Goal: Task Accomplishment & Management: Use online tool/utility

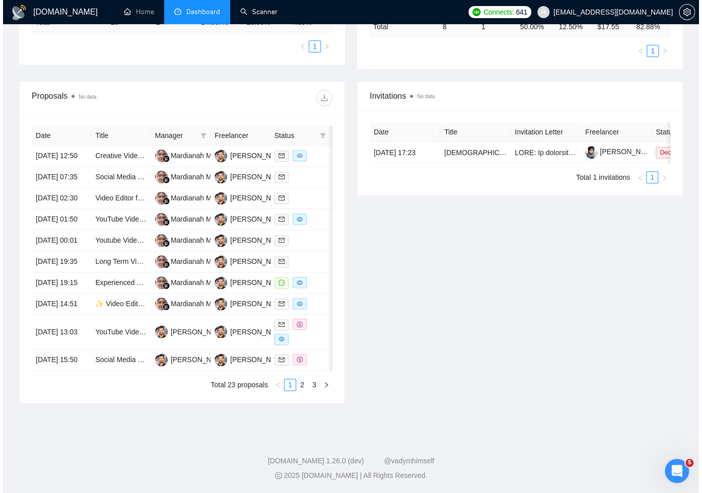
scroll to position [360, 0]
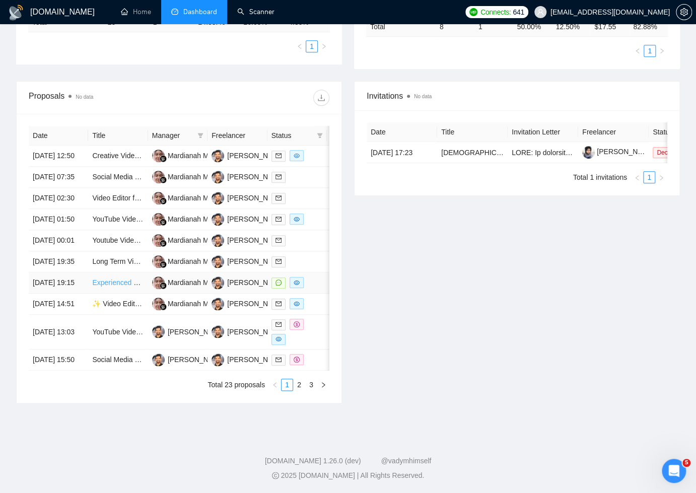
click at [133, 278] on link "Experienced Video Editor for YouTube Automation Channel (Education)" at bounding box center [203, 282] width 223 height 8
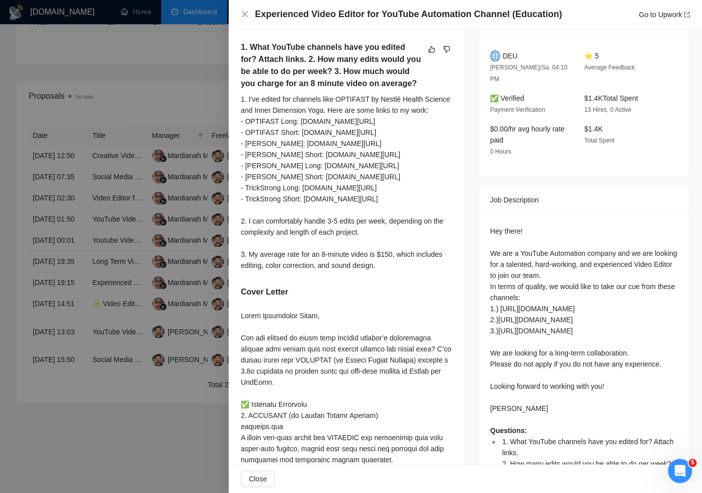
scroll to position [262, 0]
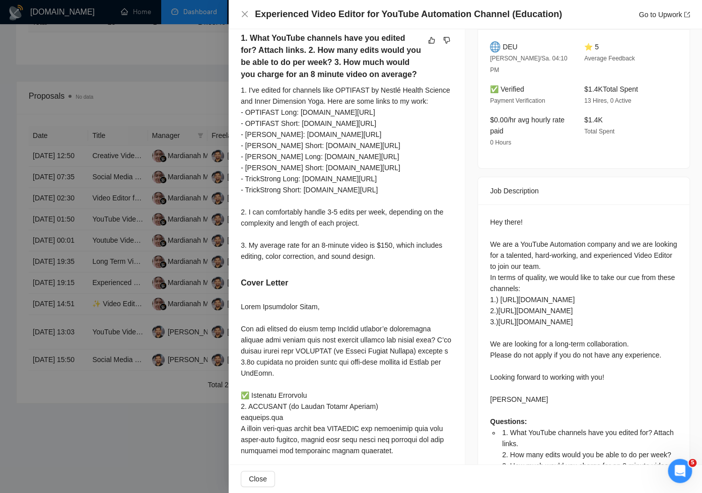
click at [339, 262] on div "1. I've edited for channels like OPTIFAST by Nestlé Health Science and Inner Di…" at bounding box center [347, 173] width 212 height 177
drag, startPoint x: 249, startPoint y: 265, endPoint x: 415, endPoint y: 276, distance: 167.0
click at [415, 262] on div "1. I've edited for channels like OPTIFAST by Nestlé Health Science and Inner Di…" at bounding box center [347, 173] width 212 height 177
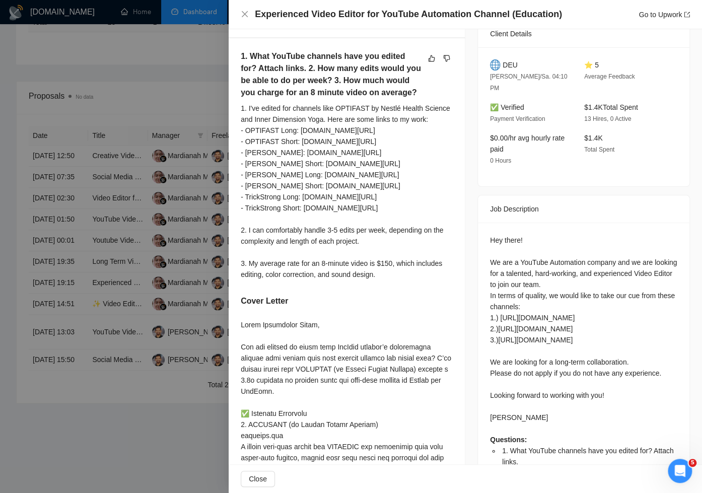
scroll to position [244, 0]
click at [418, 279] on div "1. I've edited for channels like OPTIFAST by Nestlé Health Science and Inner Di…" at bounding box center [347, 190] width 212 height 177
drag, startPoint x: 415, startPoint y: 297, endPoint x: 237, endPoint y: 288, distance: 178.9
drag, startPoint x: 580, startPoint y: 93, endPoint x: 619, endPoint y: 131, distance: 54.5
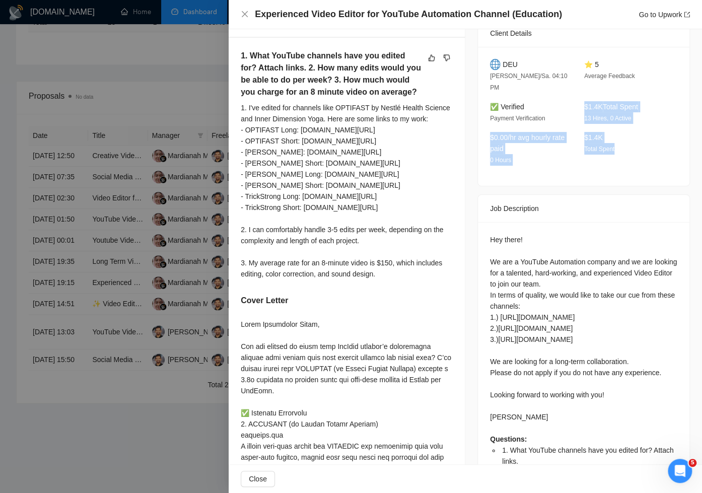
click at [618, 131] on div "DEU Frankenberg/Sa. 04:10 PM ⭐ 5 Average Feedback ✅ Verified Payment Verificati…" at bounding box center [583, 116] width 211 height 139
click at [627, 140] on div "$1.4K Total Spent" at bounding box center [623, 149] width 86 height 34
drag, startPoint x: 615, startPoint y: 134, endPoint x: 584, endPoint y: 99, distance: 47.1
click at [584, 99] on div "DEU Frankenberg/Sa. 04:10 PM ⭐ 5 Average Feedback ✅ Verified Payment Verificati…" at bounding box center [583, 116] width 211 height 139
click at [610, 132] on div "$1.4K Total Spent" at bounding box center [623, 149] width 86 height 34
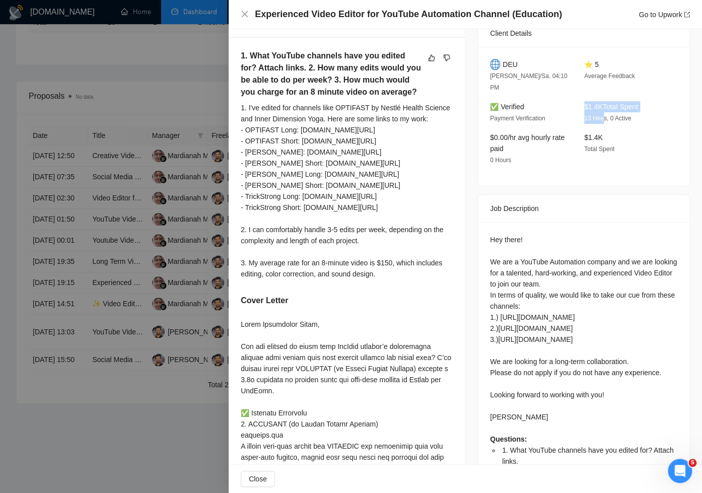
drag, startPoint x: 581, startPoint y: 95, endPoint x: 606, endPoint y: 111, distance: 29.0
click at [601, 101] on div "$1.4K Total Spent 13 Hires, 0 Active" at bounding box center [623, 112] width 86 height 23
click at [673, 468] on icon "Open Intercom Messenger" at bounding box center [678, 469] width 17 height 17
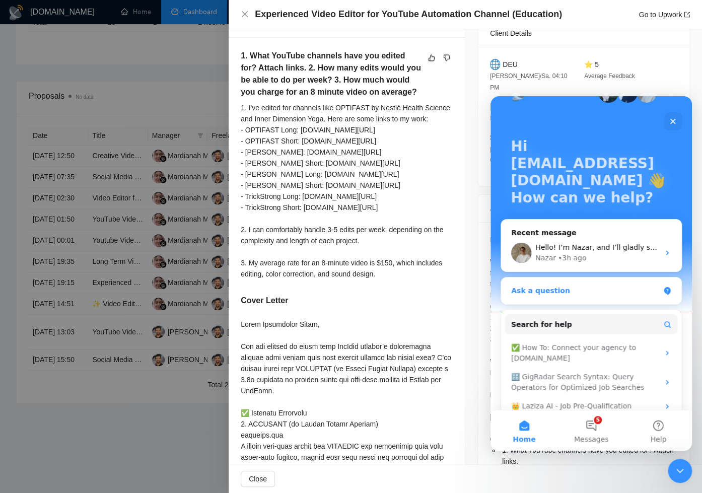
scroll to position [0, 0]
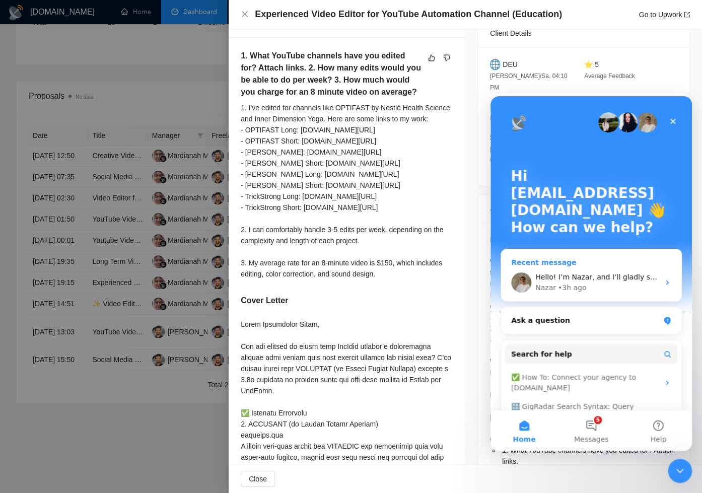
click at [629, 283] on div "Nazar • 3h ago" at bounding box center [597, 287] width 124 height 11
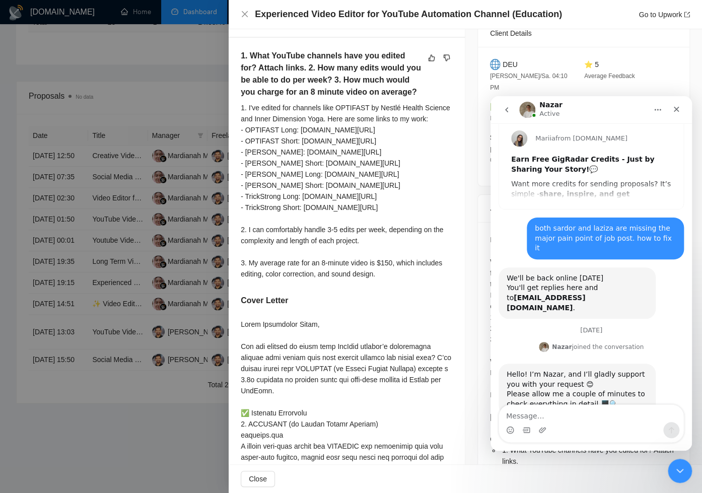
scroll to position [47, 0]
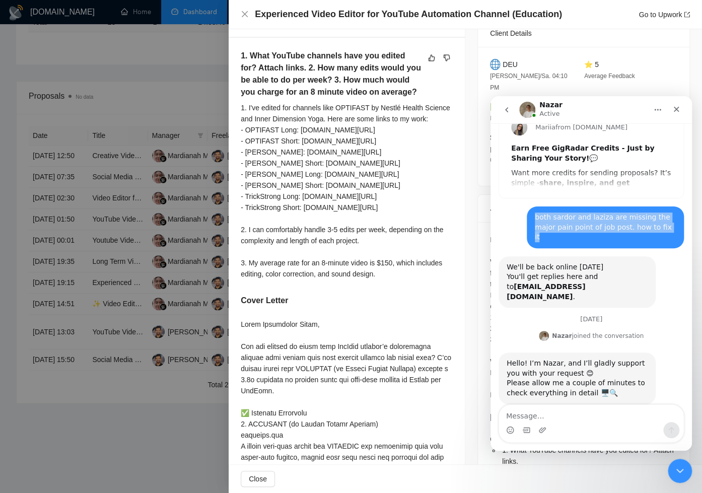
drag, startPoint x: 530, startPoint y: 217, endPoint x: 662, endPoint y: 227, distance: 132.7
click at [662, 227] on div "both sardor and laziza are missing the major pain point of job post. how to fix…" at bounding box center [605, 227] width 141 height 30
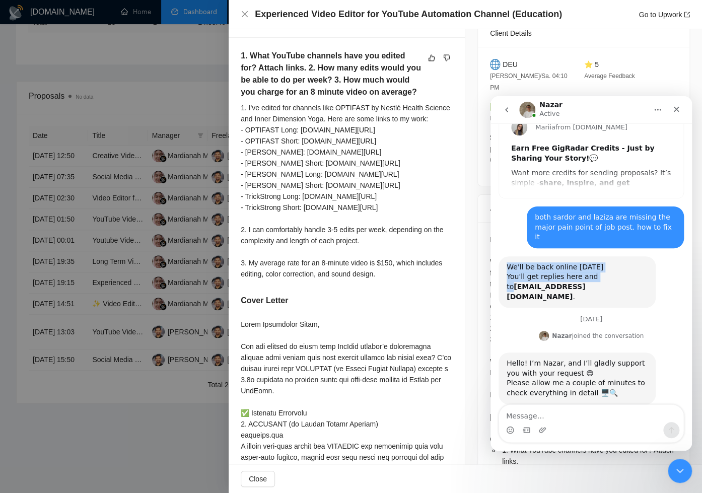
drag, startPoint x: 509, startPoint y: 257, endPoint x: 600, endPoint y: 272, distance: 91.9
click at [599, 271] on div "We'll be back online on Monday You'll get replies here and to abu.turab.varaich…" at bounding box center [576, 281] width 141 height 39
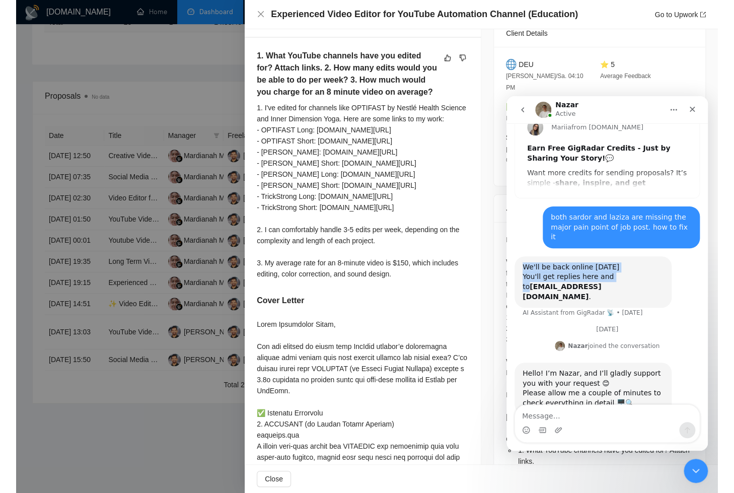
scroll to position [57, 0]
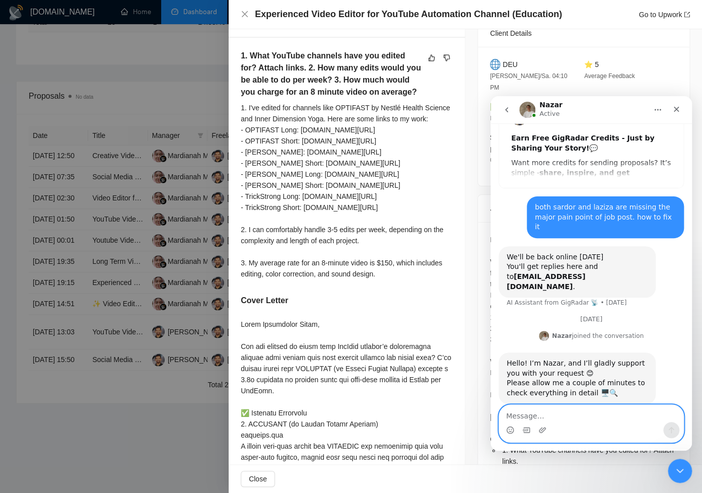
click at [598, 420] on textarea "Message…" at bounding box center [591, 413] width 184 height 17
click at [603, 413] on textarea "Message…" at bounding box center [591, 413] width 184 height 17
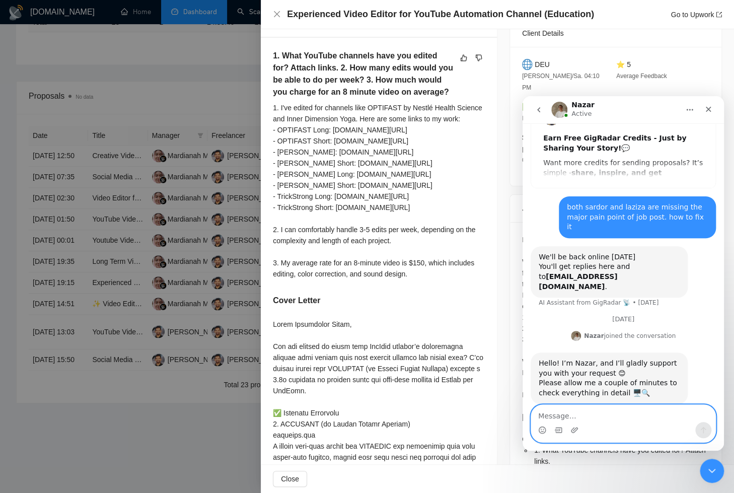
click at [626, 416] on textarea "Message…" at bounding box center [623, 413] width 184 height 17
type textarea "c"
type textarea "Could you plz reach out to me. thanks"
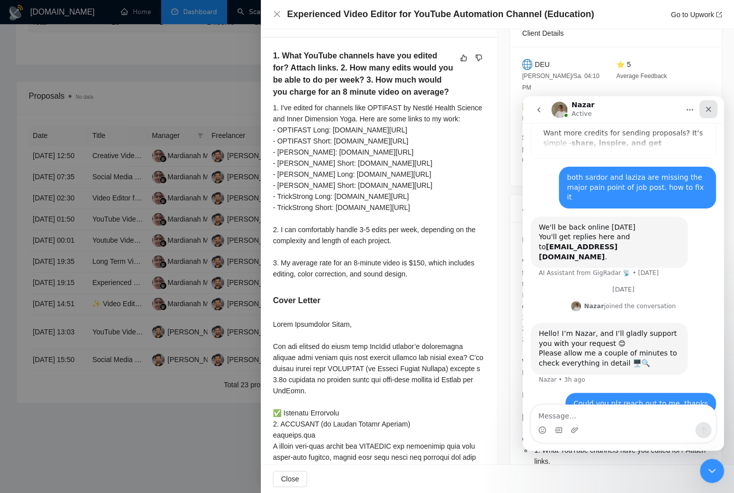
click at [705, 110] on icon "Close" at bounding box center [708, 109] width 8 height 8
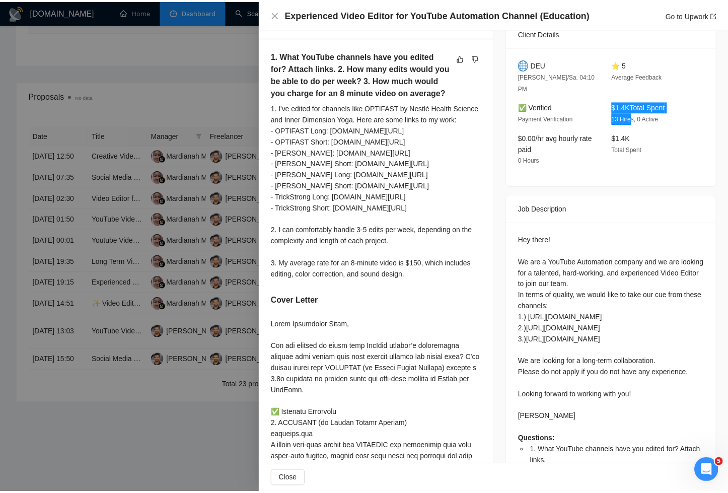
scroll to position [77, 0]
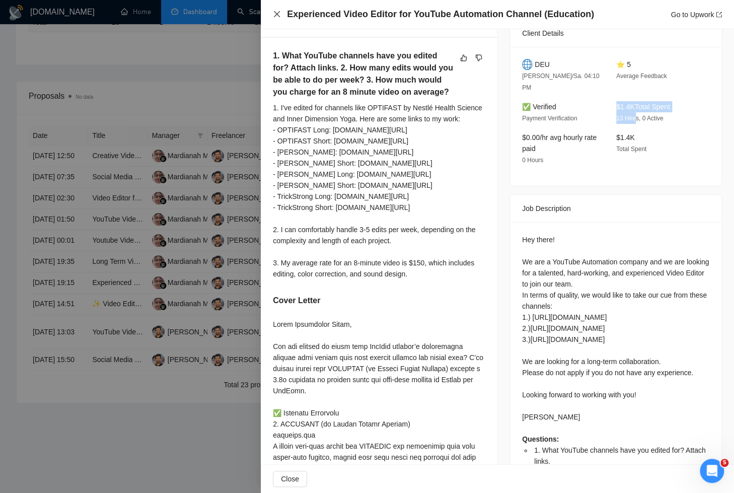
click at [275, 14] on icon "close" at bounding box center [277, 14] width 8 height 8
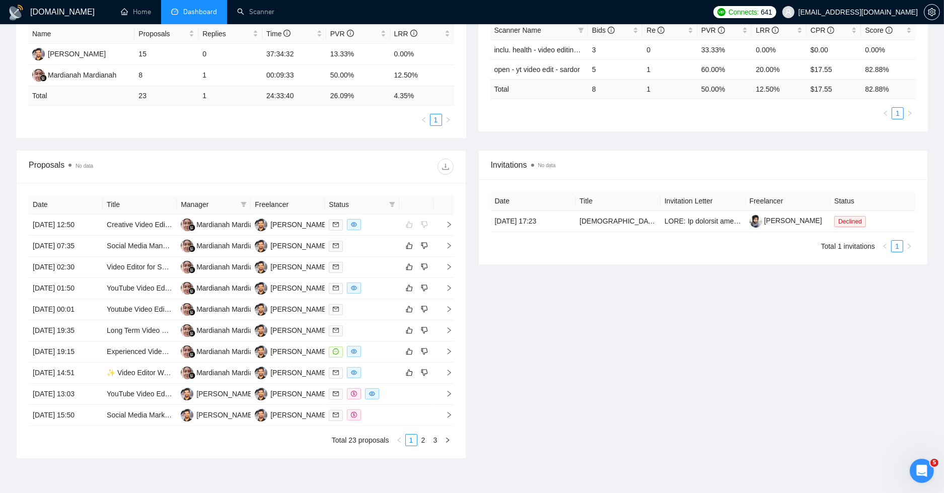
scroll to position [198, 0]
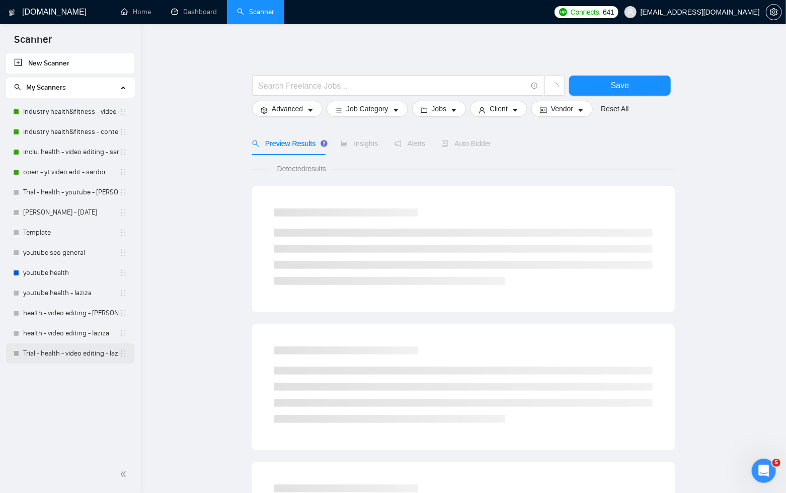
click at [69, 352] on link "Trial - health - video editing - laziza" at bounding box center [71, 353] width 96 height 20
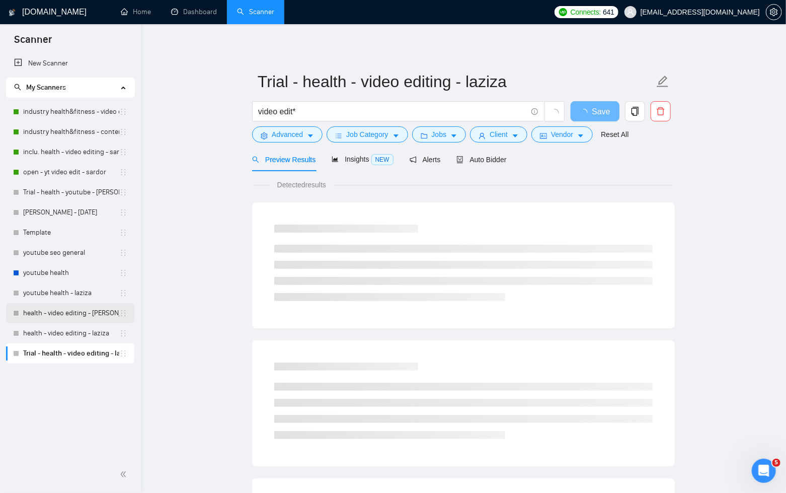
click at [67, 313] on link "health - video editing - [PERSON_NAME]" at bounding box center [71, 313] width 96 height 20
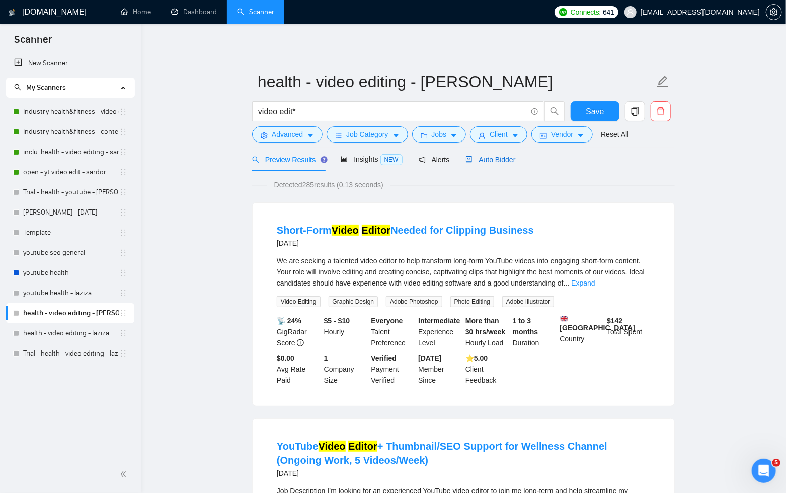
click at [494, 157] on span "Auto Bidder" at bounding box center [491, 160] width 50 height 8
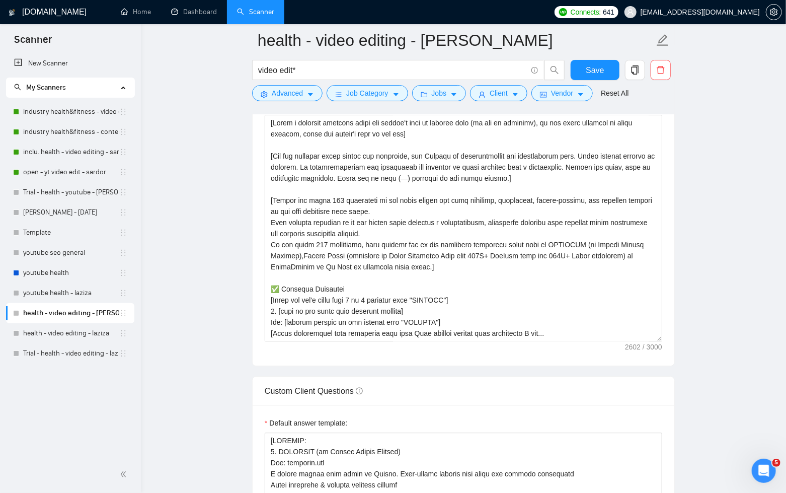
scroll to position [1160, 0]
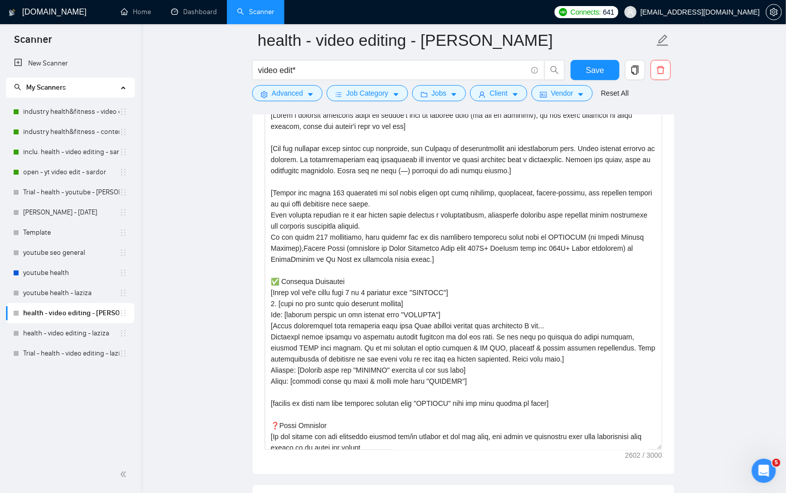
drag, startPoint x: 660, startPoint y: 330, endPoint x: 668, endPoint y: 431, distance: 101.5
click at [671, 447] on div "Cover letter template:" at bounding box center [464, 277] width 422 height 394
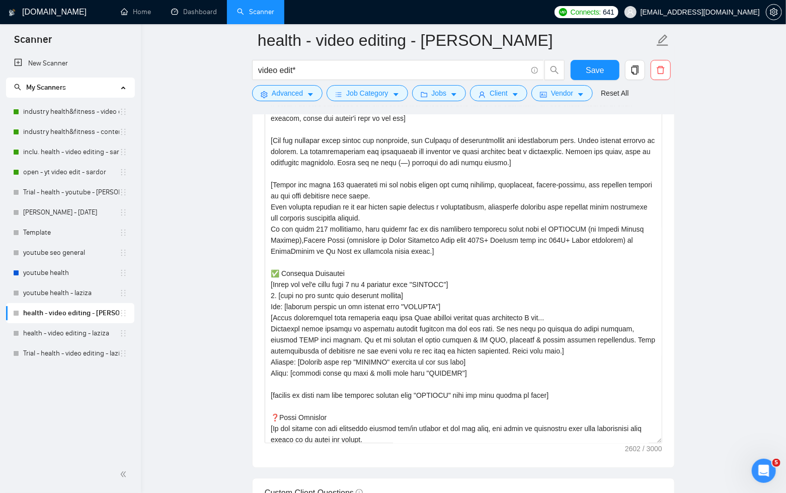
scroll to position [1170, 0]
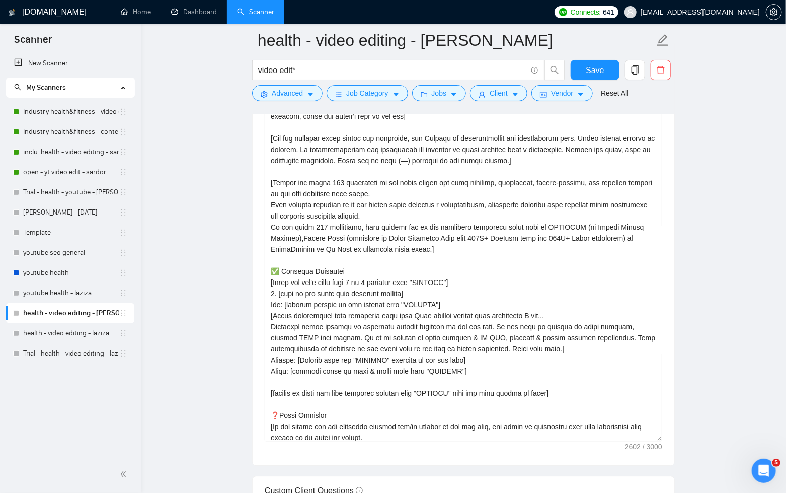
drag, startPoint x: 628, startPoint y: 446, endPoint x: 653, endPoint y: 446, distance: 25.7
click at [653, 446] on div "Cover letter template:" at bounding box center [464, 267] width 422 height 395
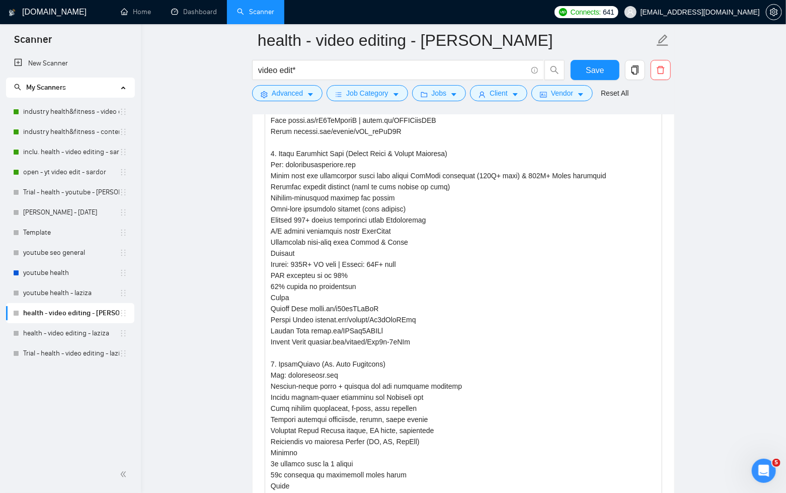
scroll to position [1862, 0]
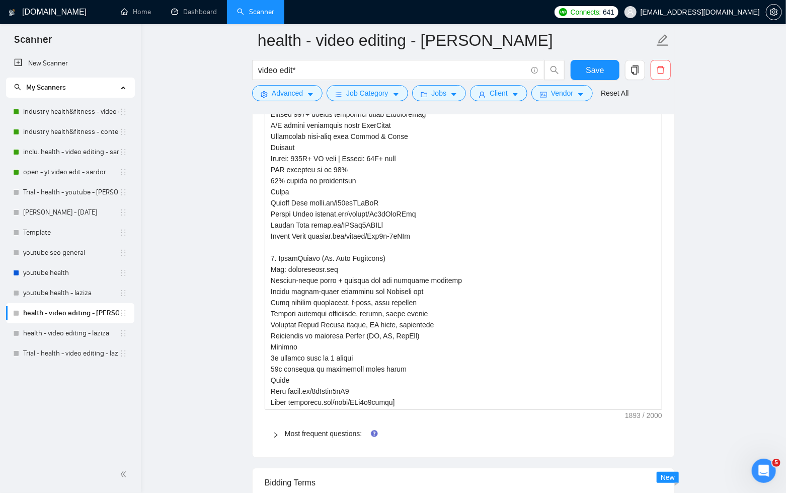
drag, startPoint x: 624, startPoint y: 415, endPoint x: 643, endPoint y: 415, distance: 19.6
click at [643, 415] on div "Default answer template: Most frequent questions: Describe your recent experien…" at bounding box center [464, 135] width 422 height 644
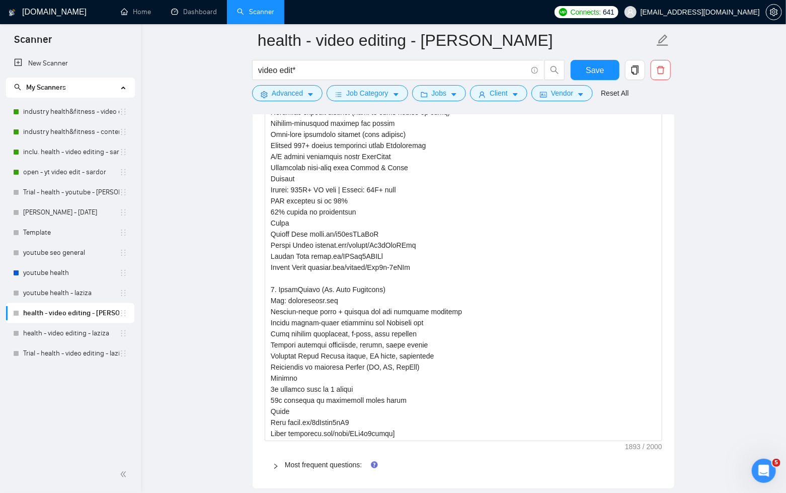
scroll to position [1828, 0]
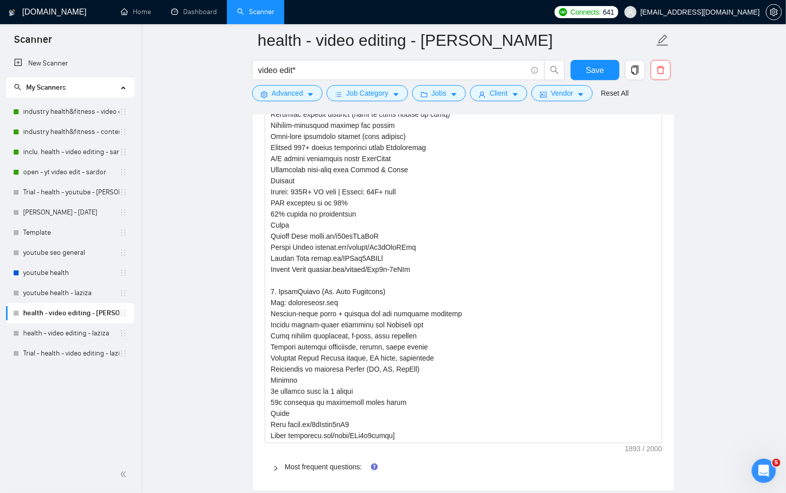
drag, startPoint x: 622, startPoint y: 447, endPoint x: 659, endPoint y: 447, distance: 37.3
click at [659, 447] on div "Default answer template: Most frequent questions: Describe your recent experien…" at bounding box center [464, 168] width 422 height 644
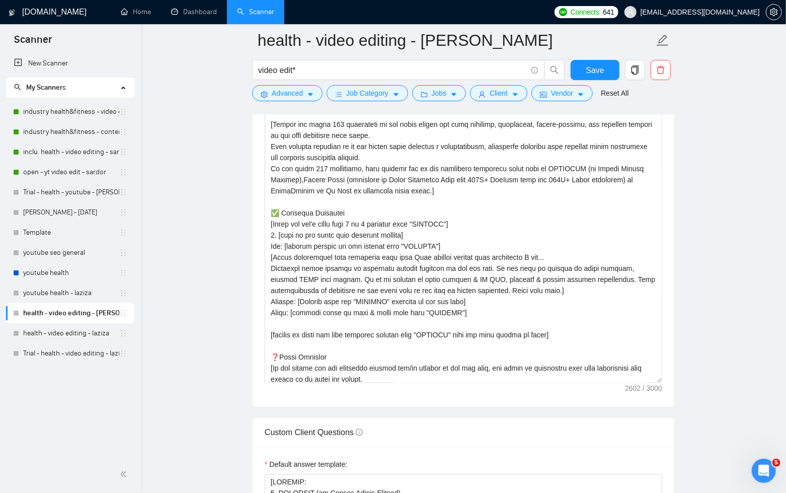
scroll to position [1324, 0]
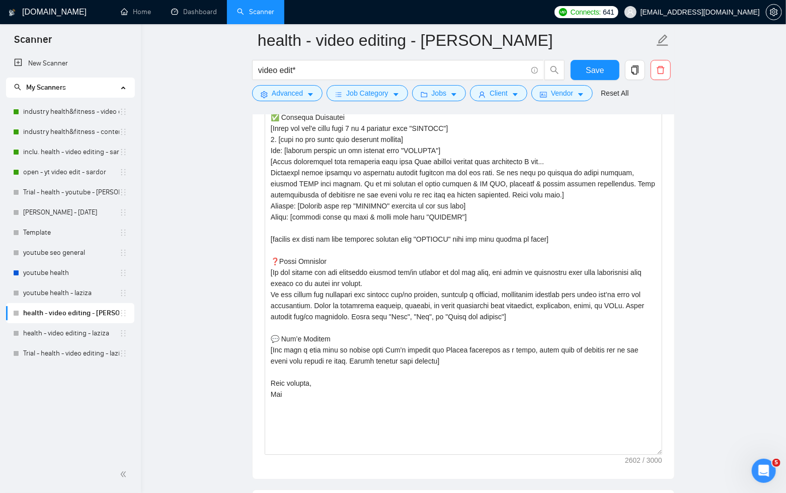
drag, startPoint x: 659, startPoint y: 283, endPoint x: 669, endPoint y: 431, distance: 147.8
click at [664, 462] on div "Cover letter template:" at bounding box center [464, 197] width 422 height 563
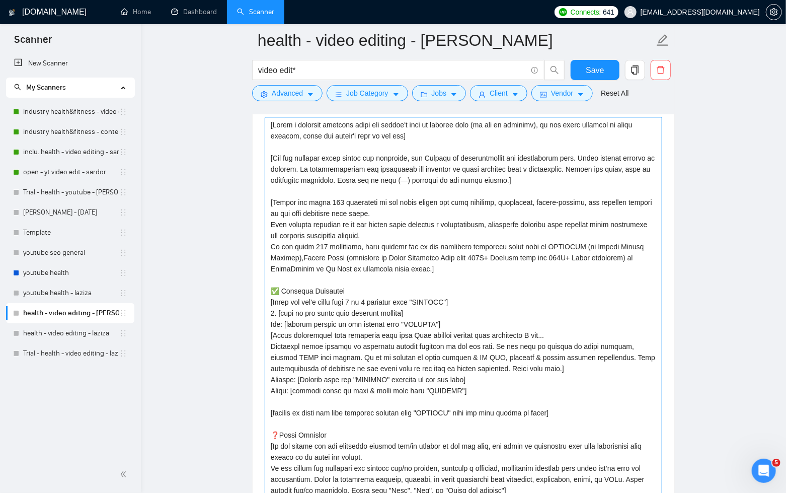
scroll to position [1155, 0]
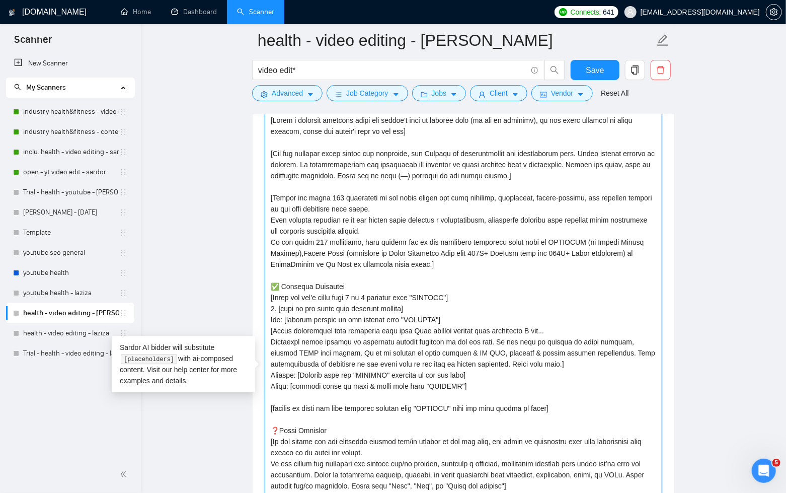
drag, startPoint x: 272, startPoint y: 307, endPoint x: 466, endPoint y: 385, distance: 209.4
click at [466, 385] on textarea "Cover letter template:" at bounding box center [464, 373] width 398 height 522
click at [422, 375] on textarea "Cover letter template:" at bounding box center [464, 373] width 398 height 522
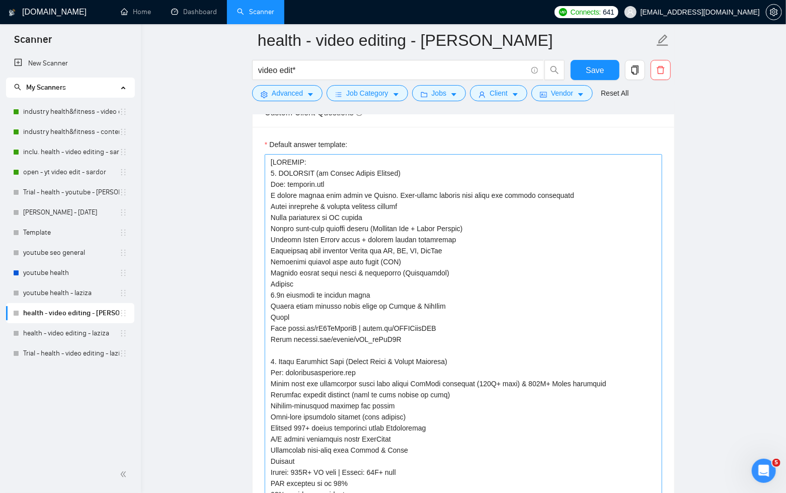
scroll to position [1724, 0]
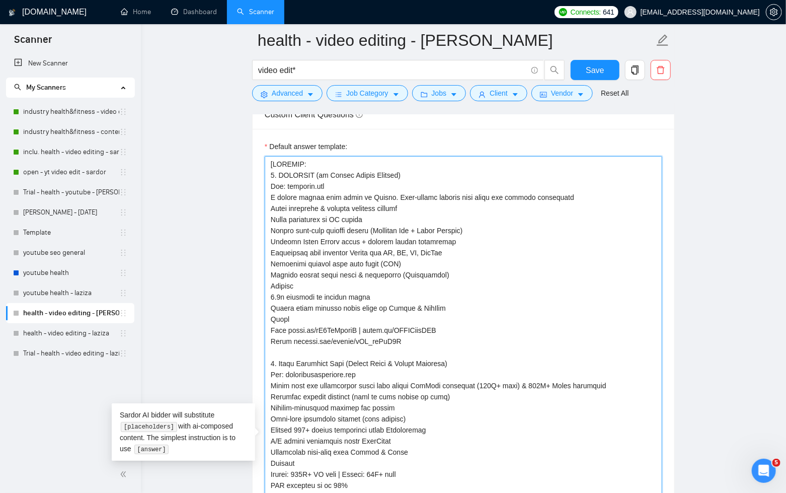
drag, startPoint x: 339, startPoint y: 181, endPoint x: 291, endPoint y: 182, distance: 47.3
click at [293, 182] on textarea "Default answer template:" at bounding box center [464, 441] width 398 height 570
click at [278, 184] on textarea "Default answer template:" at bounding box center [464, 441] width 398 height 570
drag, startPoint x: 406, startPoint y: 338, endPoint x: 268, endPoint y: 321, distance: 138.4
click at [268, 321] on textarea "Default answer template:" at bounding box center [464, 441] width 398 height 570
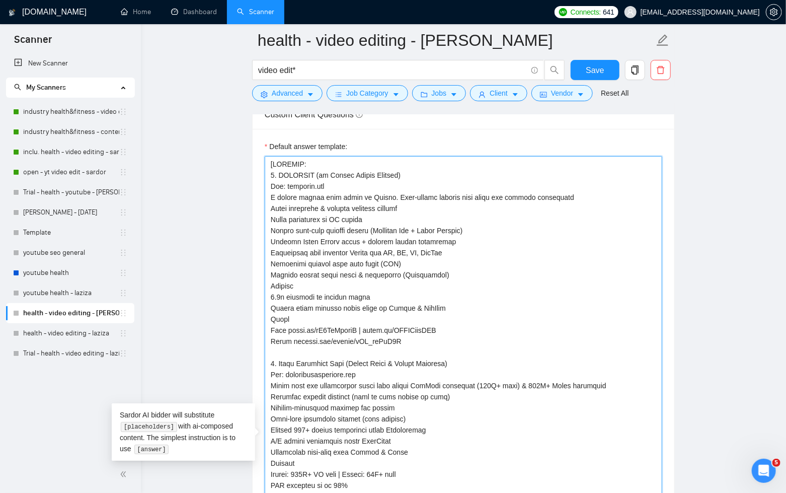
click at [359, 341] on textarea "Default answer template:" at bounding box center [464, 441] width 398 height 570
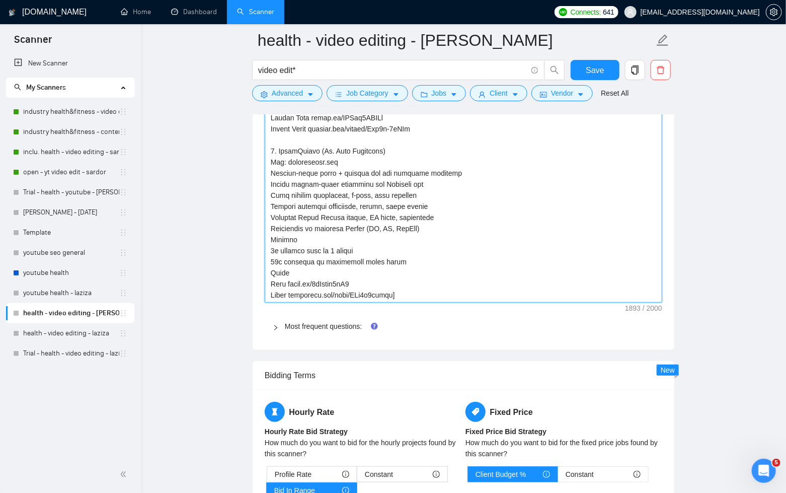
scroll to position [2053, 0]
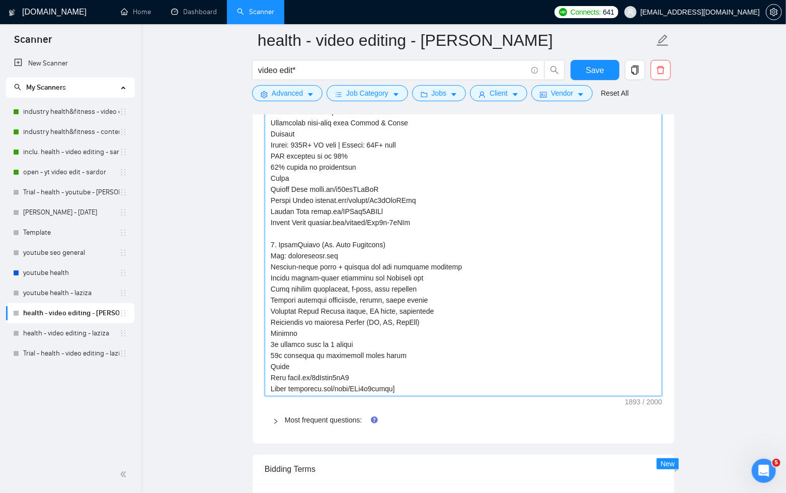
click at [662, 393] on textarea "Default answer template:" at bounding box center [464, 112] width 398 height 570
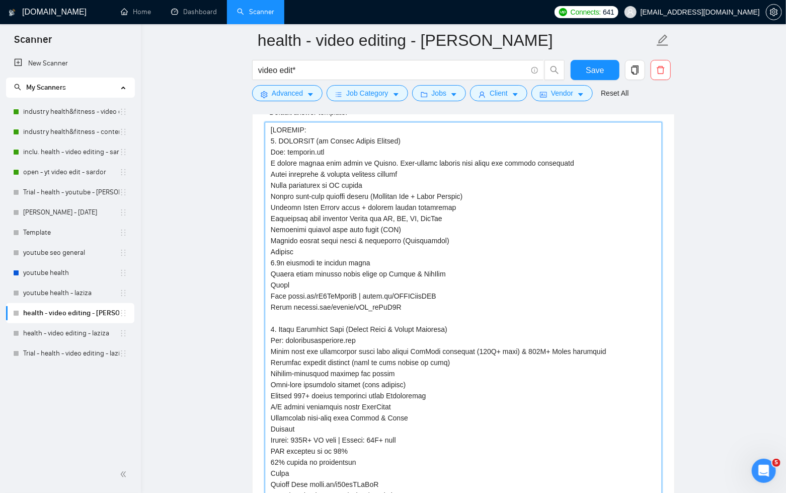
scroll to position [1756, 0]
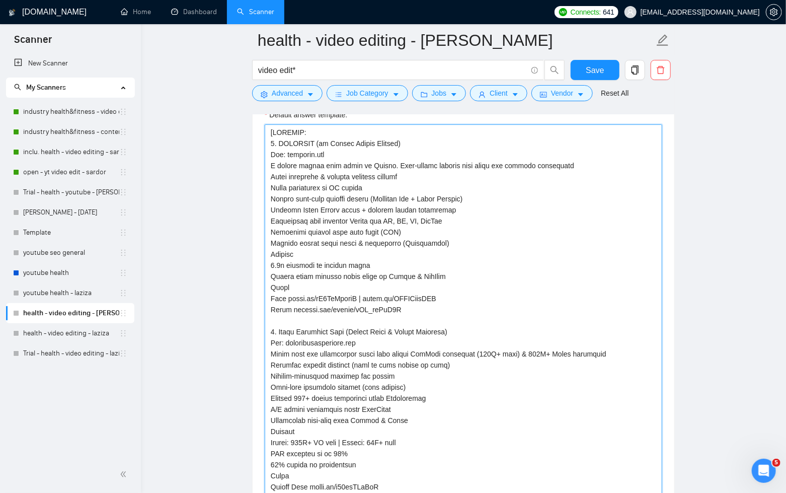
drag, startPoint x: 289, startPoint y: 152, endPoint x: 333, endPoint y: 152, distance: 44.3
click at [333, 152] on textarea "Default answer template:" at bounding box center [464, 409] width 398 height 570
drag, startPoint x: 408, startPoint y: 310, endPoint x: 271, endPoint y: 295, distance: 137.7
click at [271, 295] on textarea "Default answer template:" at bounding box center [464, 409] width 398 height 570
click at [306, 305] on textarea "Default answer template:" at bounding box center [464, 409] width 398 height 570
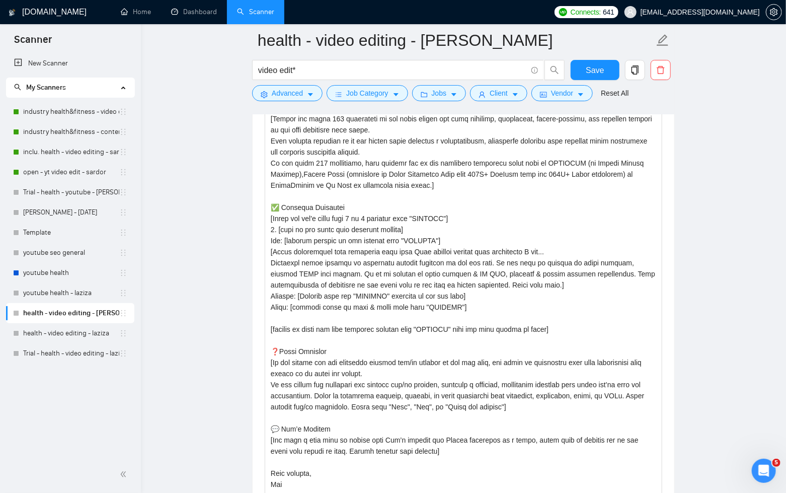
scroll to position [1233, 0]
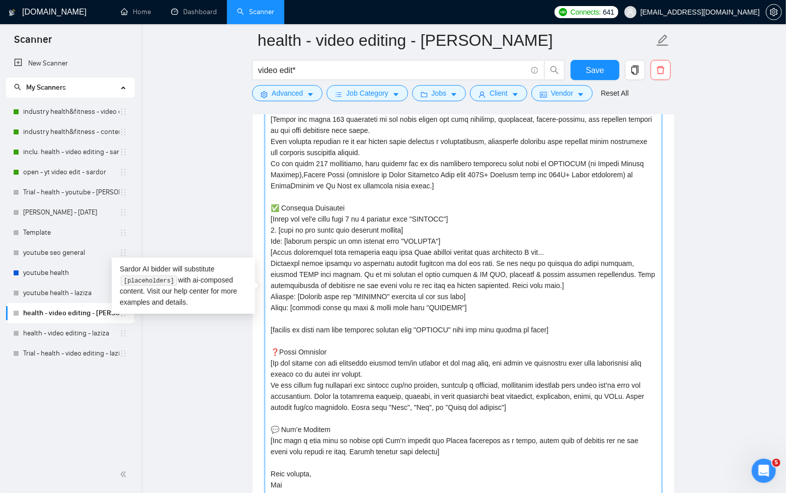
drag, startPoint x: 290, startPoint y: 308, endPoint x: 493, endPoint y: 300, distance: 203.5
click at [493, 300] on textarea "Cover letter template:" at bounding box center [464, 295] width 398 height 522
click at [482, 307] on textarea "Cover letter template:" at bounding box center [464, 295] width 398 height 522
drag, startPoint x: 289, startPoint y: 240, endPoint x: 454, endPoint y: 237, distance: 164.6
click at [454, 237] on textarea "Cover letter template:" at bounding box center [464, 295] width 398 height 522
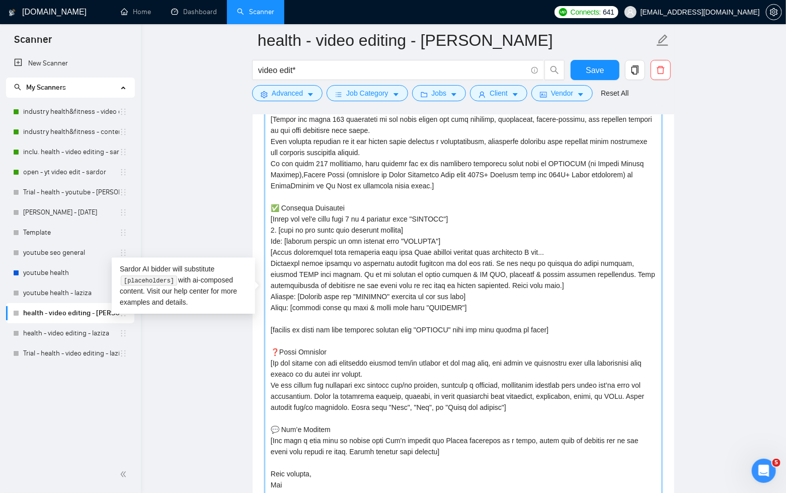
click at [534, 252] on textarea "Cover letter template:" at bounding box center [464, 295] width 398 height 522
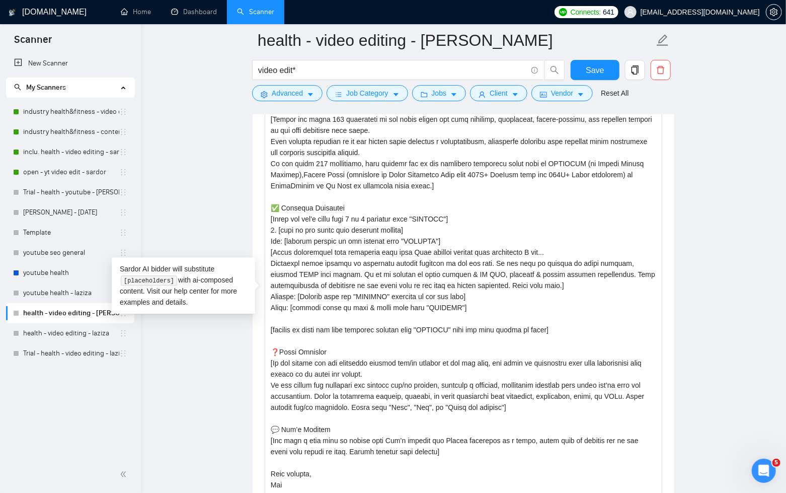
click at [668, 267] on div "Cover letter template:" at bounding box center [464, 293] width 422 height 573
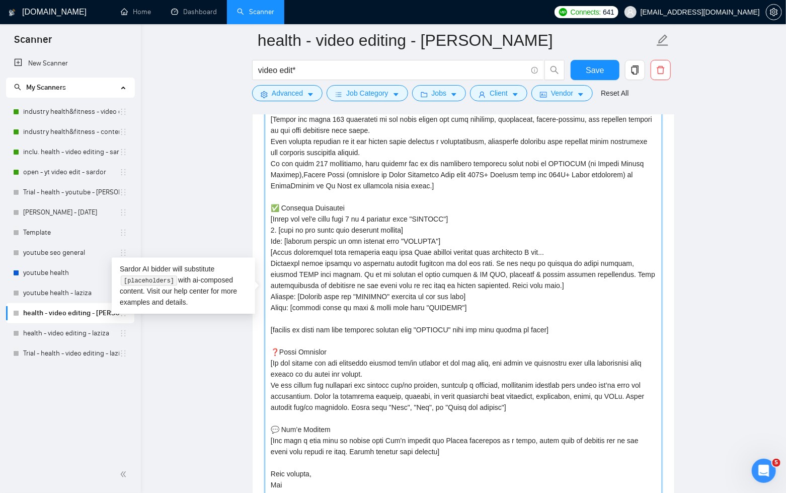
drag, startPoint x: 270, startPoint y: 229, endPoint x: 476, endPoint y: 302, distance: 218.4
click at [476, 302] on textarea "Cover letter template:" at bounding box center [464, 295] width 398 height 522
click at [372, 289] on textarea "Cover letter template:" at bounding box center [464, 295] width 398 height 522
drag, startPoint x: 470, startPoint y: 307, endPoint x: 277, endPoint y: 227, distance: 208.8
click at [277, 227] on textarea "Cover letter template:" at bounding box center [464, 295] width 398 height 522
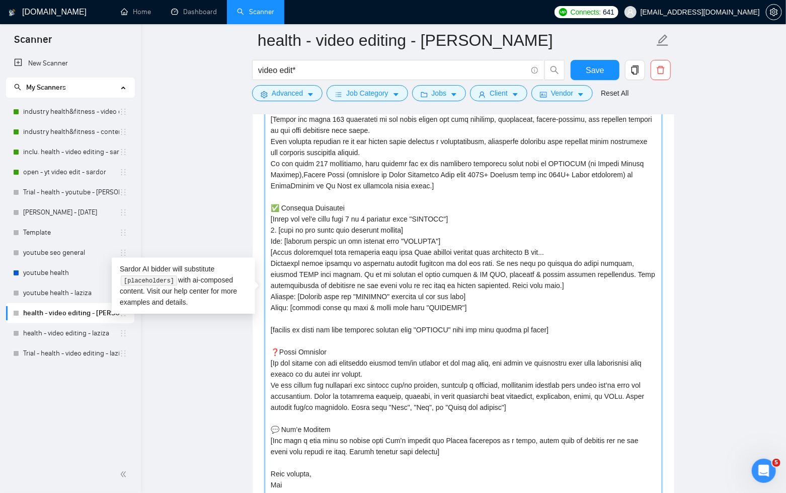
click at [309, 253] on textarea "Cover letter template:" at bounding box center [464, 295] width 398 height 522
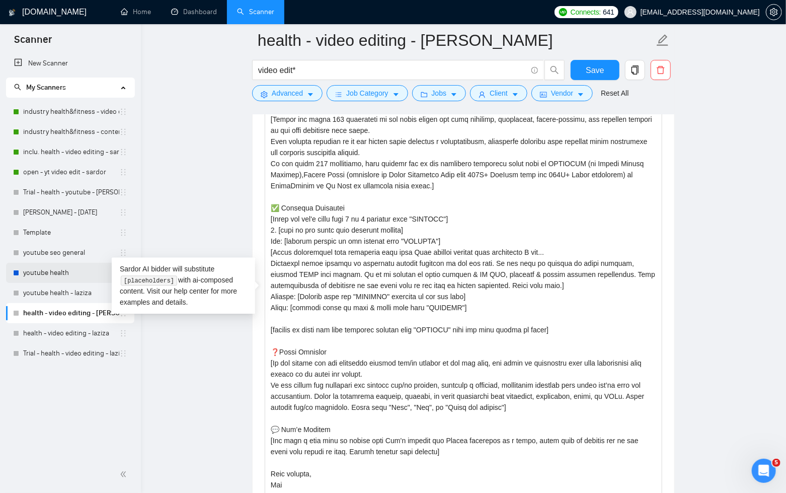
click at [64, 276] on link "youtube health" at bounding box center [71, 273] width 96 height 20
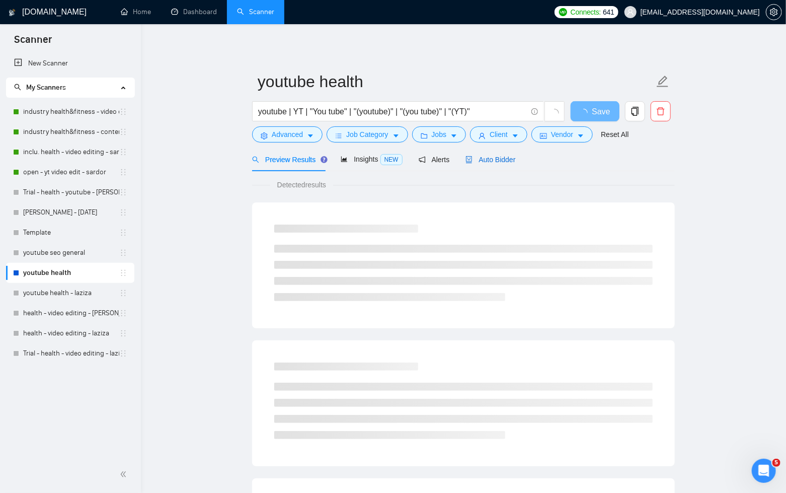
click at [510, 161] on span "Auto Bidder" at bounding box center [491, 160] width 50 height 8
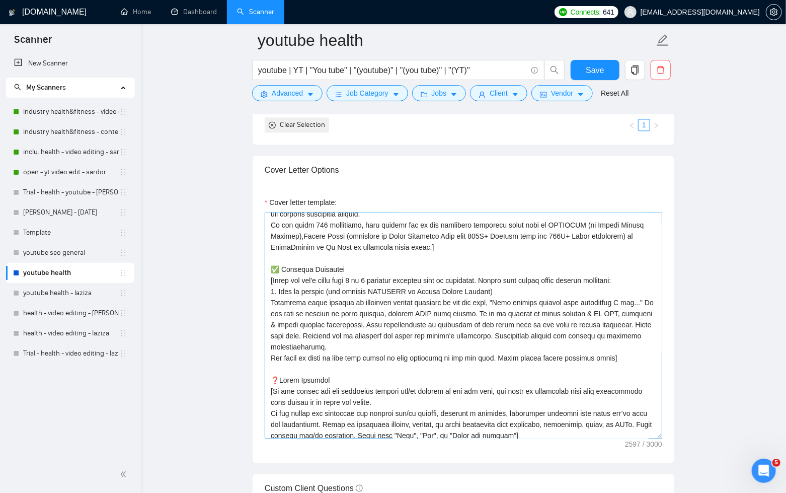
scroll to position [131, 0]
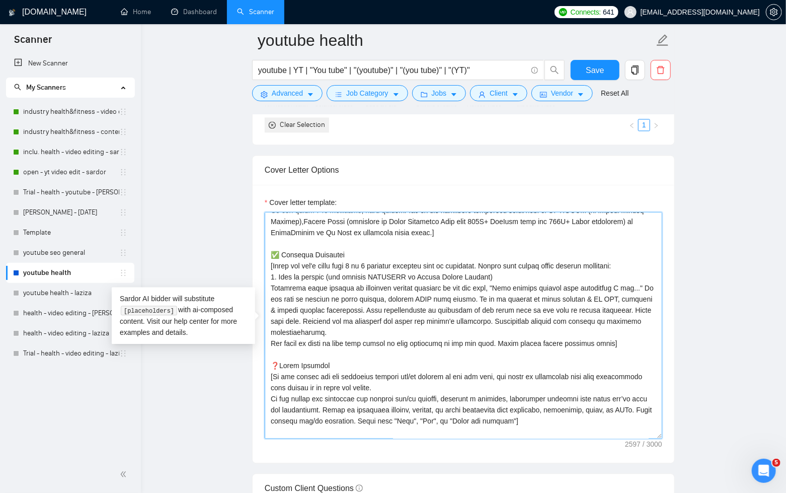
drag, startPoint x: 626, startPoint y: 340, endPoint x: 269, endPoint y: 276, distance: 362.6
click at [269, 276] on textarea "Cover letter template:" at bounding box center [464, 325] width 398 height 227
click at [276, 296] on textarea "Cover letter template:" at bounding box center [464, 325] width 398 height 227
drag, startPoint x: 622, startPoint y: 340, endPoint x: 264, endPoint y: 263, distance: 366.2
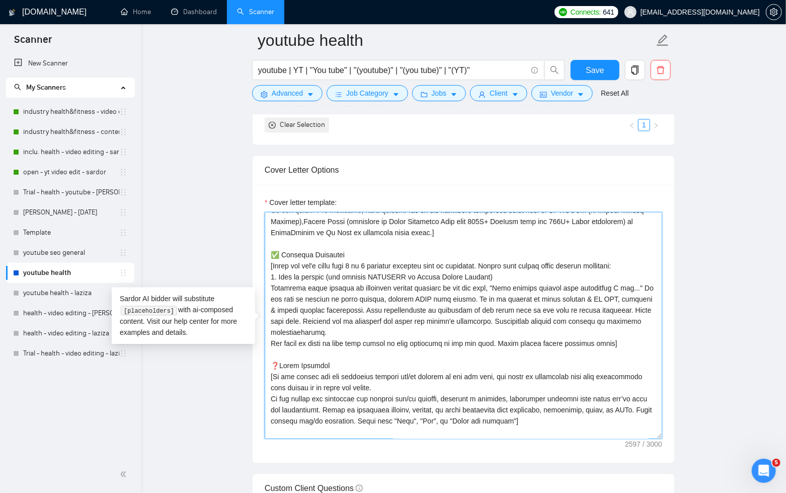
click at [265, 263] on textarea "Cover letter template:" at bounding box center [464, 325] width 398 height 227
click at [317, 280] on textarea "Cover letter template:" at bounding box center [464, 325] width 398 height 227
drag, startPoint x: 270, startPoint y: 288, endPoint x: 340, endPoint y: 325, distance: 78.6
click at [340, 325] on textarea "Cover letter template:" at bounding box center [464, 325] width 398 height 227
click at [374, 301] on textarea "Cover letter template:" at bounding box center [464, 325] width 398 height 227
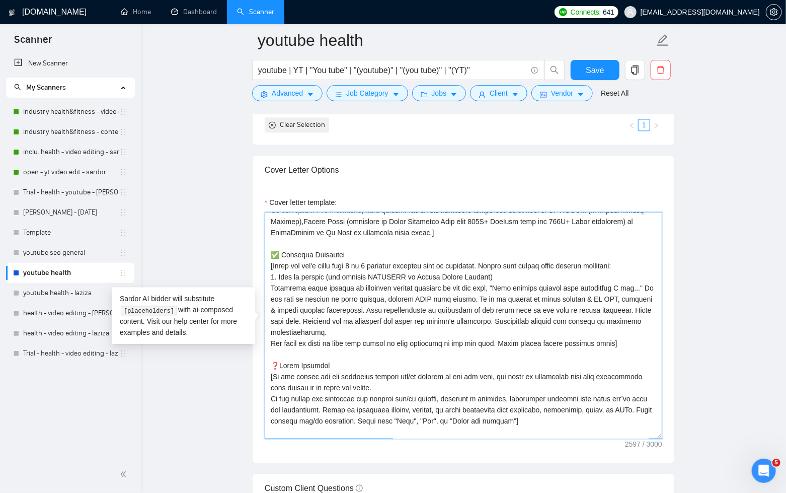
drag, startPoint x: 296, startPoint y: 272, endPoint x: 321, endPoint y: 331, distance: 64.5
click at [297, 273] on textarea "Cover letter template:" at bounding box center [464, 325] width 398 height 227
drag, startPoint x: 627, startPoint y: 340, endPoint x: 271, endPoint y: 275, distance: 361.8
click at [271, 275] on textarea "Cover letter template:" at bounding box center [464, 325] width 398 height 227
drag, startPoint x: 333, startPoint y: 319, endPoint x: 315, endPoint y: 315, distance: 19.2
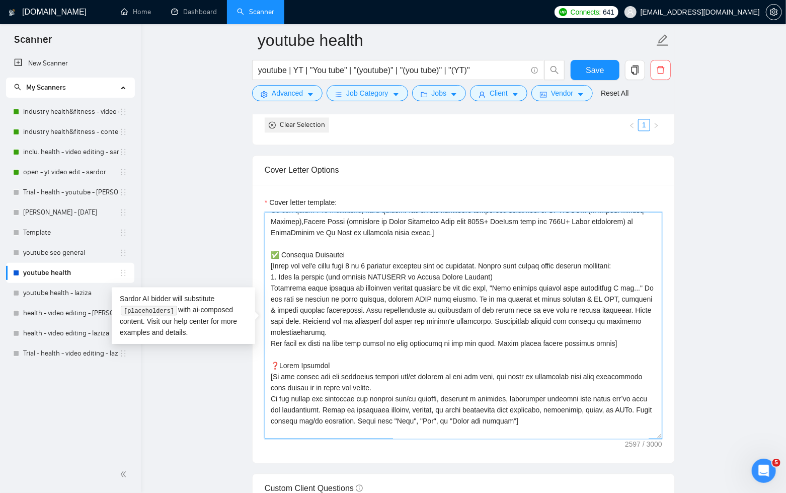
click at [333, 319] on textarea "Cover letter template:" at bounding box center [464, 325] width 398 height 227
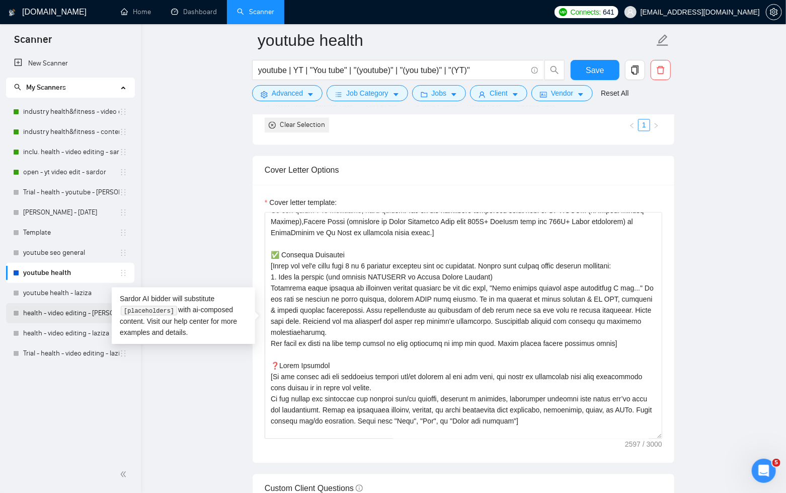
click at [55, 309] on link "health - video editing - [PERSON_NAME]" at bounding box center [71, 313] width 96 height 20
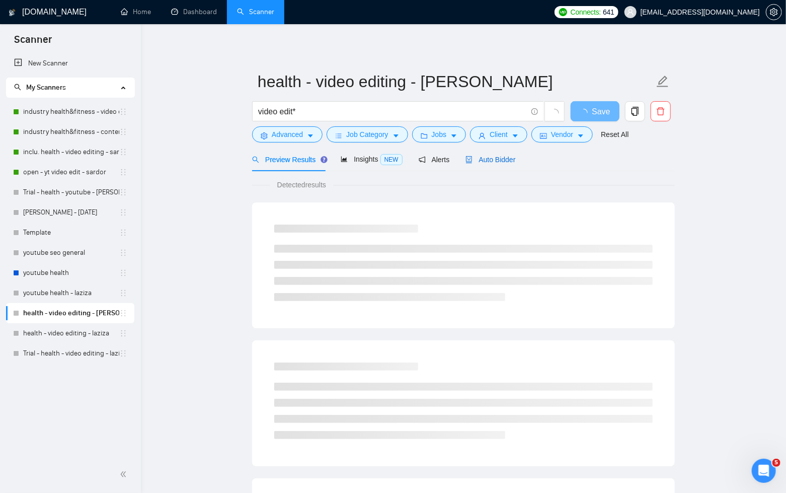
click at [508, 158] on span "Auto Bidder" at bounding box center [491, 160] width 50 height 8
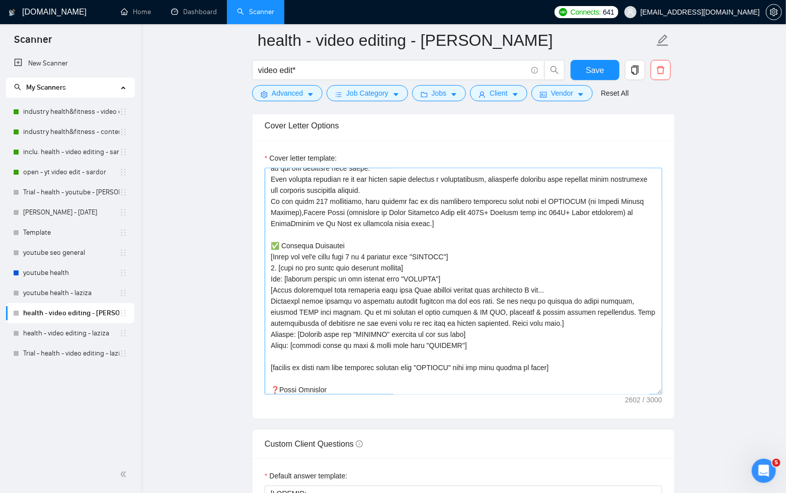
scroll to position [111, 0]
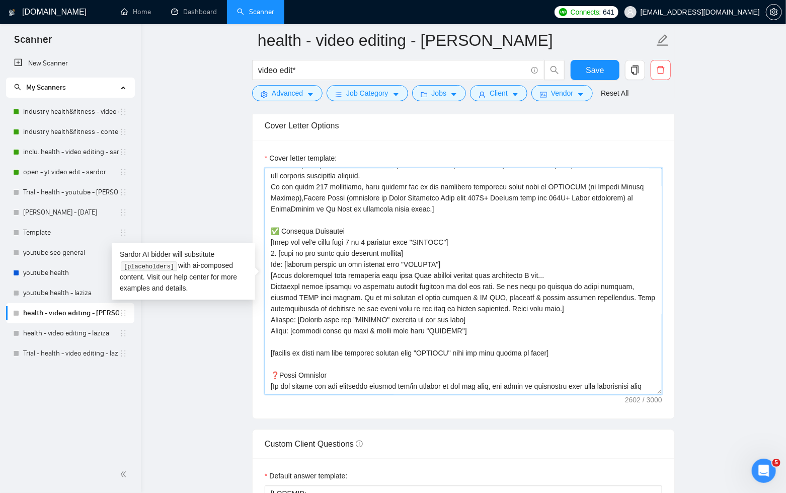
drag, startPoint x: 287, startPoint y: 263, endPoint x: 271, endPoint y: 264, distance: 16.1
click at [271, 264] on textarea "Cover letter template:" at bounding box center [464, 281] width 398 height 227
click at [285, 266] on textarea "Cover letter template:" at bounding box center [464, 281] width 398 height 227
drag, startPoint x: 295, startPoint y: 315, endPoint x: 278, endPoint y: 316, distance: 17.2
click at [278, 316] on textarea "Cover letter template:" at bounding box center [464, 281] width 398 height 227
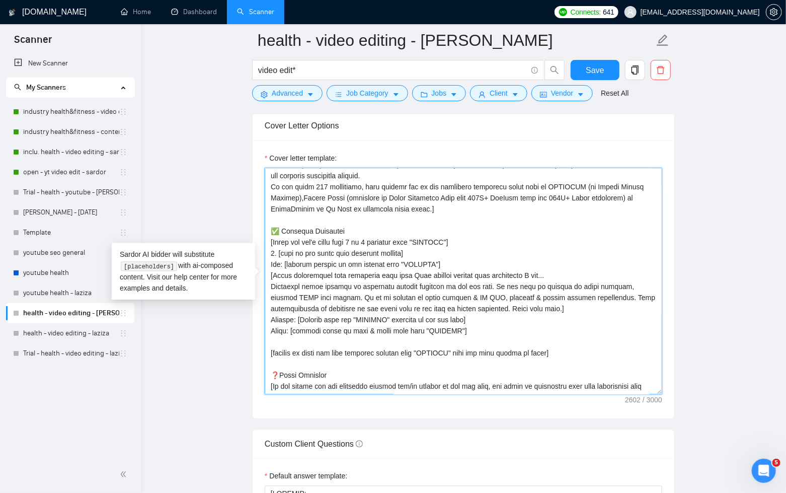
click at [295, 341] on textarea "Cover letter template:" at bounding box center [464, 281] width 398 height 227
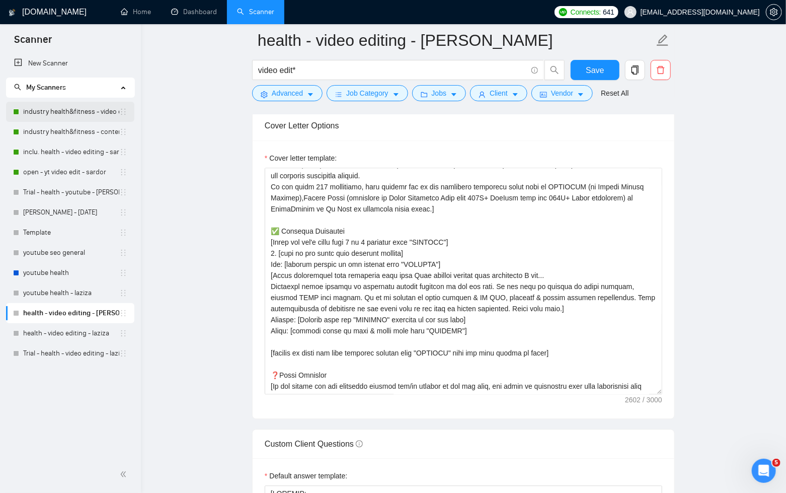
click at [90, 117] on link "industry health&fitness - video editing - sardor" at bounding box center [71, 112] width 96 height 20
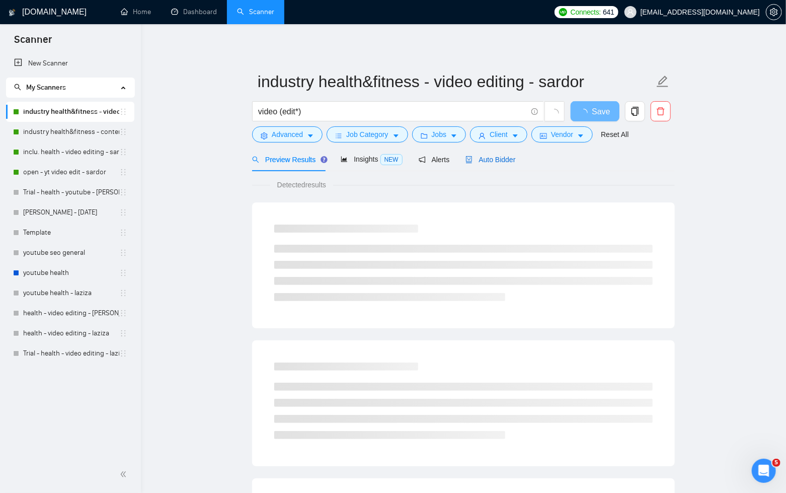
click at [515, 159] on span "Auto Bidder" at bounding box center [491, 160] width 50 height 8
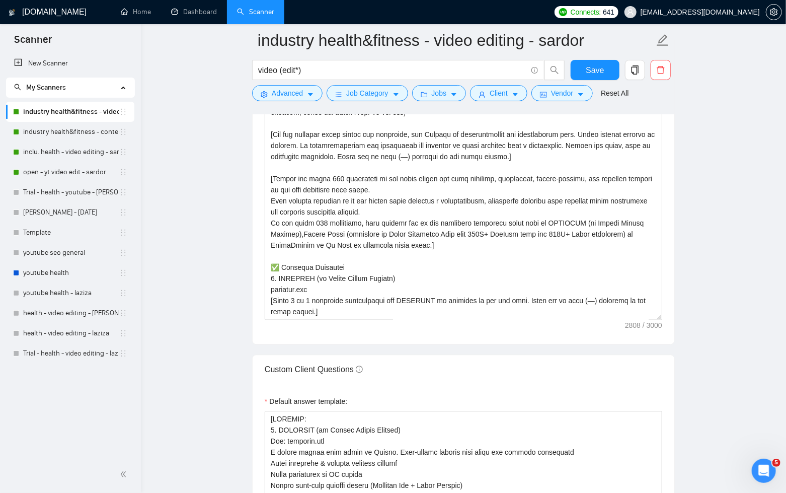
scroll to position [1166, 0]
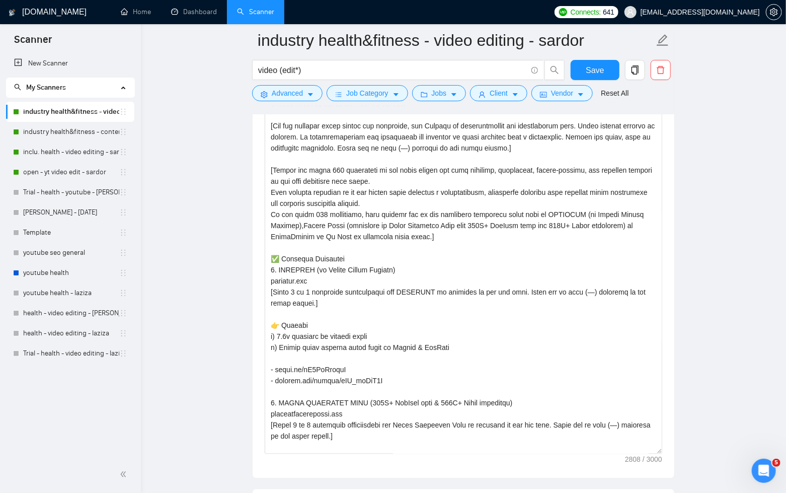
drag, startPoint x: 659, startPoint y: 308, endPoint x: 684, endPoint y: 463, distance: 157.1
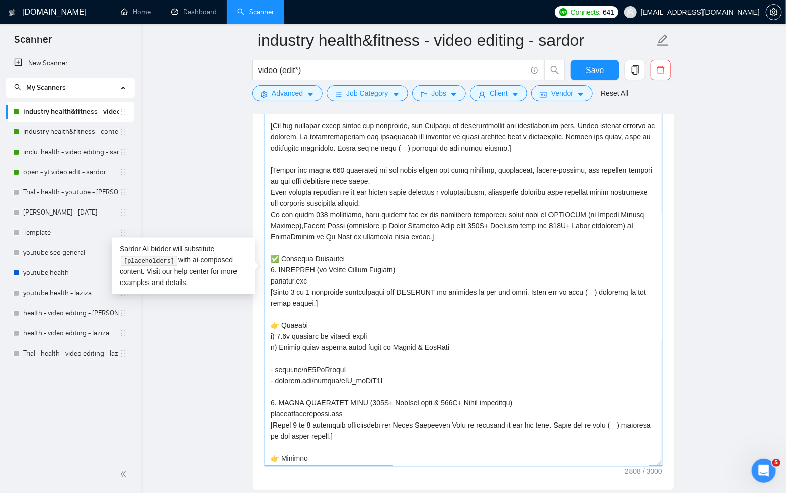
drag, startPoint x: 390, startPoint y: 379, endPoint x: 271, endPoint y: 325, distance: 130.9
click at [271, 325] on textarea "Cover letter template:" at bounding box center [464, 275] width 398 height 381
click at [290, 330] on textarea "Cover letter template:" at bounding box center [464, 275] width 398 height 381
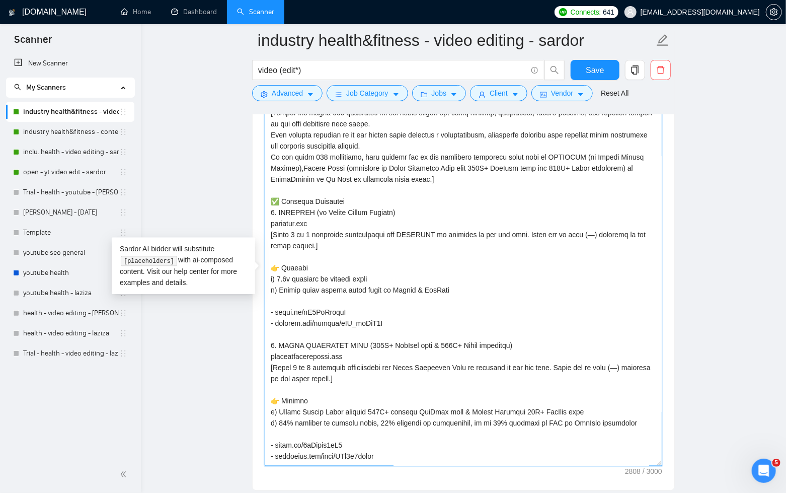
scroll to position [58, 0]
click at [315, 299] on textarea "Cover letter template:" at bounding box center [464, 275] width 398 height 381
click at [300, 326] on textarea "Cover letter template:" at bounding box center [464, 275] width 398 height 381
click at [392, 320] on textarea "Cover letter template:" at bounding box center [464, 275] width 398 height 381
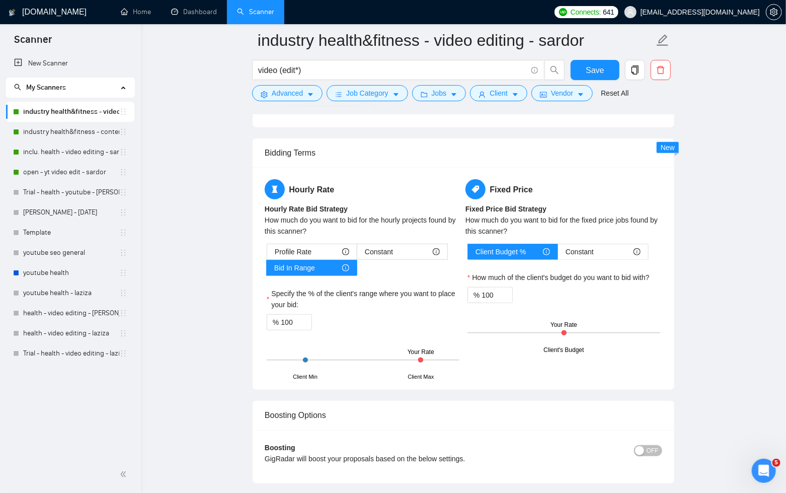
scroll to position [2056, 0]
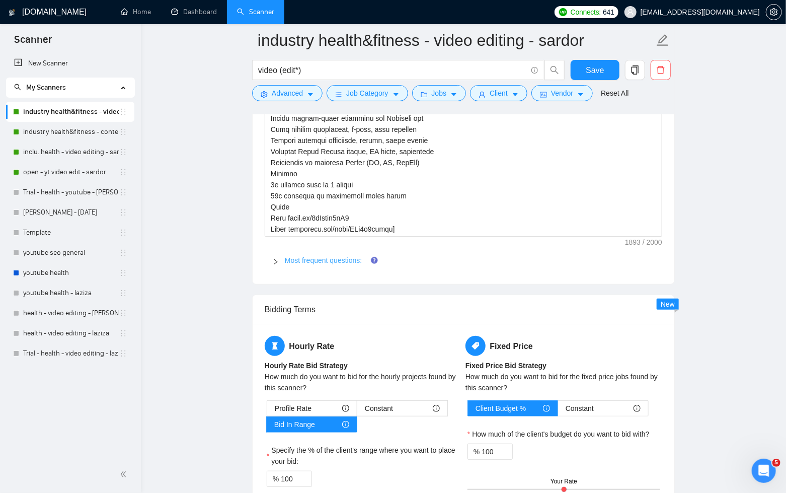
click at [311, 256] on link "Most frequent questions:" at bounding box center [323, 260] width 77 height 8
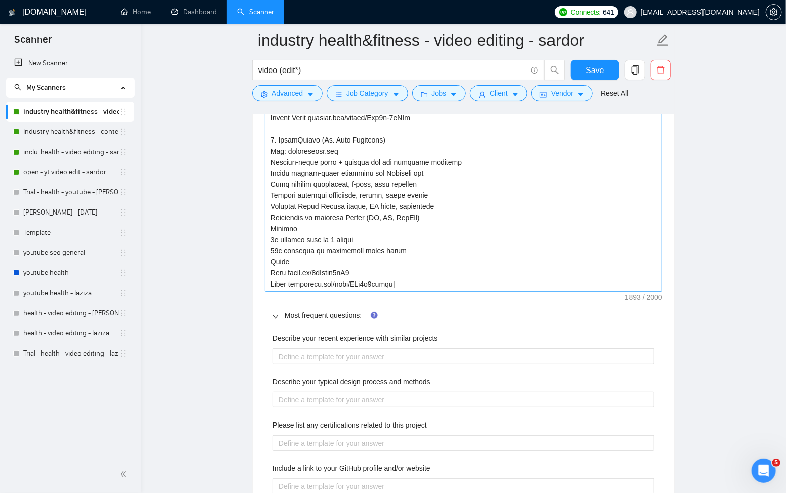
scroll to position [2001, 0]
drag, startPoint x: 400, startPoint y: 282, endPoint x: 270, endPoint y: 273, distance: 130.7
click at [270, 273] on textarea "Default answer template:" at bounding box center [464, 8] width 398 height 570
click at [439, 267] on textarea "Default answer template:" at bounding box center [464, 8] width 398 height 570
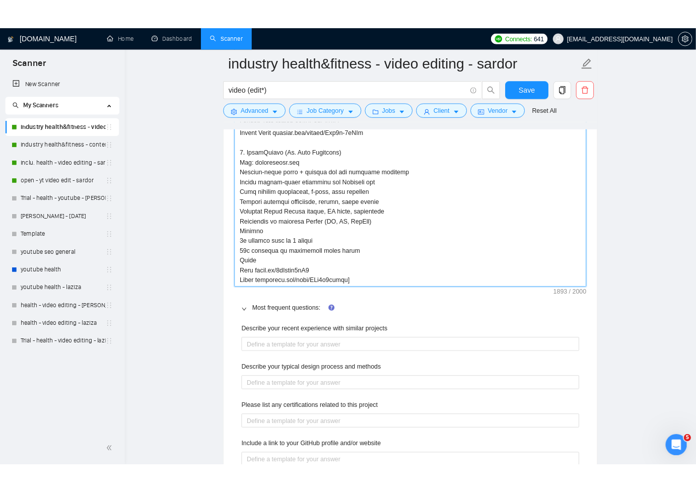
scroll to position [1999, 0]
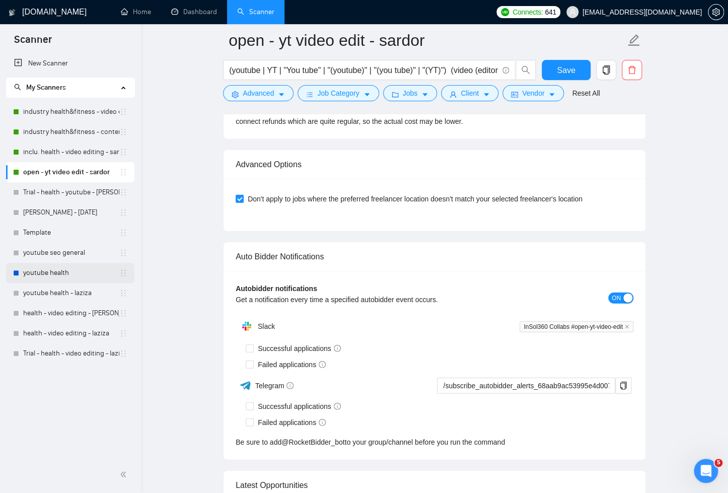
drag, startPoint x: 65, startPoint y: 276, endPoint x: 188, endPoint y: 276, distance: 122.3
click at [66, 276] on link "youtube health" at bounding box center [71, 273] width 96 height 20
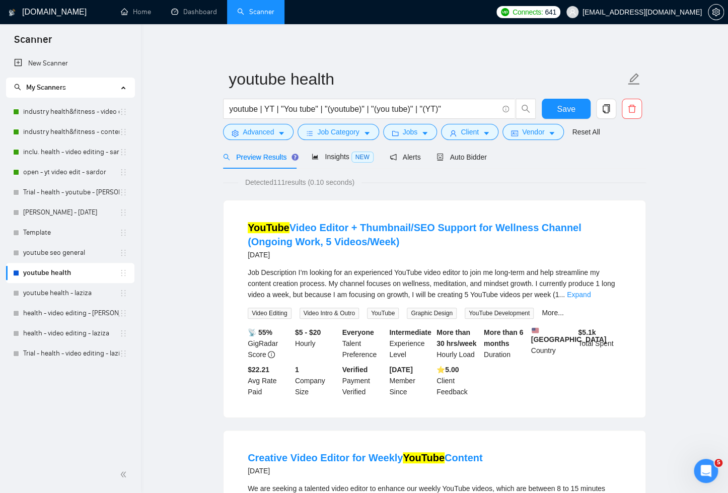
scroll to position [3, 0]
click at [464, 154] on span "Auto Bidder" at bounding box center [461, 157] width 50 height 8
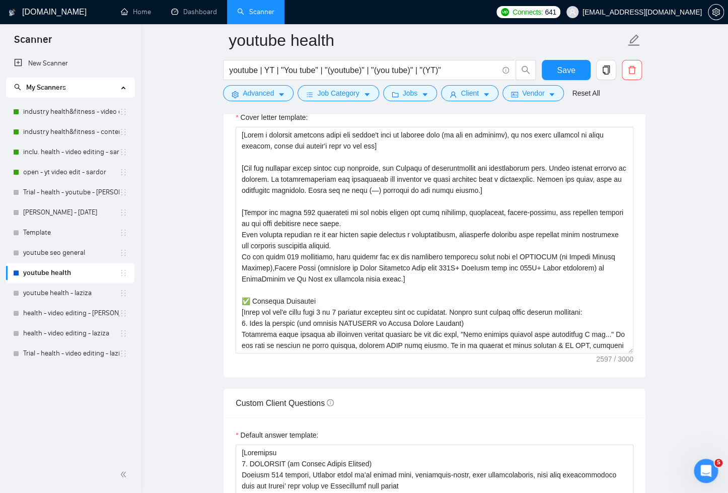
scroll to position [1146, 0]
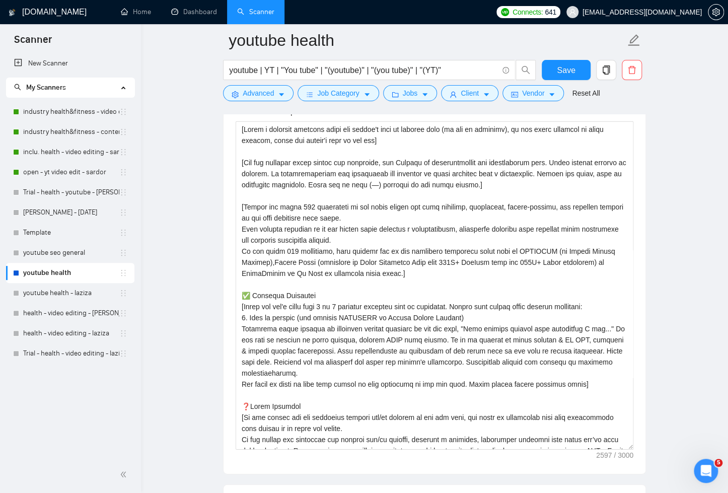
drag, startPoint x: 627, startPoint y: 344, endPoint x: 647, endPoint y: 456, distance: 113.6
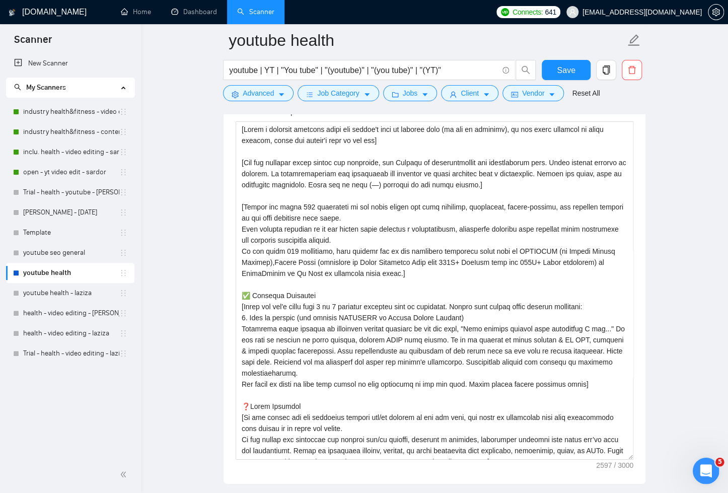
click at [705, 469] on icon "Open Intercom Messenger" at bounding box center [704, 469] width 7 height 8
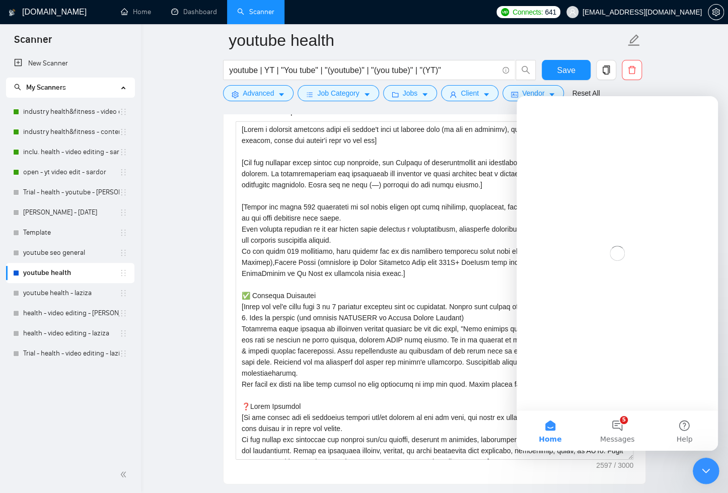
scroll to position [0, 0]
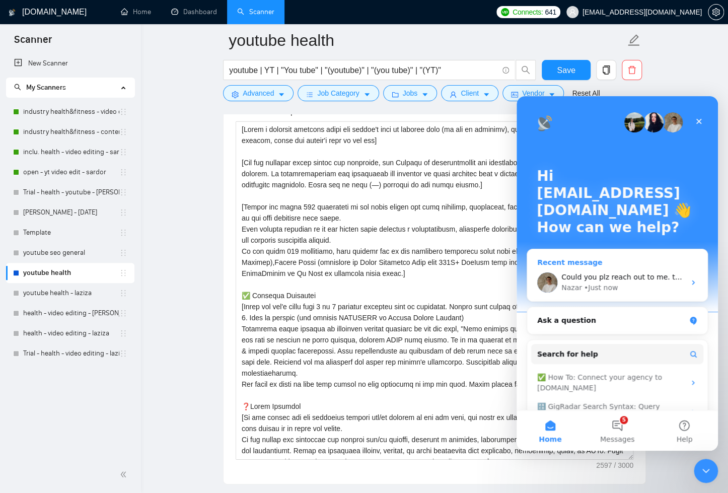
click at [619, 280] on span "Could you plz reach out to me. thanks" at bounding box center [628, 277] width 134 height 8
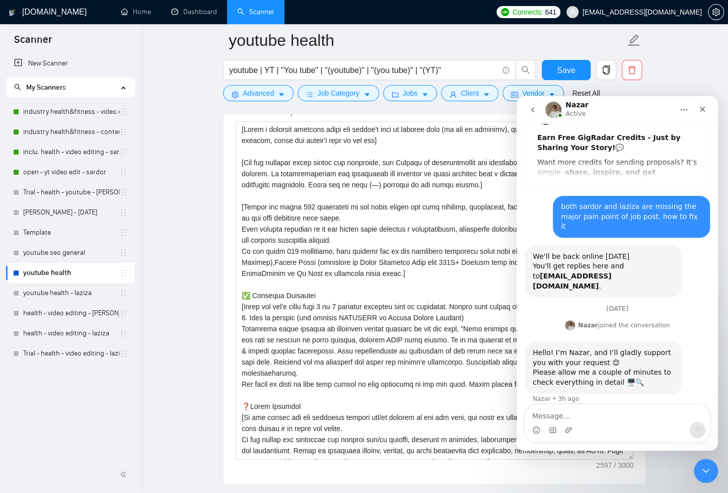
scroll to position [77, 0]
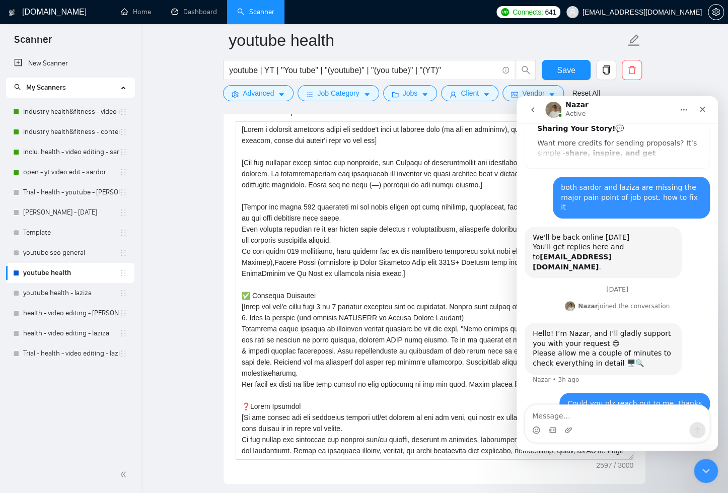
click at [633, 418] on textarea "Message…" at bounding box center [617, 413] width 184 height 17
type textarea "h"
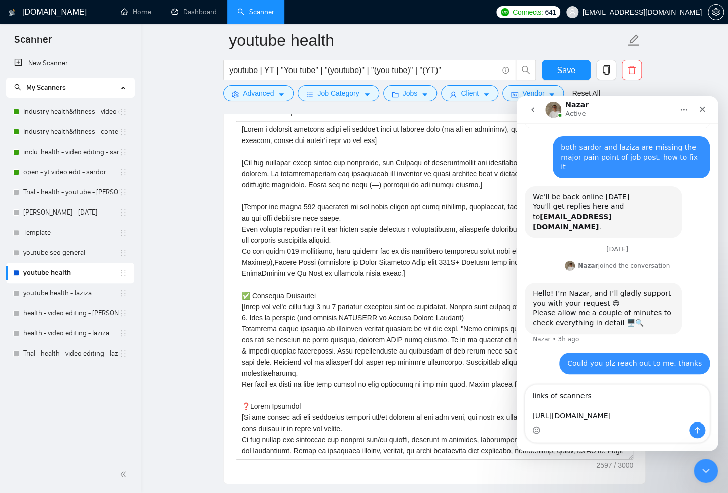
scroll to position [127, 0]
type textarea "links of scanners https://beta.gigradar.io/scanner/68a6c1aafee684045bcf70dd#aut…"
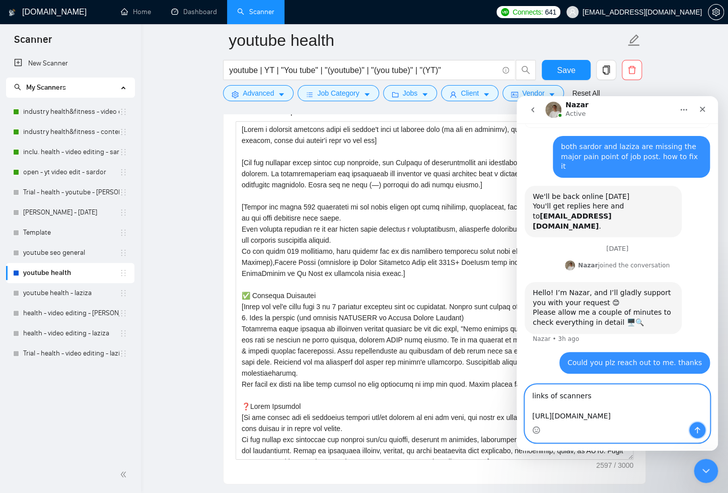
click at [702, 428] on button "Send a message…" at bounding box center [697, 430] width 16 height 16
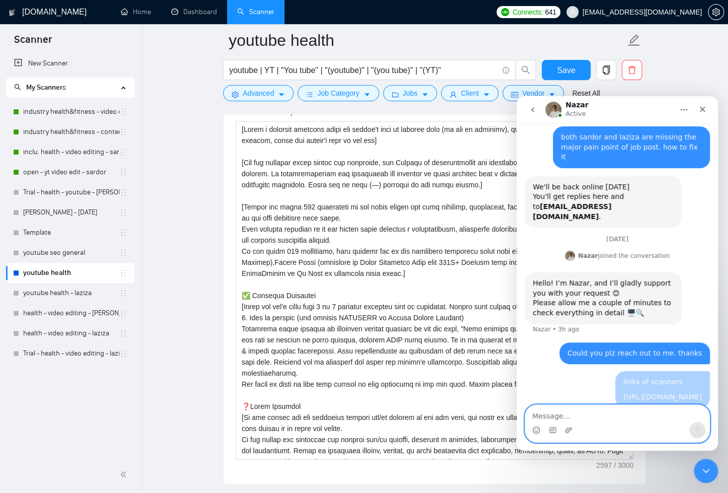
scroll to position [125, 0]
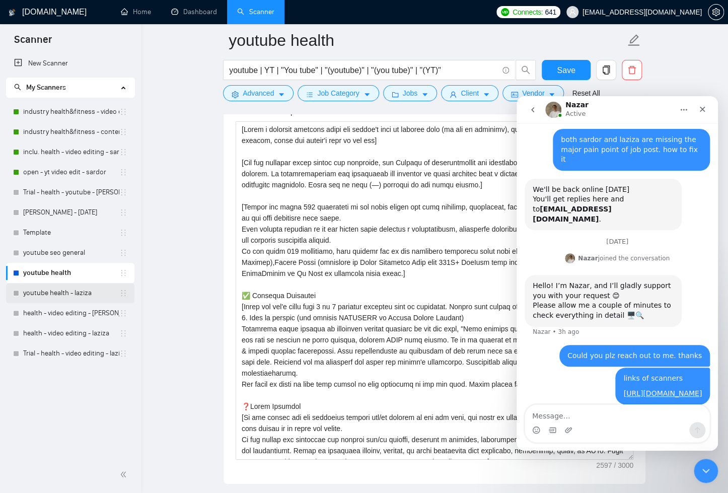
click at [68, 293] on link "youtube health - laziza" at bounding box center [71, 293] width 96 height 20
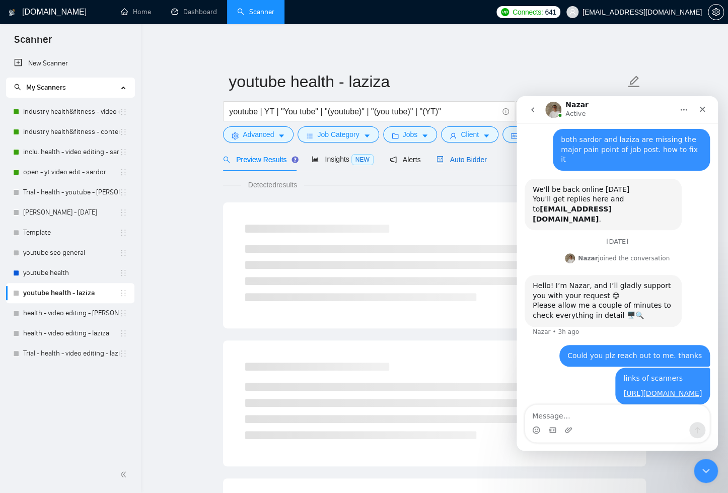
click at [468, 156] on span "Auto Bidder" at bounding box center [461, 160] width 50 height 8
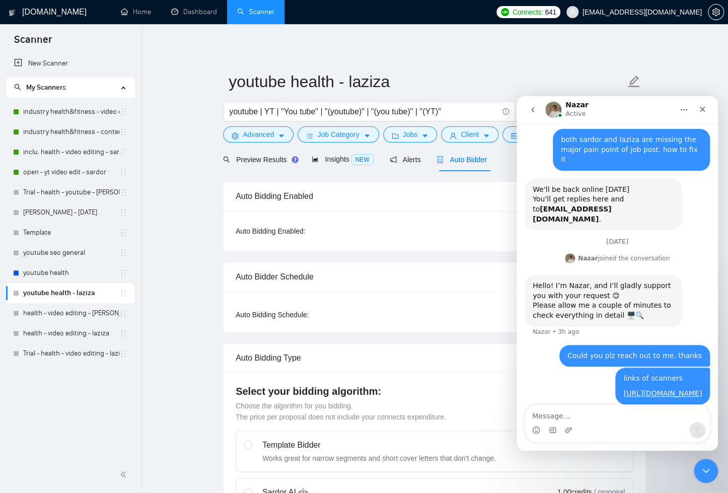
click at [574, 414] on textarea "Message…" at bounding box center [617, 413] width 184 height 17
type textarea "https://beta.gigradar.io/scanner/68a8a1aab036f9a71f3ced43#autobidder"
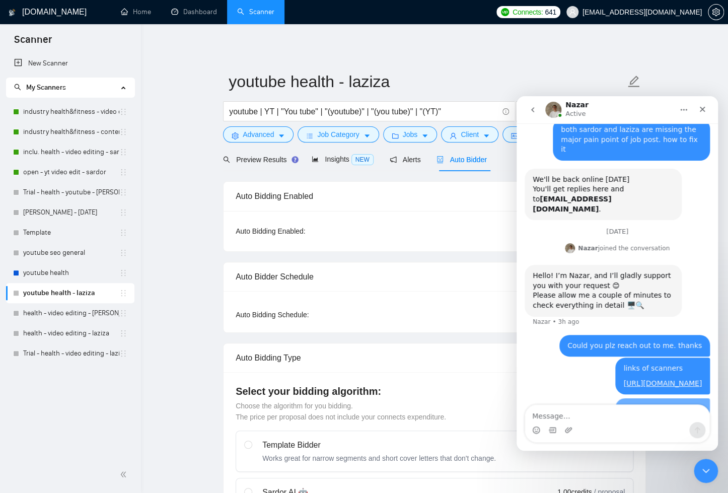
scroll to position [158, 0]
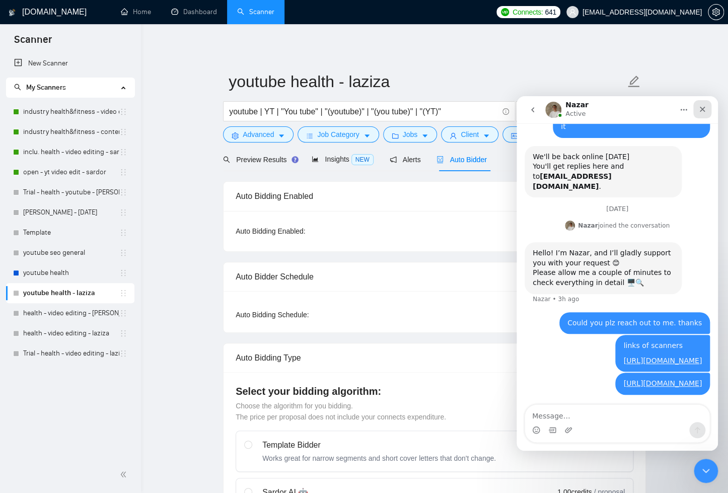
click at [705, 106] on icon "Close" at bounding box center [702, 109] width 8 height 8
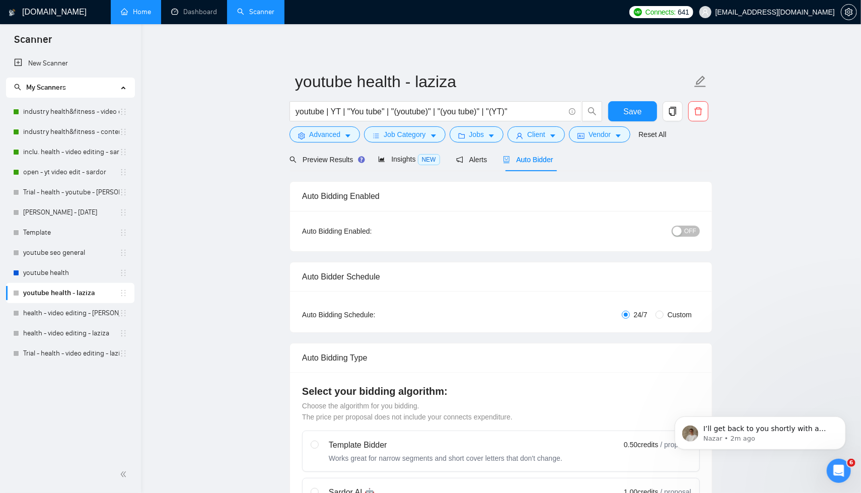
scroll to position [197, 0]
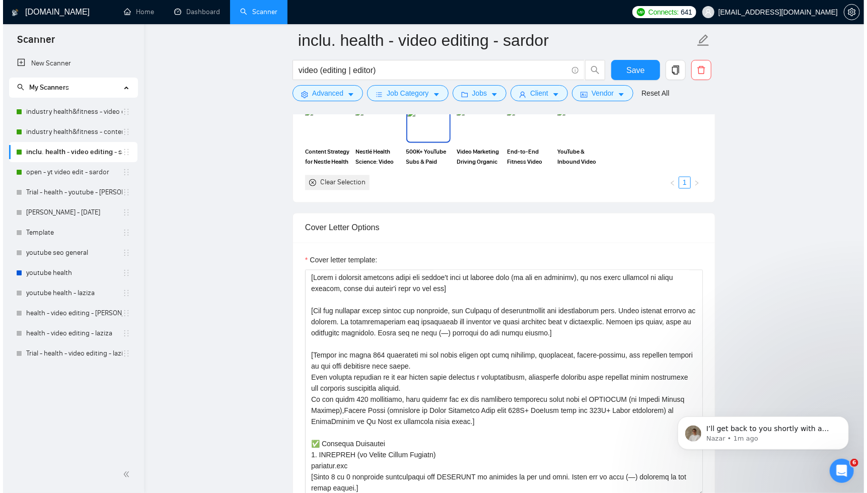
scroll to position [996, 0]
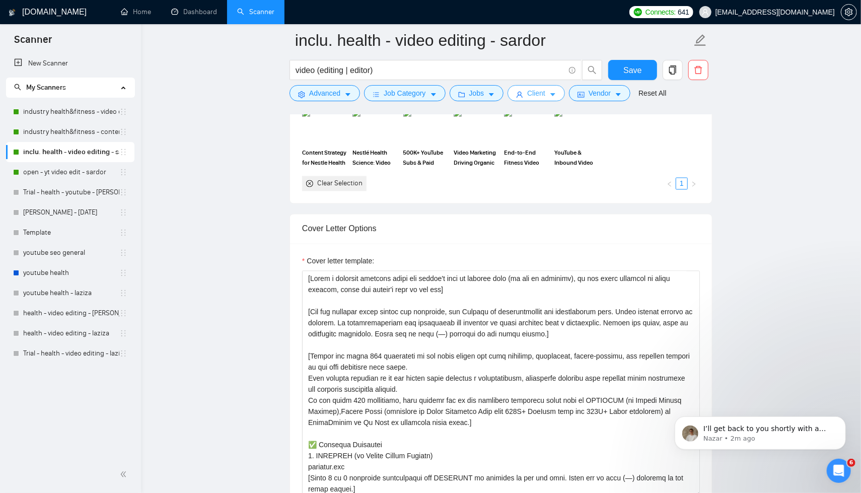
click at [534, 96] on span "Client" at bounding box center [536, 93] width 18 height 11
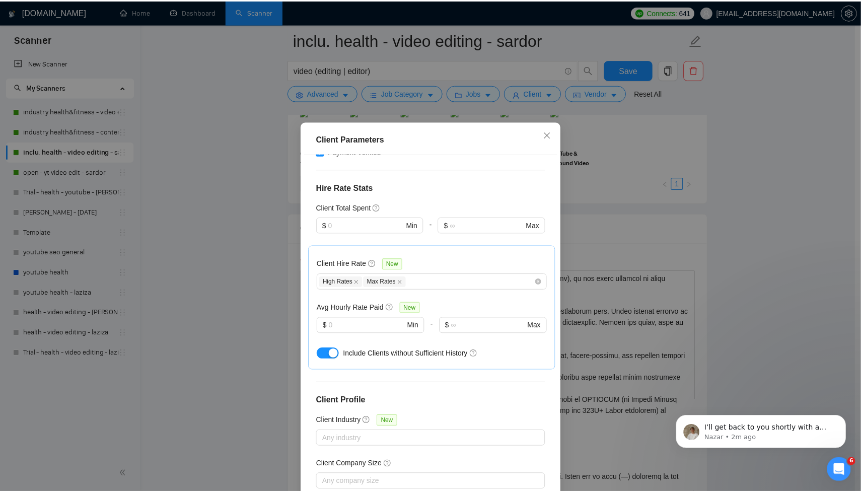
scroll to position [0, 0]
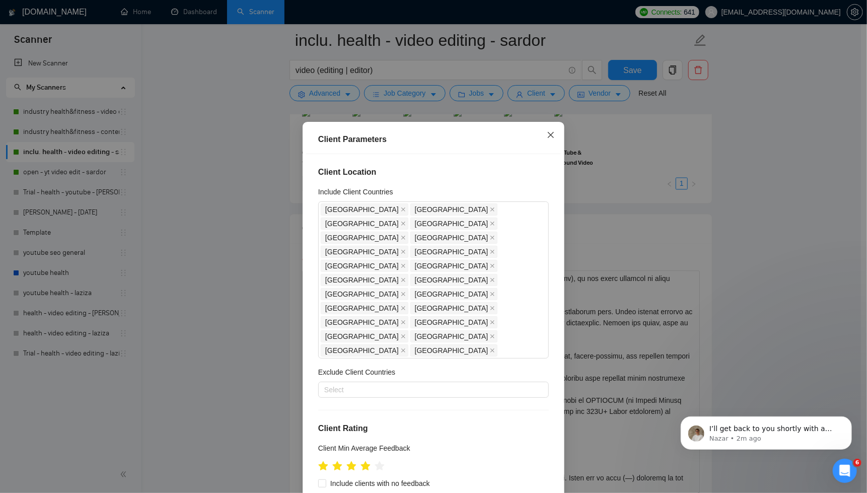
click at [551, 135] on icon "close" at bounding box center [551, 135] width 8 height 8
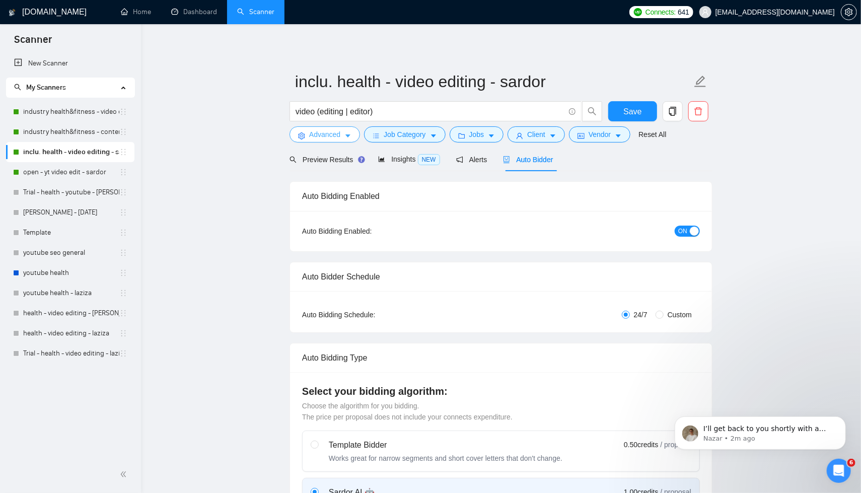
click at [341, 134] on button "Advanced" at bounding box center [324, 134] width 70 height 16
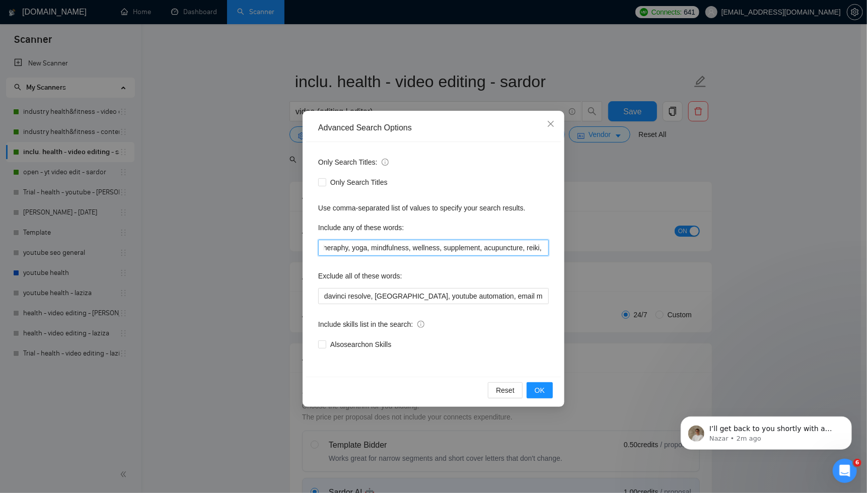
scroll to position [0, 185]
drag, startPoint x: 325, startPoint y: 248, endPoint x: 576, endPoint y: 248, distance: 251.7
click at [576, 248] on div "Advanced Search Options Only Search Titles: Only Search Titles Use comma-separa…" at bounding box center [433, 246] width 867 height 493
click at [541, 385] on span "OK" at bounding box center [540, 390] width 10 height 11
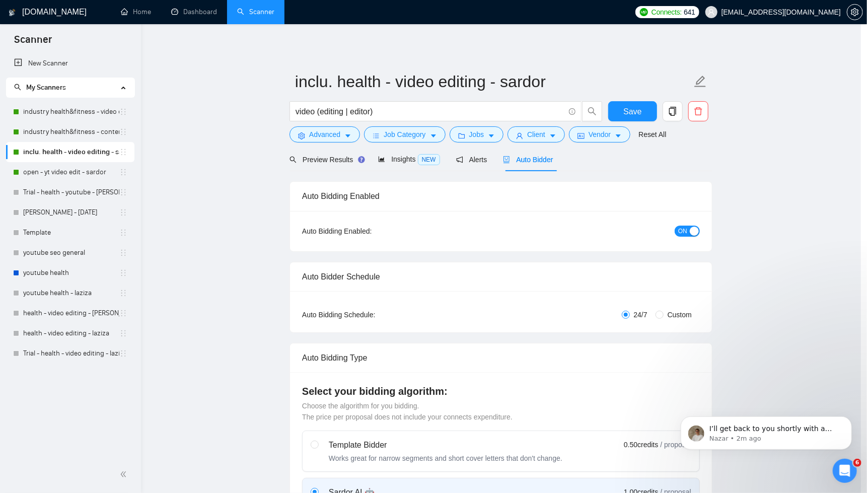
scroll to position [0, 0]
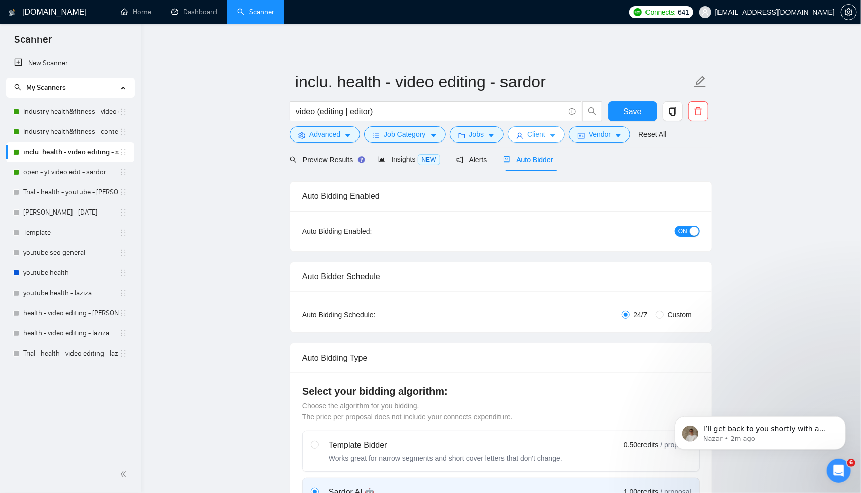
click at [540, 134] on span "Client" at bounding box center [536, 134] width 18 height 11
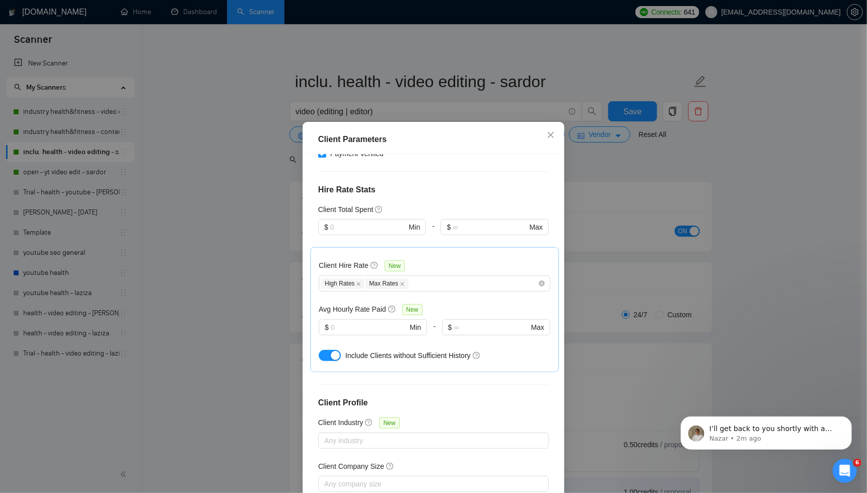
scroll to position [365, 0]
click at [361, 433] on div at bounding box center [428, 439] width 215 height 12
click at [306, 361] on div "Client Location Include Client Countries United States United Kingdom United Ar…" at bounding box center [433, 326] width 255 height 345
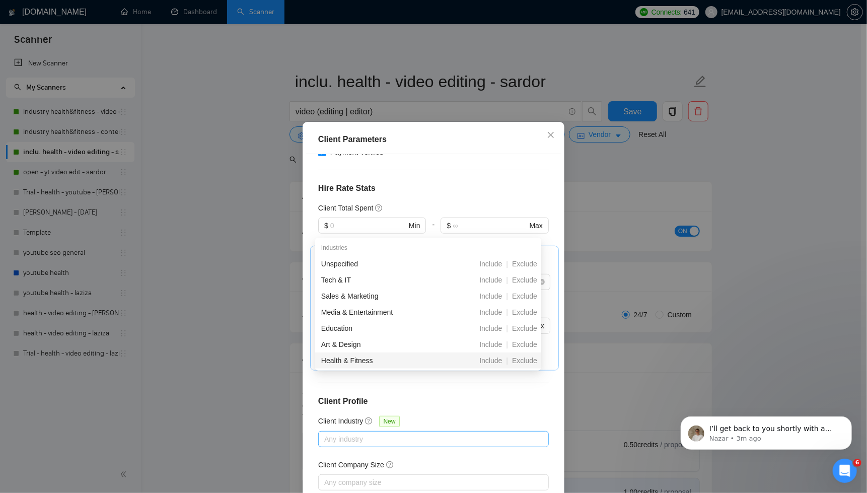
click at [342, 433] on div at bounding box center [428, 439] width 215 height 12
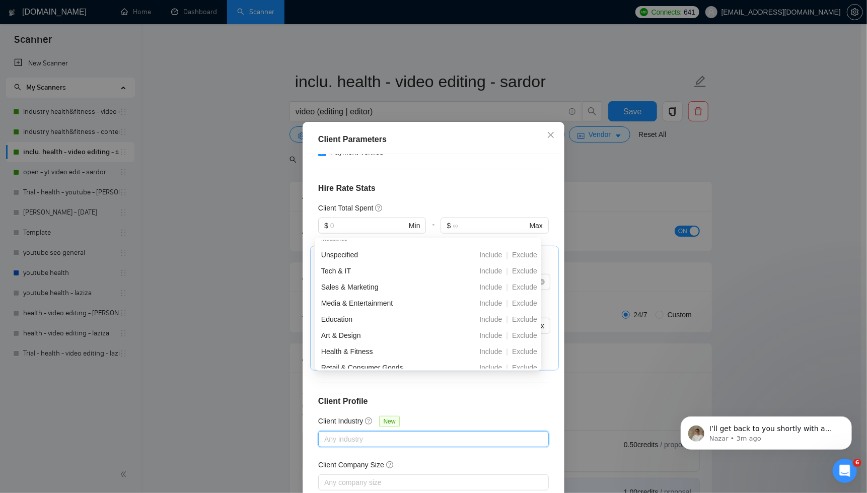
scroll to position [0, 0]
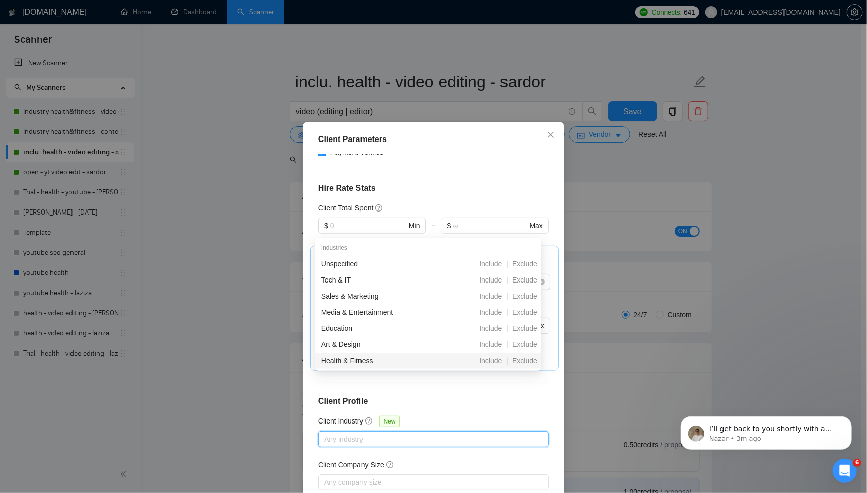
drag, startPoint x: 488, startPoint y: 361, endPoint x: 413, endPoint y: 305, distance: 94.2
click at [488, 361] on span "Include" at bounding box center [490, 360] width 31 height 8
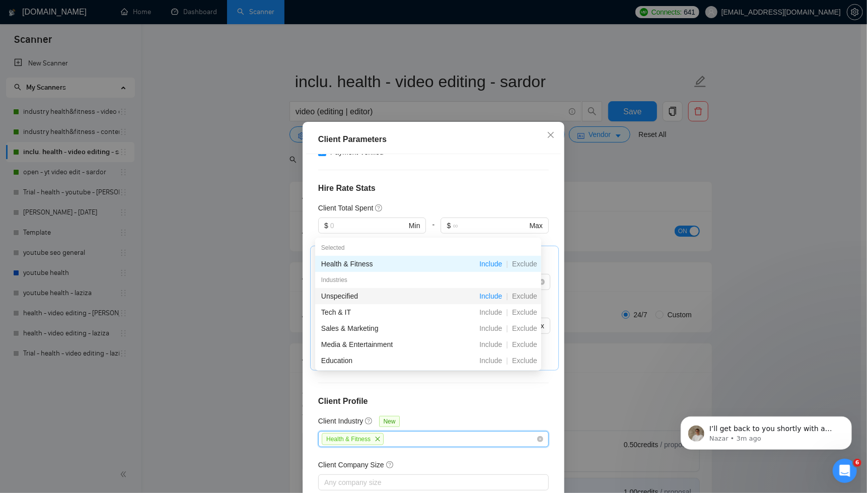
click at [490, 296] on span "Include" at bounding box center [490, 296] width 31 height 8
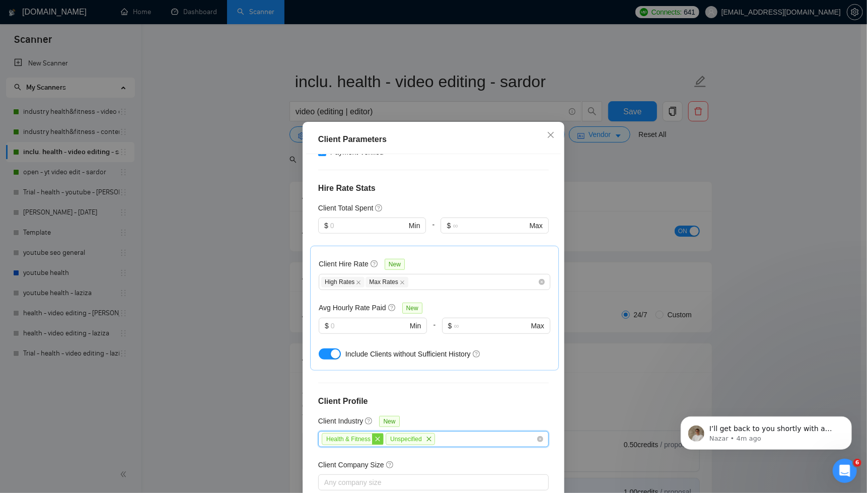
click at [376, 436] on icon "close" at bounding box center [378, 439] width 6 height 6
click at [362, 436] on icon "close" at bounding box center [365, 439] width 6 height 6
click at [549, 136] on icon "close" at bounding box center [551, 135] width 8 height 8
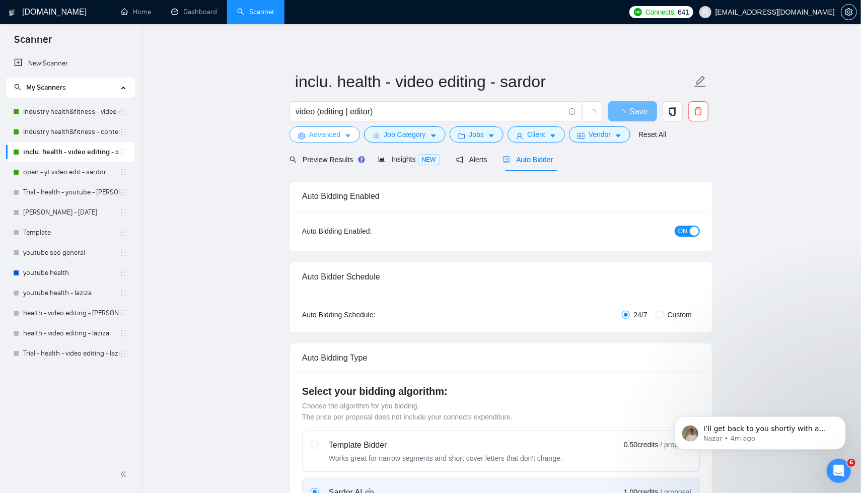
click at [313, 136] on span "Advanced" at bounding box center [324, 134] width 31 height 11
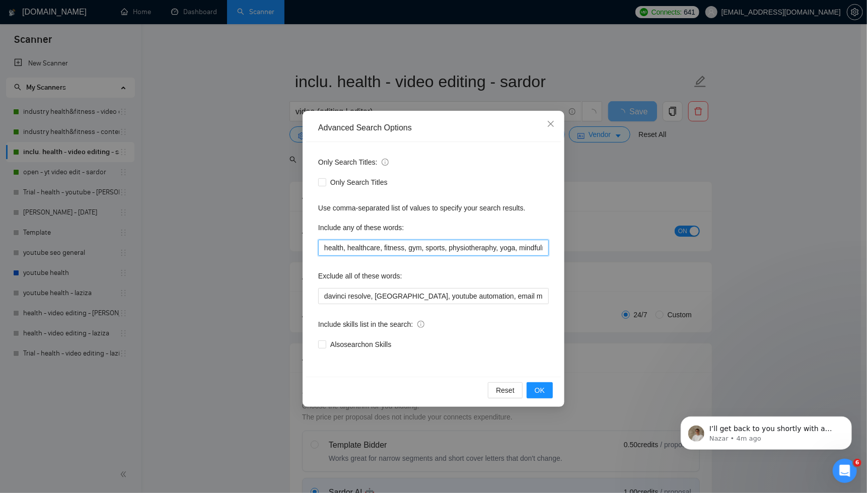
scroll to position [0, 185]
drag, startPoint x: 327, startPoint y: 248, endPoint x: 619, endPoint y: 247, distance: 292.0
click at [619, 247] on div "Advanced Search Options Only Search Titles: Only Search Titles Use comma-separa…" at bounding box center [433, 246] width 867 height 493
click at [601, 214] on div "Advanced Search Options Only Search Titles: Only Search Titles Use comma-separa…" at bounding box center [433, 246] width 867 height 493
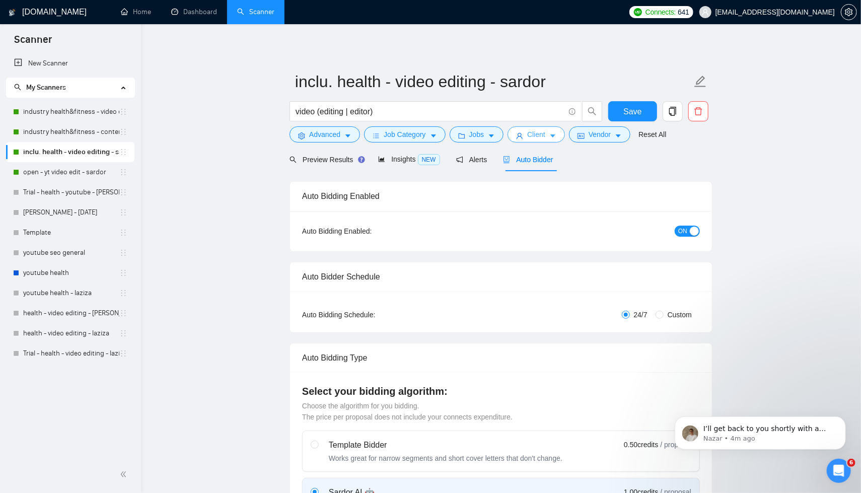
click at [545, 138] on span "Client" at bounding box center [536, 134] width 18 height 11
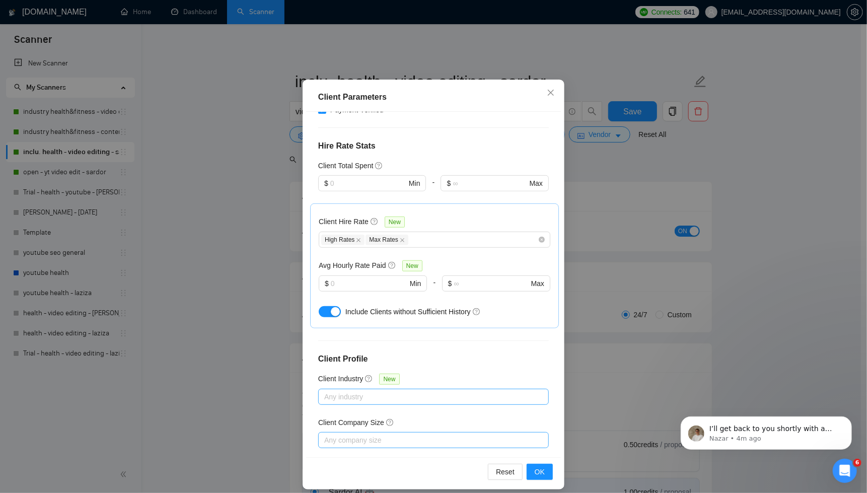
scroll to position [50, 0]
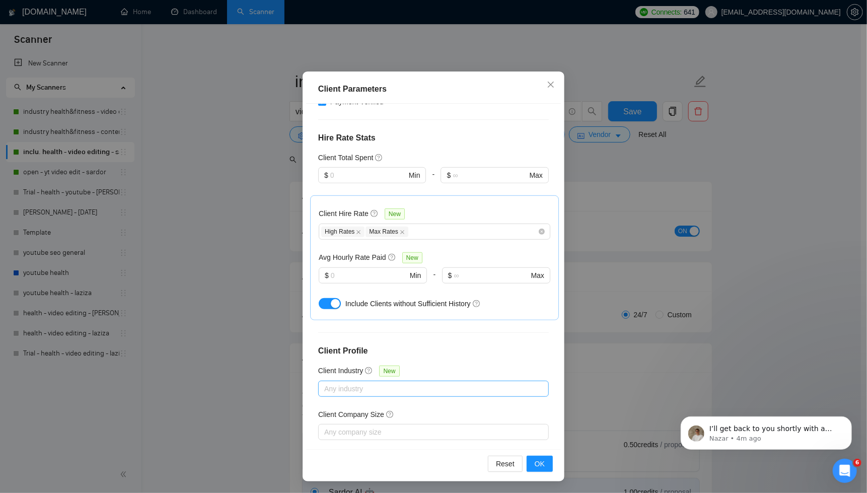
click at [370, 383] on div at bounding box center [428, 389] width 215 height 12
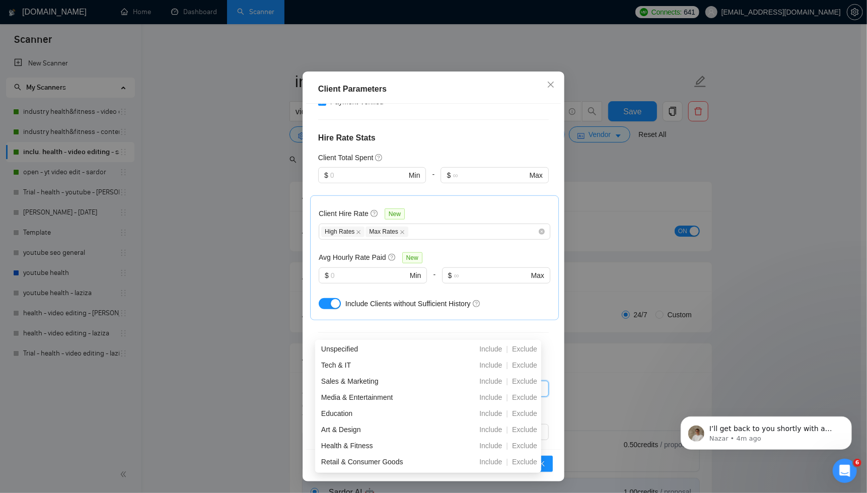
scroll to position [87, 0]
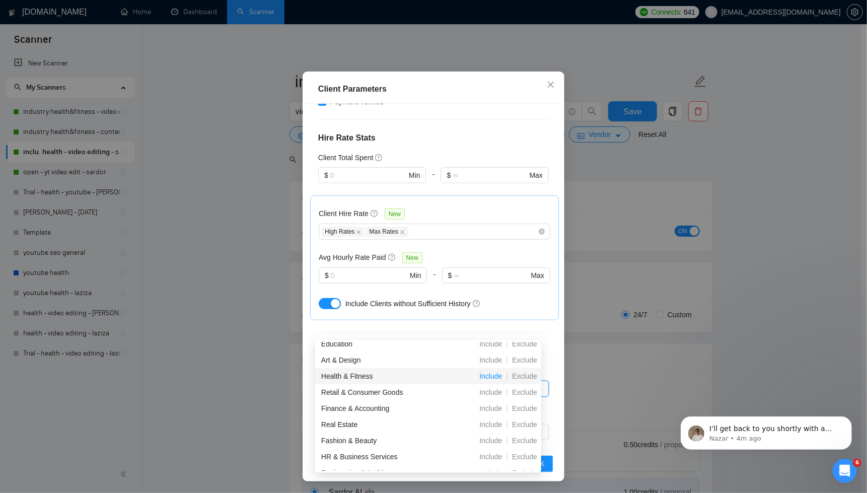
click at [486, 378] on span "Include" at bounding box center [490, 376] width 31 height 8
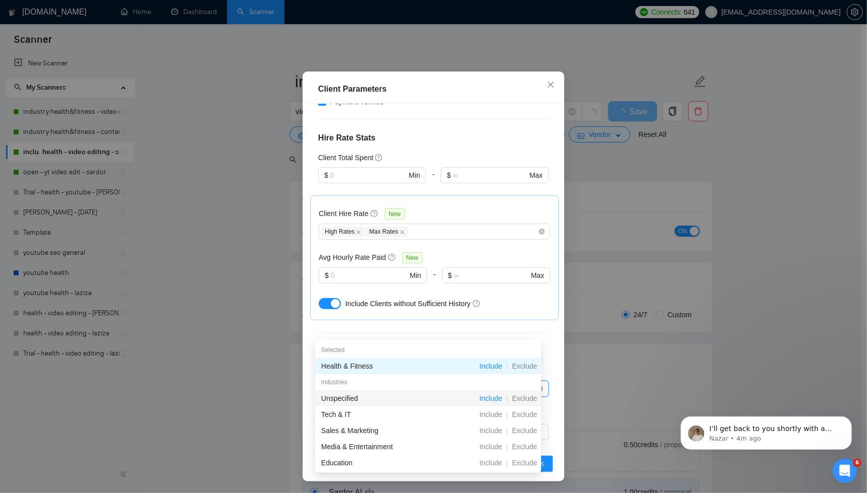
click at [483, 400] on span "Include" at bounding box center [490, 398] width 31 height 8
click at [547, 466] on button "OK" at bounding box center [540, 464] width 26 height 16
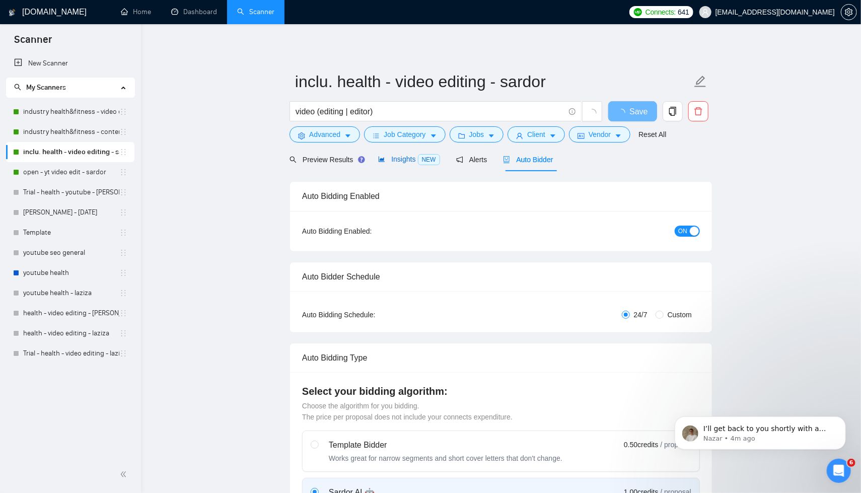
click at [405, 160] on span "Insights NEW" at bounding box center [408, 159] width 61 height 8
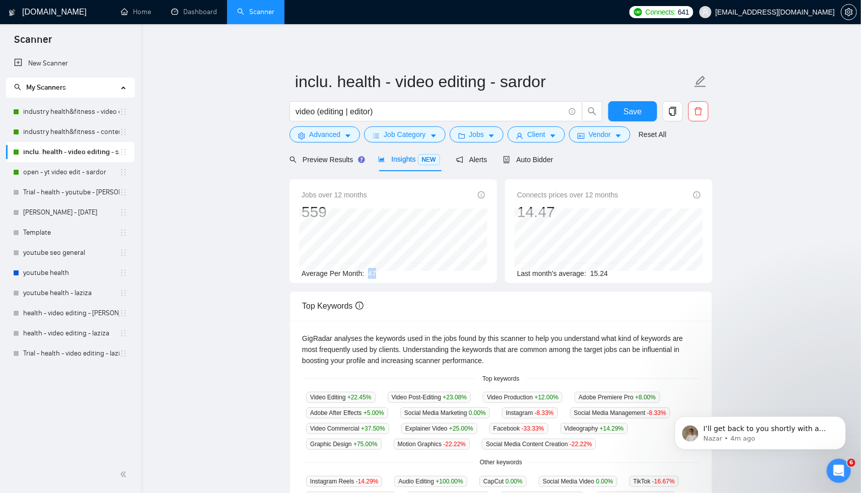
drag, startPoint x: 371, startPoint y: 271, endPoint x: 380, endPoint y: 270, distance: 9.1
click at [380, 270] on div "Average Per Month: 47" at bounding box center [393, 273] width 183 height 11
click at [392, 278] on div "Jobs over 12 months 559 Average Per Month: 47" at bounding box center [392, 231] width 207 height 104
drag, startPoint x: 373, startPoint y: 272, endPoint x: 387, endPoint y: 270, distance: 14.7
click at [387, 270] on div "Average Per Month: 47" at bounding box center [393, 273] width 183 height 11
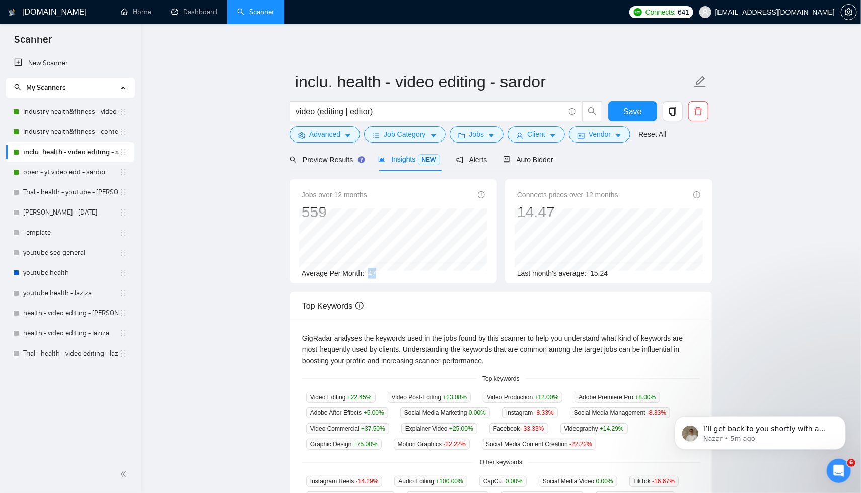
click at [399, 274] on div "Average Per Month: 47" at bounding box center [393, 273] width 183 height 11
click at [550, 132] on button "Client" at bounding box center [535, 134] width 57 height 16
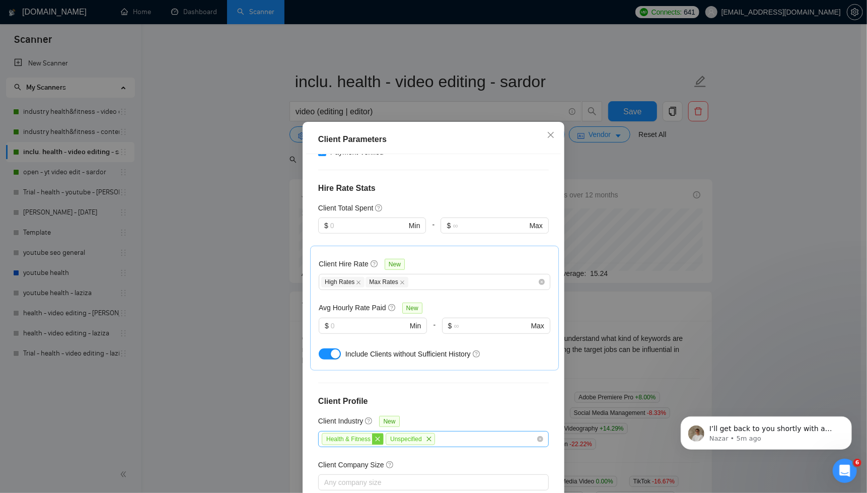
click at [380, 436] on icon "close" at bounding box center [378, 439] width 6 height 6
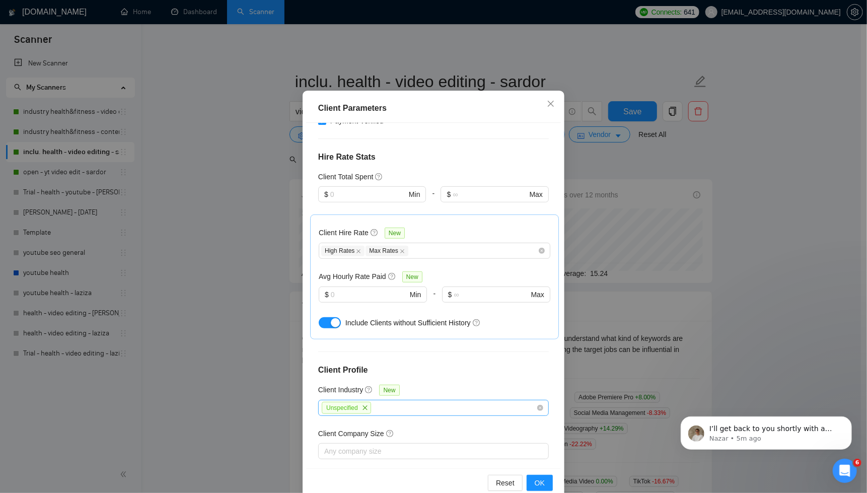
scroll to position [50, 0]
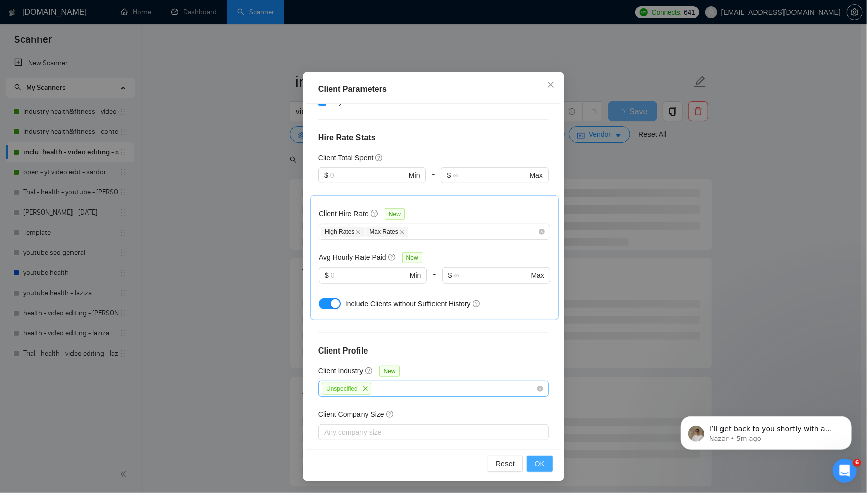
click at [538, 461] on span "OK" at bounding box center [540, 463] width 10 height 11
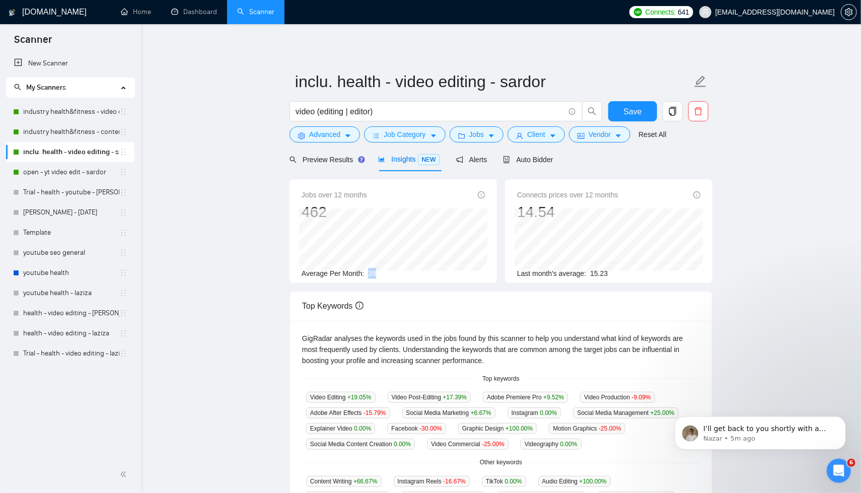
drag, startPoint x: 370, startPoint y: 274, endPoint x: 380, endPoint y: 273, distance: 10.1
click at [380, 273] on div "Average Per Month: 39" at bounding box center [393, 273] width 183 height 11
click at [392, 276] on div "Average Per Month: 39" at bounding box center [393, 273] width 183 height 11
click at [560, 135] on button "Client" at bounding box center [535, 134] width 57 height 16
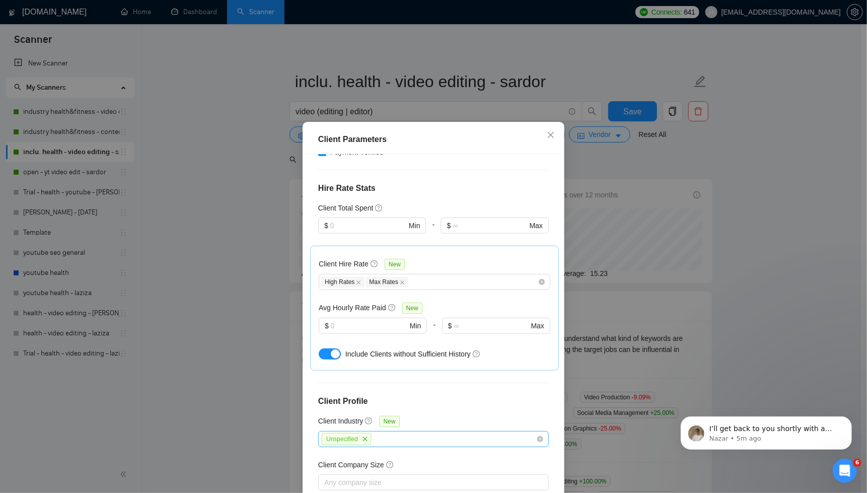
click at [456, 432] on div "Unspecified" at bounding box center [428, 439] width 215 height 15
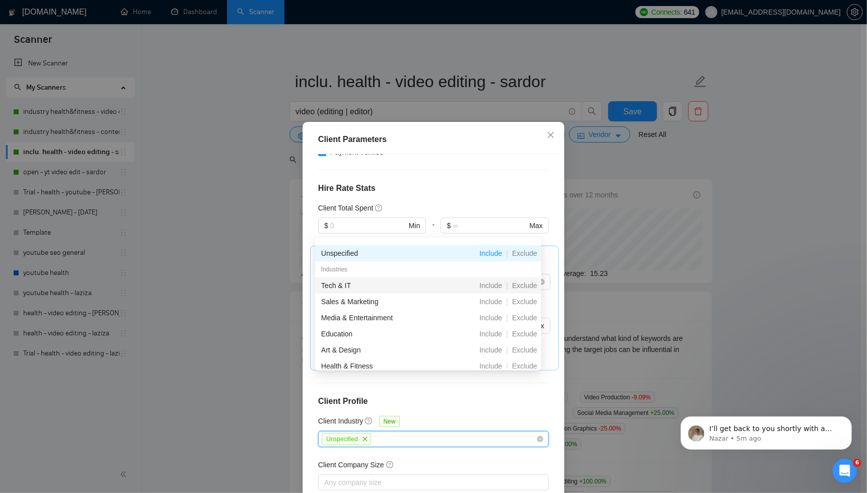
scroll to position [38, 0]
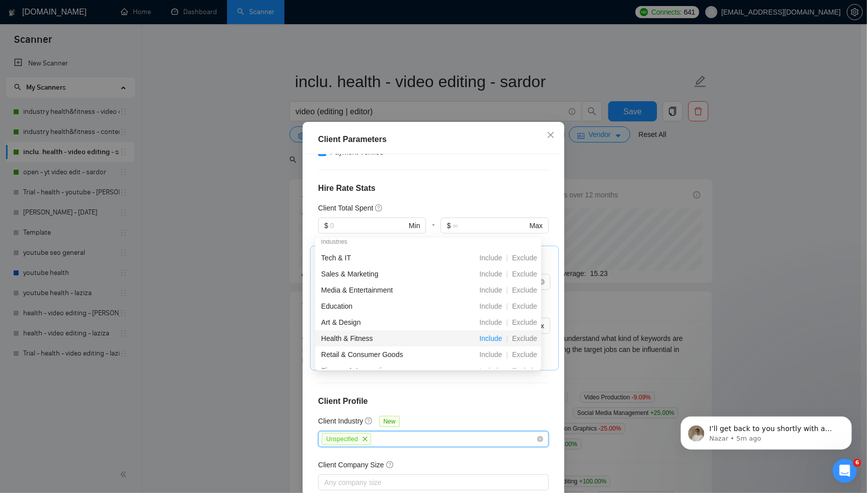
click at [488, 340] on span "Include" at bounding box center [490, 338] width 31 height 8
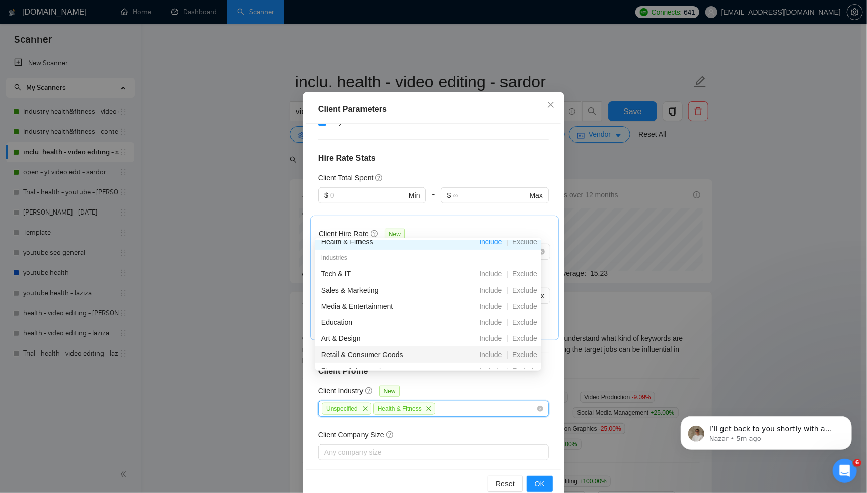
scroll to position [50, 0]
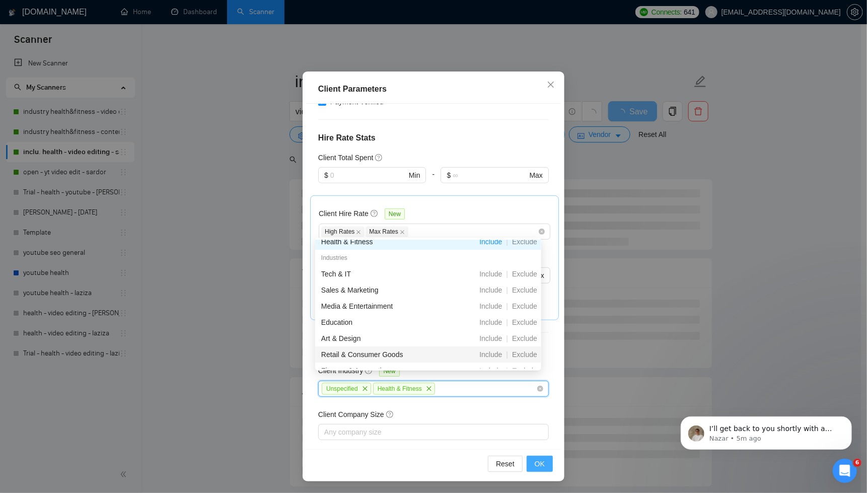
click at [542, 464] on span "OK" at bounding box center [540, 463] width 10 height 11
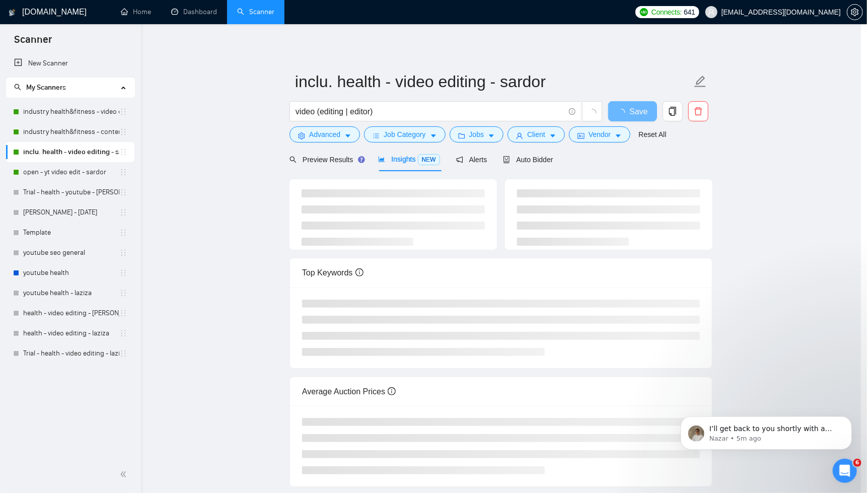
scroll to position [0, 0]
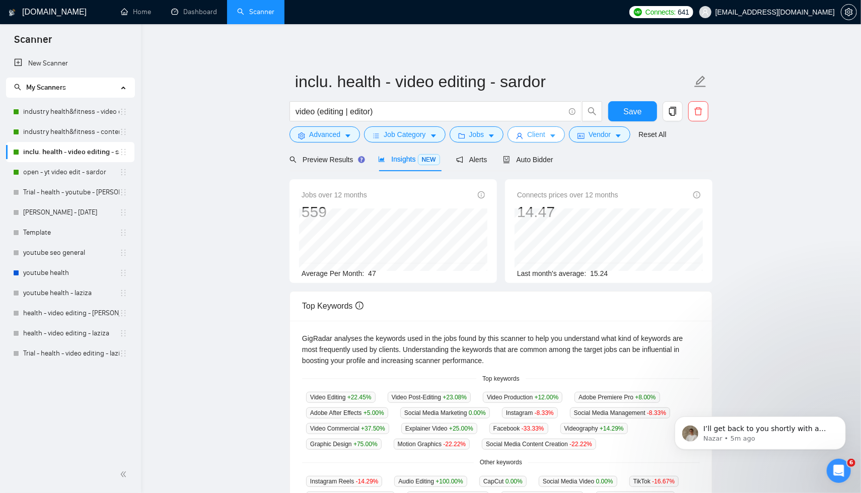
drag, startPoint x: 558, startPoint y: 131, endPoint x: 556, endPoint y: 138, distance: 7.3
click at [556, 132] on span "caret-down" at bounding box center [552, 136] width 7 height 8
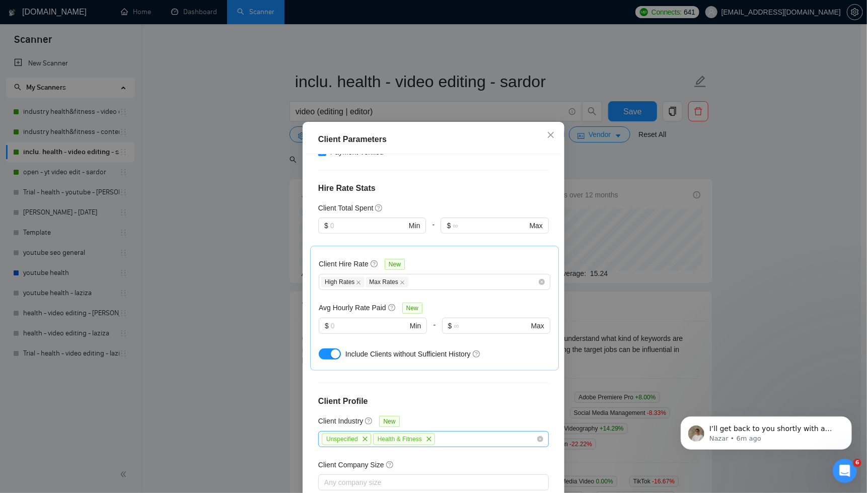
click at [429, 436] on icon "close" at bounding box center [429, 439] width 6 height 6
click at [365, 436] on icon "close" at bounding box center [365, 439] width 6 height 6
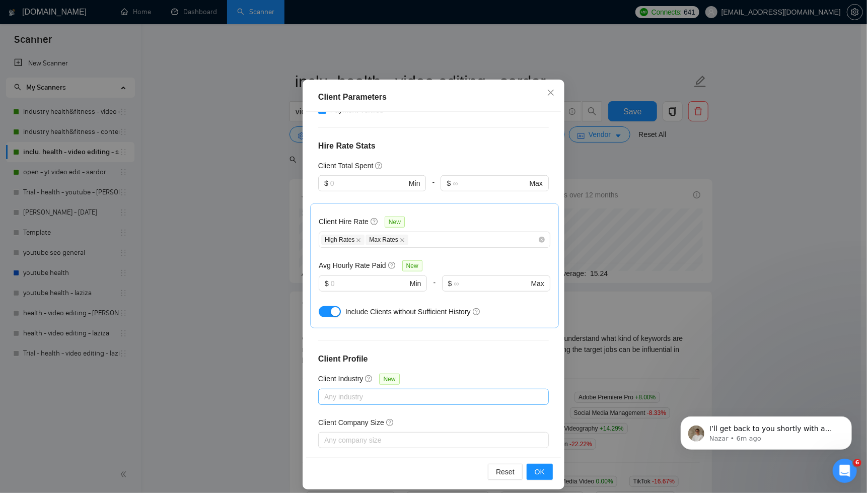
scroll to position [50, 0]
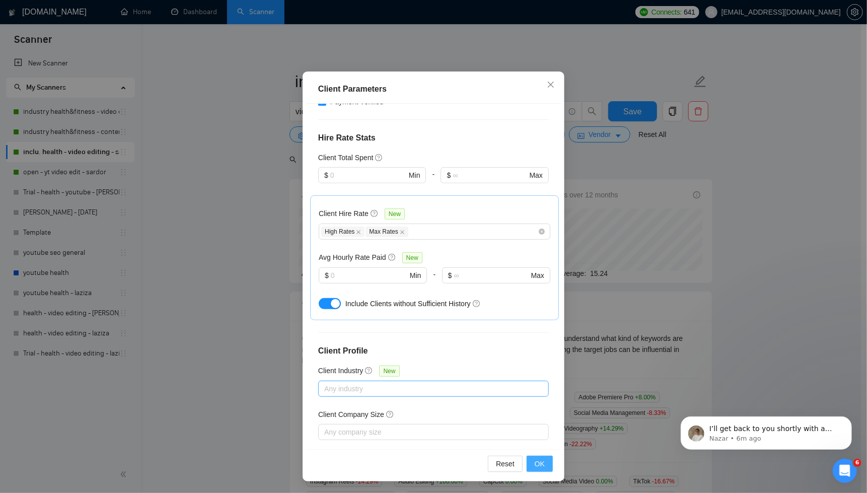
click at [538, 461] on span "OK" at bounding box center [540, 463] width 10 height 11
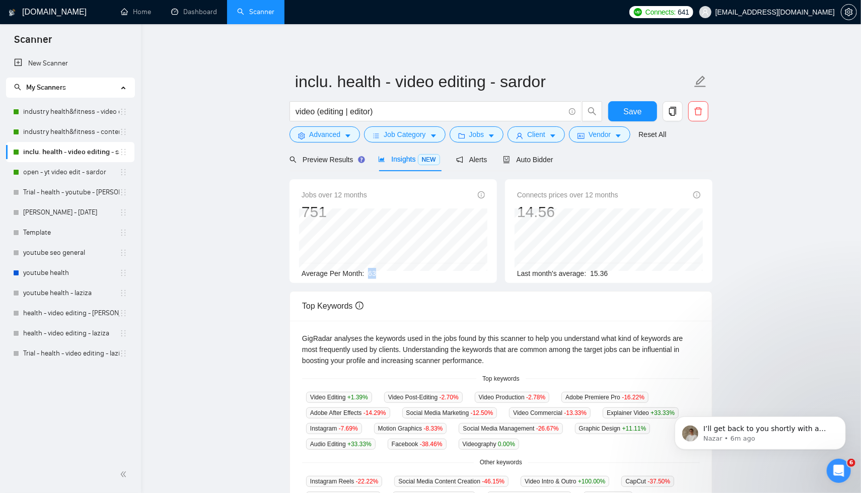
drag, startPoint x: 370, startPoint y: 274, endPoint x: 383, endPoint y: 274, distance: 13.1
click at [381, 273] on div "Average Per Month: 63" at bounding box center [393, 273] width 183 height 11
click at [391, 275] on div "Average Per Month: 63" at bounding box center [393, 273] width 183 height 11
drag, startPoint x: 369, startPoint y: 272, endPoint x: 380, endPoint y: 271, distance: 11.1
click at [380, 271] on div "Average Per Month: 63" at bounding box center [393, 273] width 183 height 11
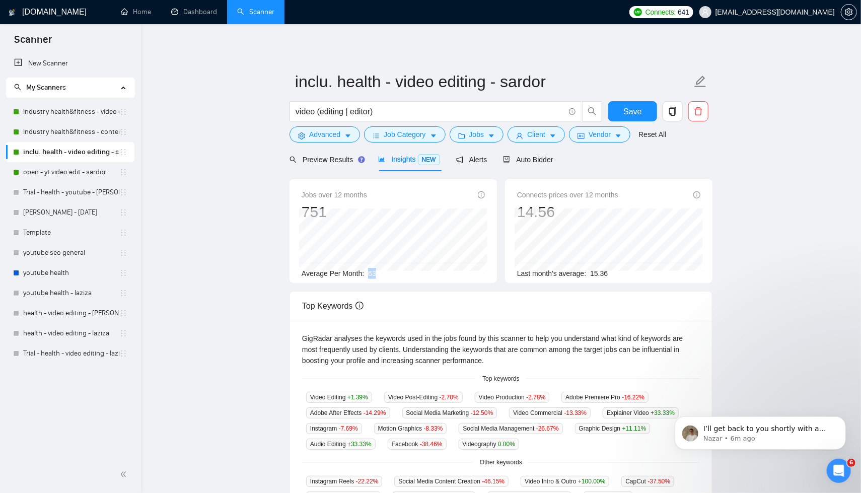
click at [392, 277] on div "Average Per Month: 63" at bounding box center [393, 273] width 183 height 11
drag, startPoint x: 370, startPoint y: 273, endPoint x: 377, endPoint y: 273, distance: 7.0
click at [376, 273] on span "63" at bounding box center [372, 273] width 8 height 8
click at [385, 274] on div "Average Per Month: 63" at bounding box center [393, 273] width 183 height 11
click at [551, 135] on button "Client" at bounding box center [535, 134] width 57 height 16
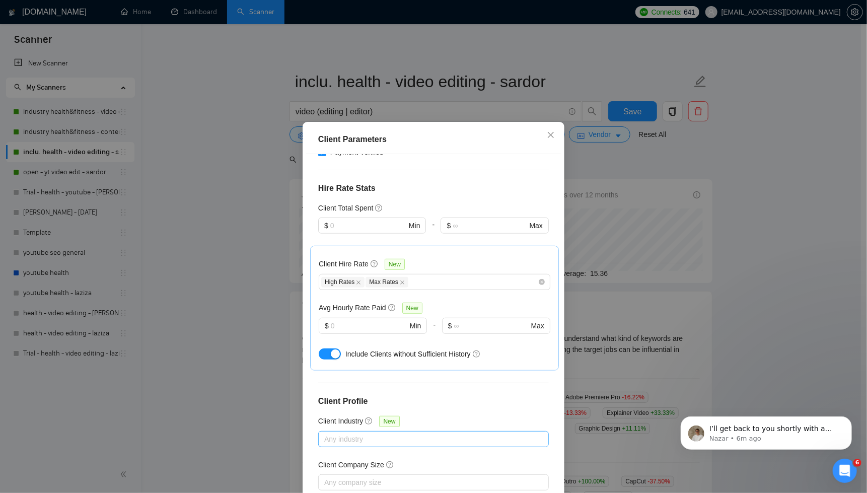
click at [451, 433] on div at bounding box center [428, 439] width 215 height 12
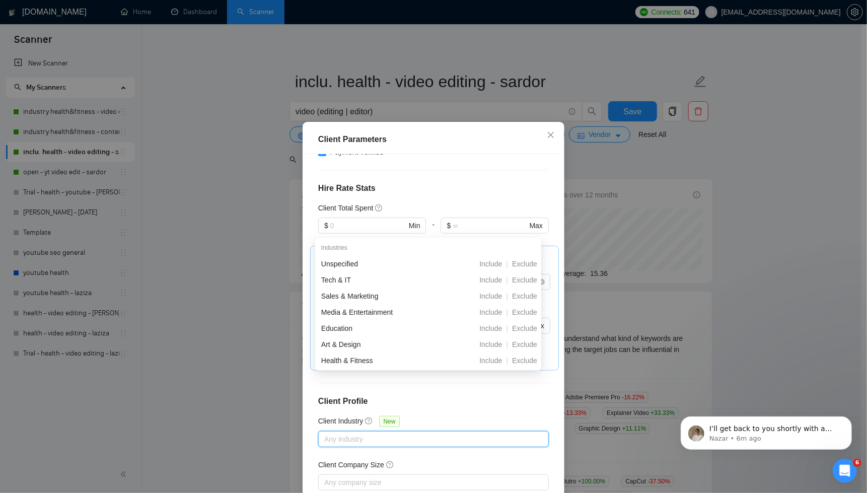
scroll to position [24, 0]
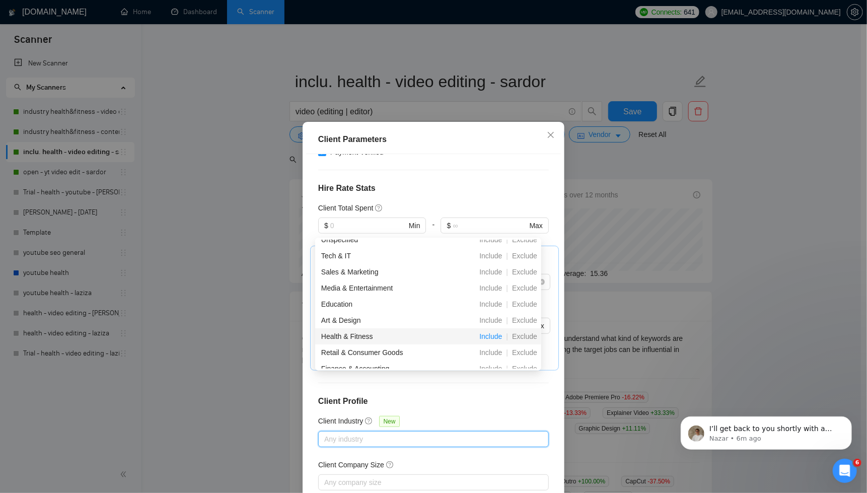
click at [485, 339] on span "Include" at bounding box center [490, 336] width 31 height 8
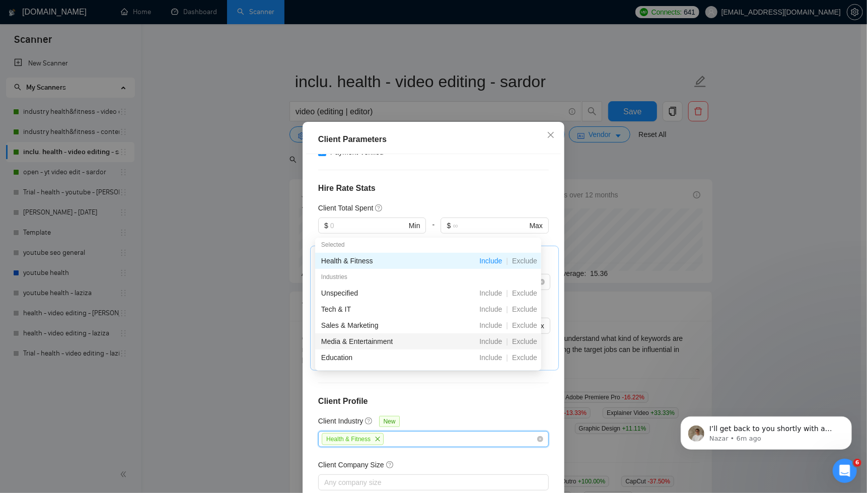
scroll to position [0, 0]
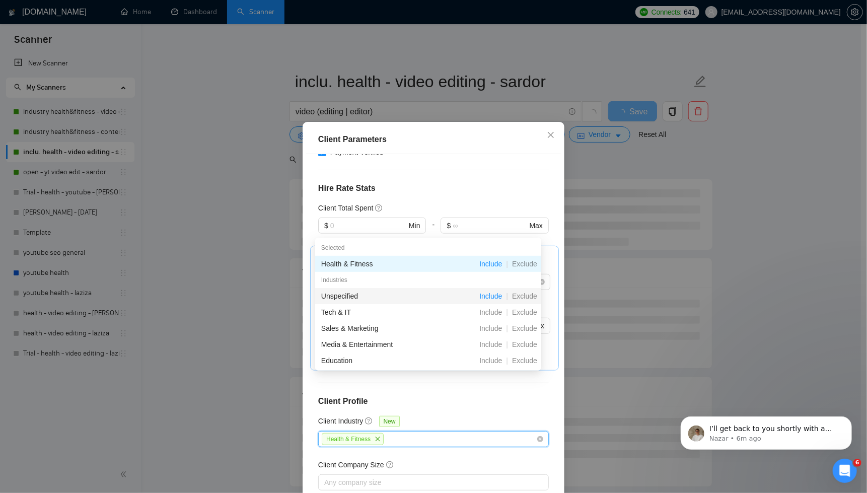
click at [485, 299] on span "Include" at bounding box center [490, 296] width 31 height 8
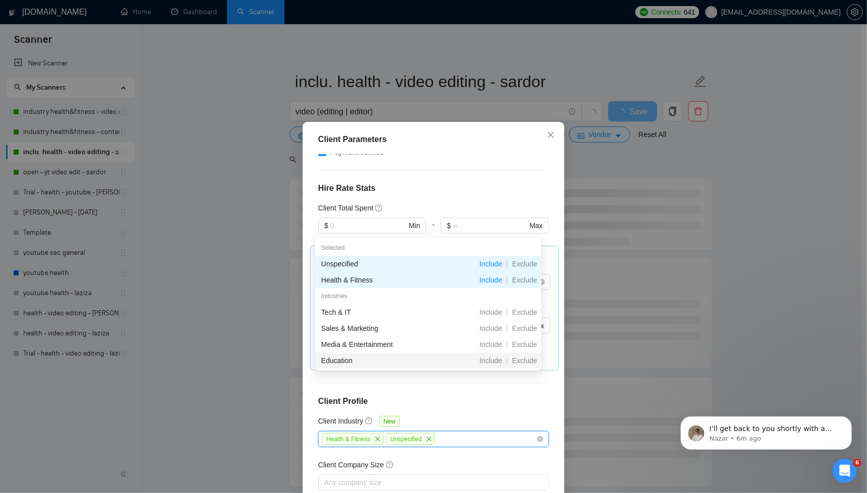
click at [547, 373] on div "Client Location Include Client Countries United States United Kingdom United Ar…" at bounding box center [433, 326] width 255 height 345
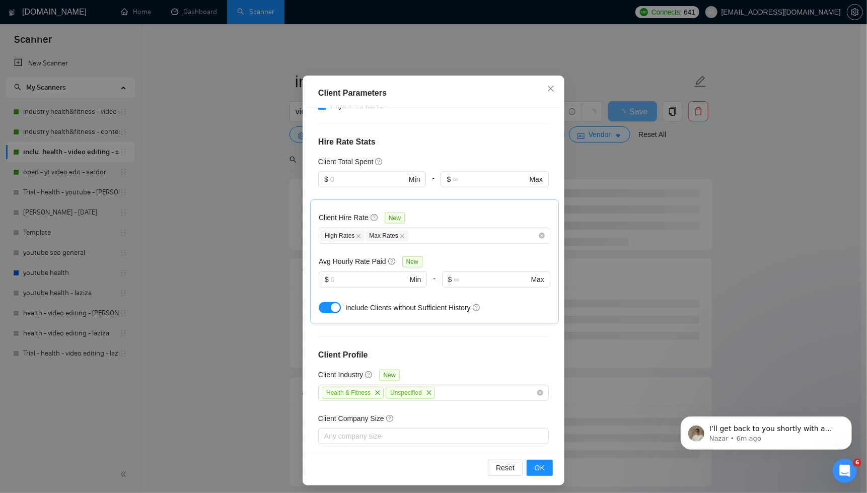
scroll to position [50, 0]
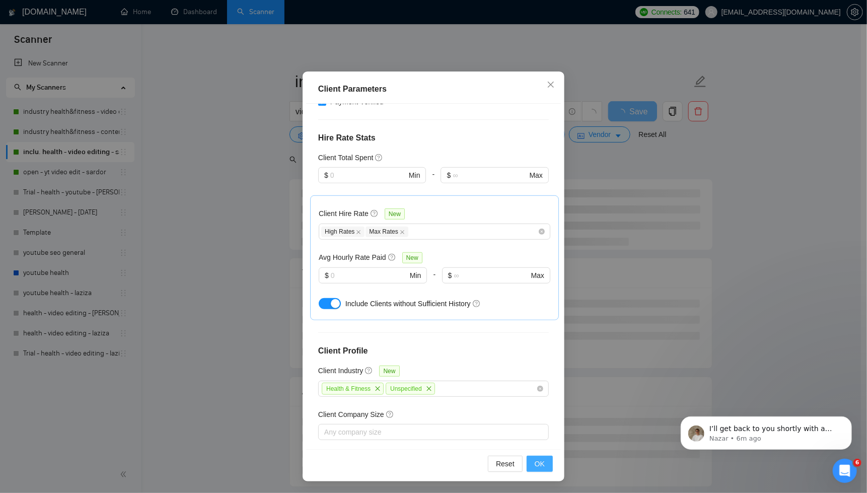
click at [531, 471] on button "OK" at bounding box center [540, 464] width 26 height 16
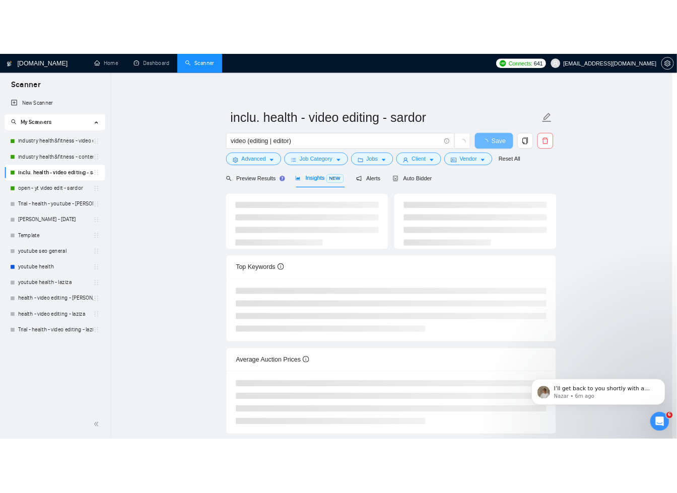
scroll to position [0, 0]
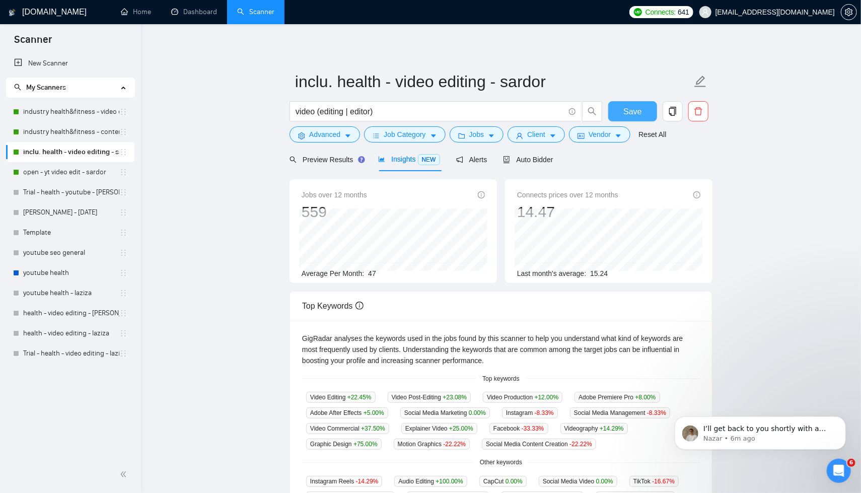
click at [630, 112] on span "Save" at bounding box center [632, 111] width 18 height 13
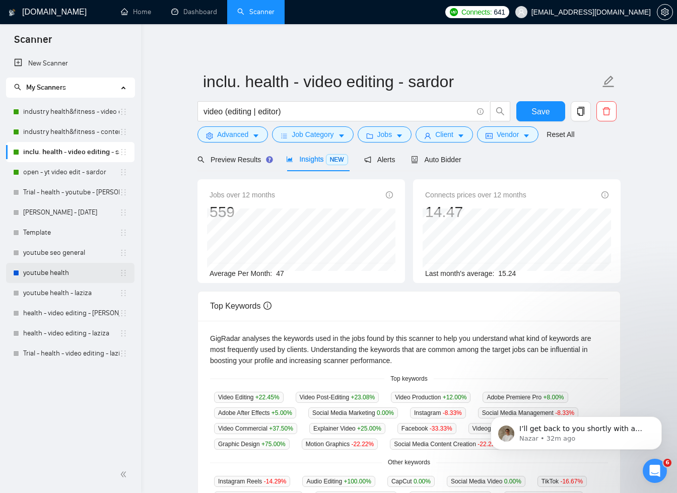
click at [55, 267] on link "youtube health" at bounding box center [71, 273] width 96 height 20
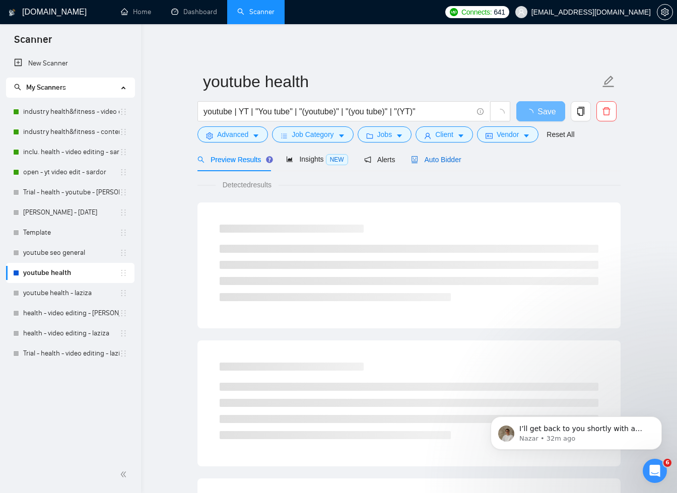
click at [431, 156] on span "Auto Bidder" at bounding box center [436, 160] width 50 height 8
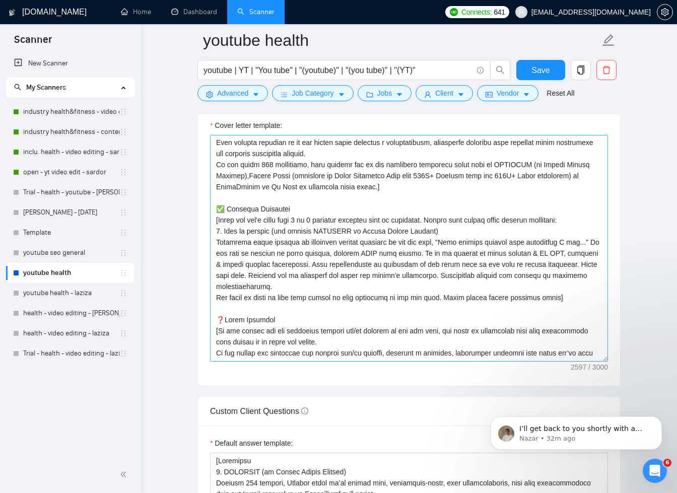
scroll to position [104, 0]
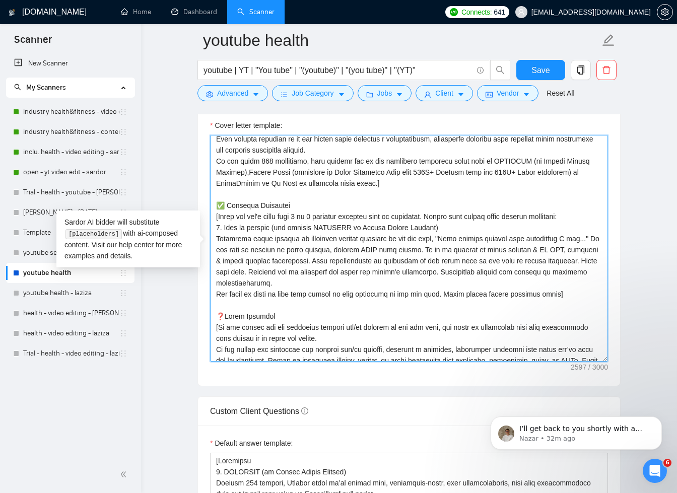
drag, startPoint x: 568, startPoint y: 293, endPoint x: 215, endPoint y: 216, distance: 361.8
click at [215, 216] on textarea "Cover letter template:" at bounding box center [409, 248] width 398 height 227
click at [282, 246] on textarea "Cover letter template:" at bounding box center [409, 248] width 398 height 227
drag, startPoint x: 568, startPoint y: 294, endPoint x: 214, endPoint y: 214, distance: 363.4
click at [214, 214] on textarea "Cover letter template:" at bounding box center [409, 248] width 398 height 227
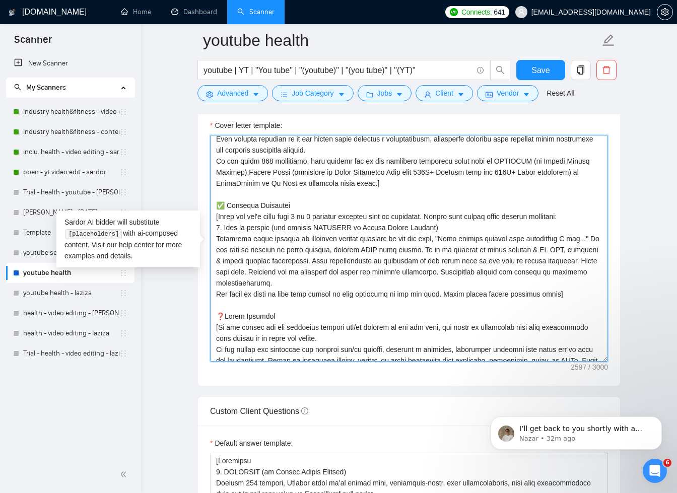
click at [293, 259] on textarea "Cover letter template:" at bounding box center [409, 248] width 398 height 227
drag, startPoint x: 563, startPoint y: 291, endPoint x: 214, endPoint y: 215, distance: 357.0
click at [214, 215] on textarea "Cover letter template:" at bounding box center [409, 248] width 398 height 227
drag, startPoint x: 569, startPoint y: 293, endPoint x: 215, endPoint y: 216, distance: 362.1
click at [215, 216] on textarea "Cover letter template:" at bounding box center [409, 248] width 398 height 227
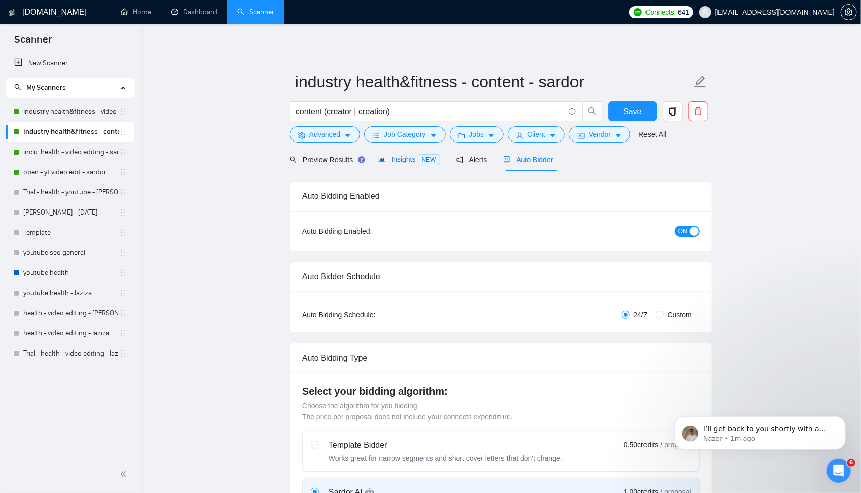
click at [413, 160] on span "Insights NEW" at bounding box center [408, 159] width 61 height 8
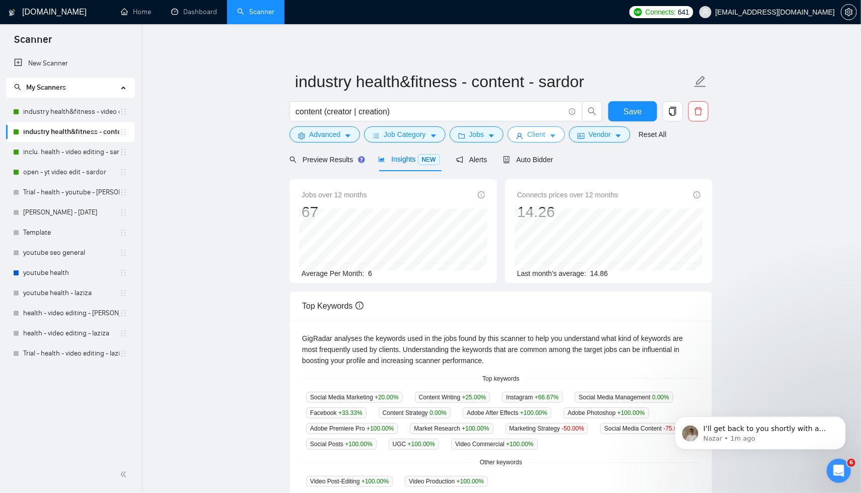
click at [543, 134] on span "Client" at bounding box center [536, 134] width 18 height 11
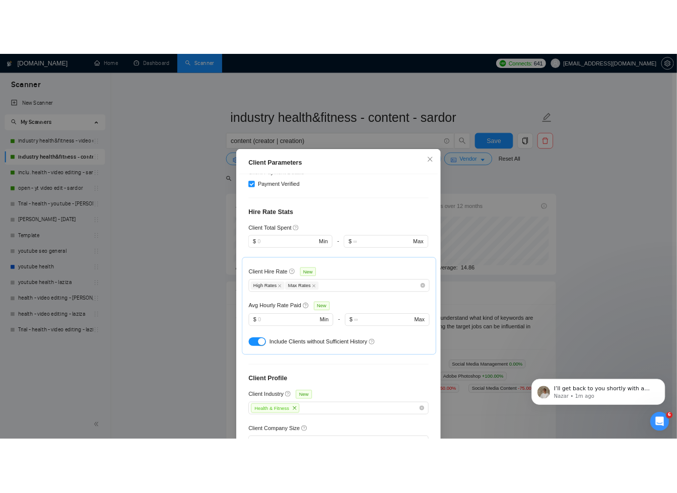
scroll to position [365, 0]
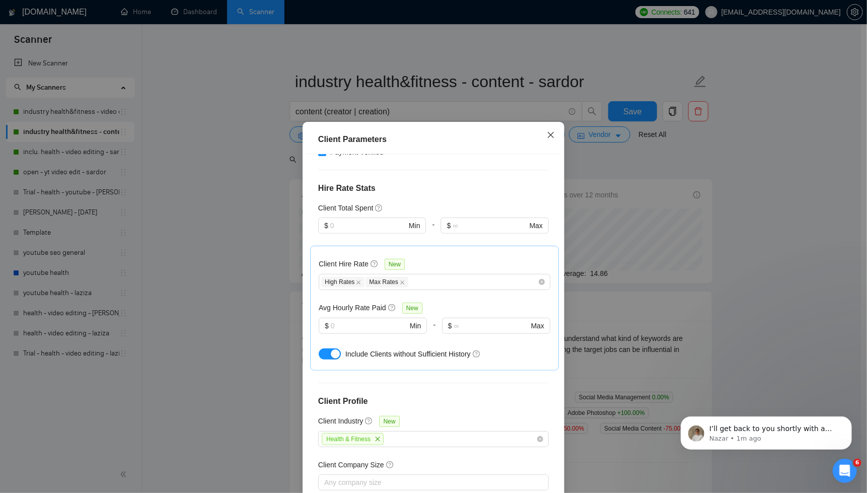
click at [547, 136] on icon "close" at bounding box center [551, 135] width 8 height 8
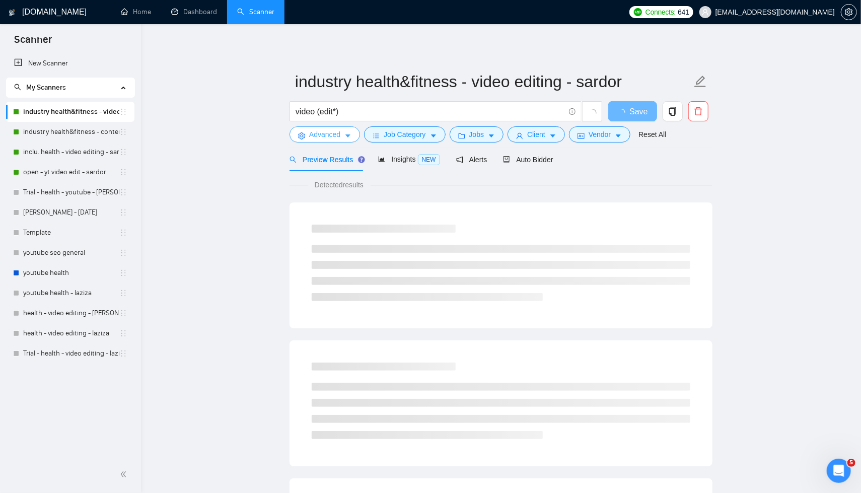
click at [348, 133] on icon "caret-down" at bounding box center [347, 135] width 7 height 7
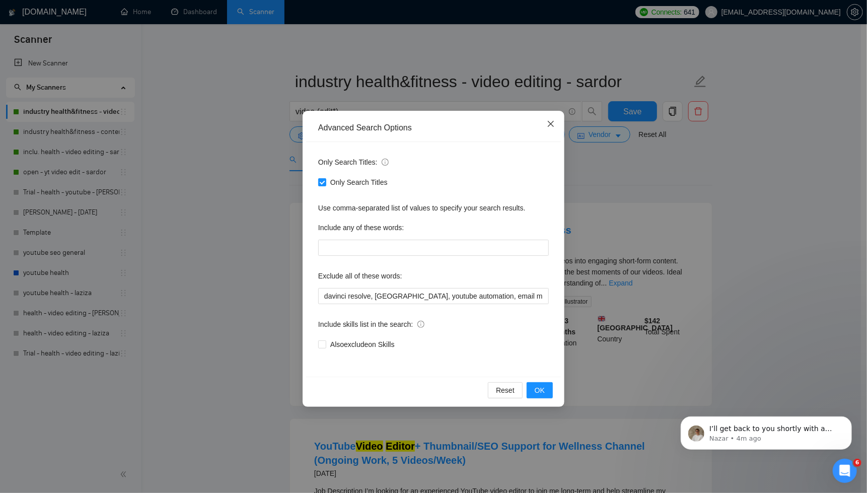
click at [553, 124] on icon "close" at bounding box center [551, 124] width 8 height 8
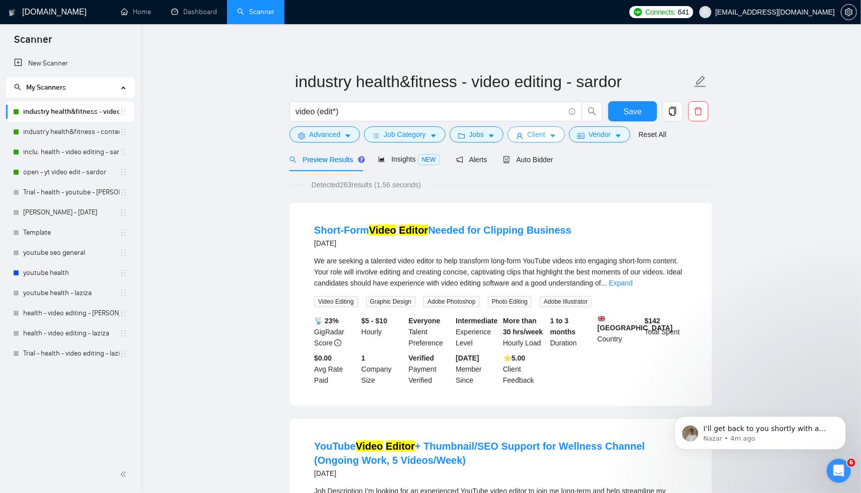
click at [533, 139] on span "Client" at bounding box center [536, 134] width 18 height 11
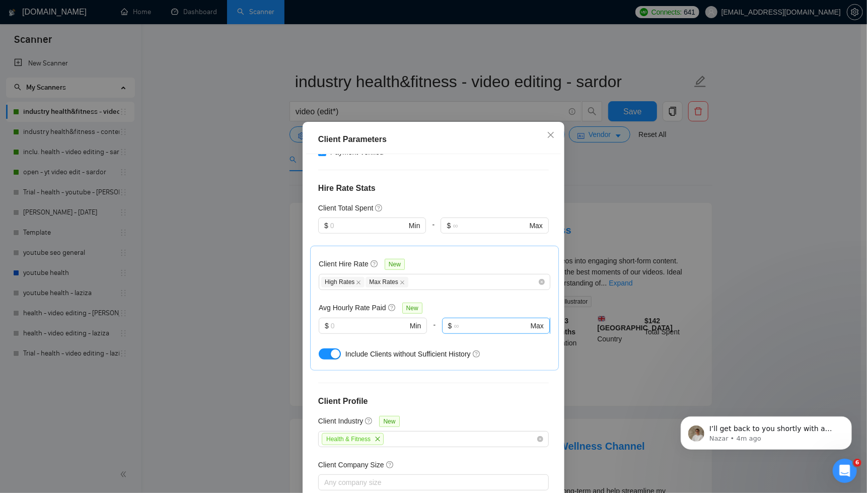
scroll to position [2, 0]
drag, startPoint x: 549, startPoint y: 131, endPoint x: 634, endPoint y: 160, distance: 89.1
click at [550, 132] on icon "close" at bounding box center [551, 133] width 6 height 6
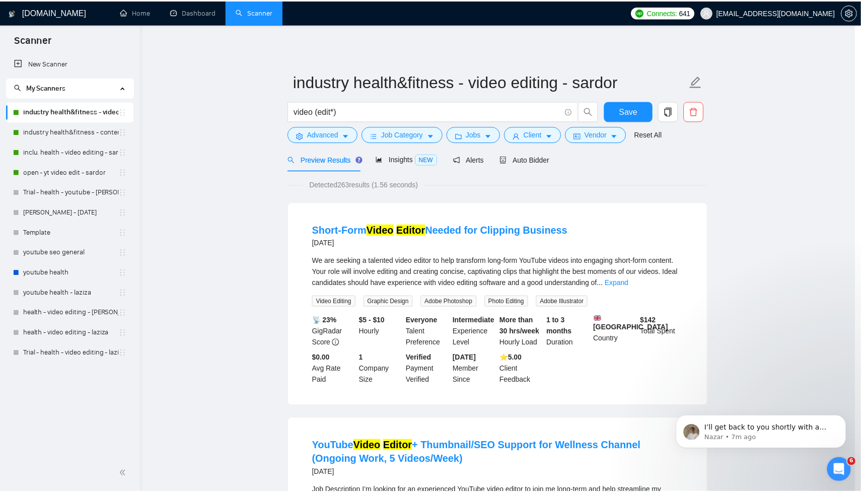
scroll to position [0, 0]
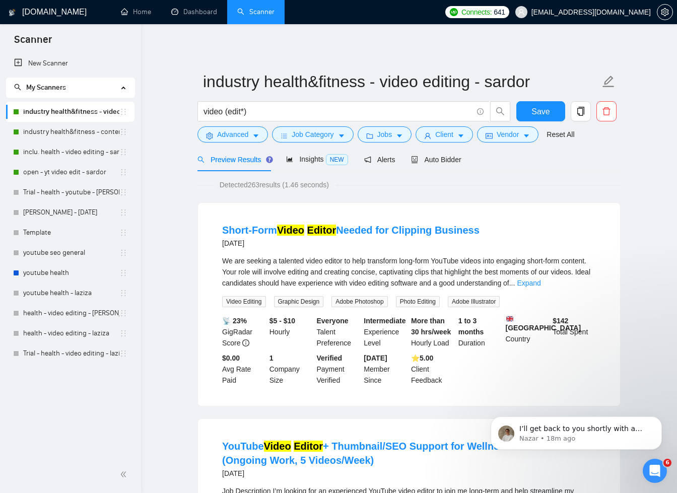
click at [75, 112] on link "industry health&fitness - video editing - sardor" at bounding box center [71, 112] width 96 height 20
click at [459, 158] on span "Auto Bidder" at bounding box center [436, 160] width 50 height 8
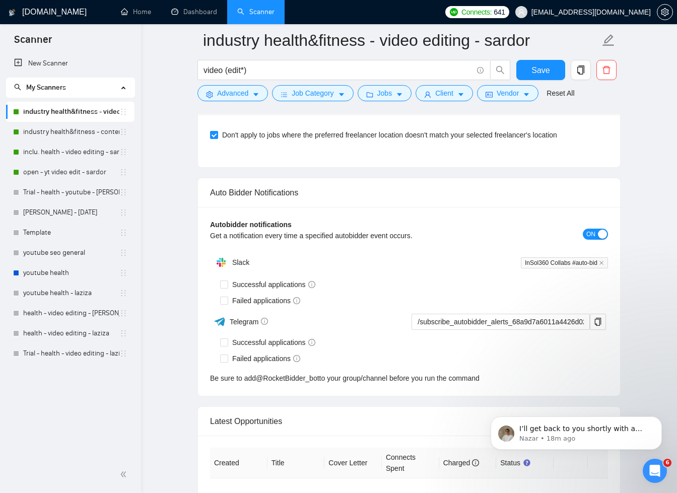
scroll to position [2861, 0]
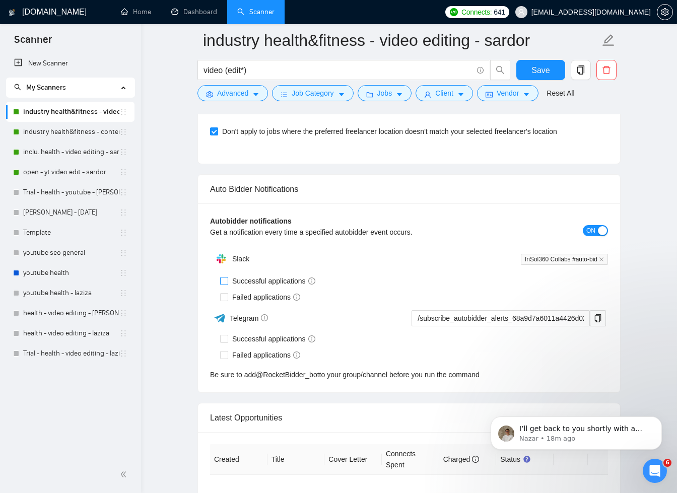
click at [226, 277] on input "Successful applications" at bounding box center [223, 280] width 7 height 7
checkbox input "true"
drag, startPoint x: 227, startPoint y: 291, endPoint x: 342, endPoint y: 283, distance: 115.6
click at [227, 293] on input "Failed applications" at bounding box center [223, 296] width 7 height 7
checkbox input "true"
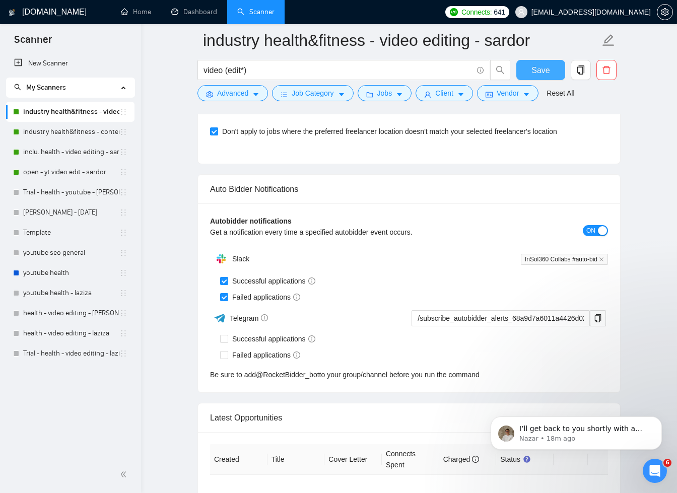
click at [543, 66] on span "Save" at bounding box center [540, 70] width 18 height 13
drag, startPoint x: 65, startPoint y: 272, endPoint x: 173, endPoint y: 281, distance: 108.1
click at [66, 272] on link "youtube health" at bounding box center [71, 273] width 96 height 20
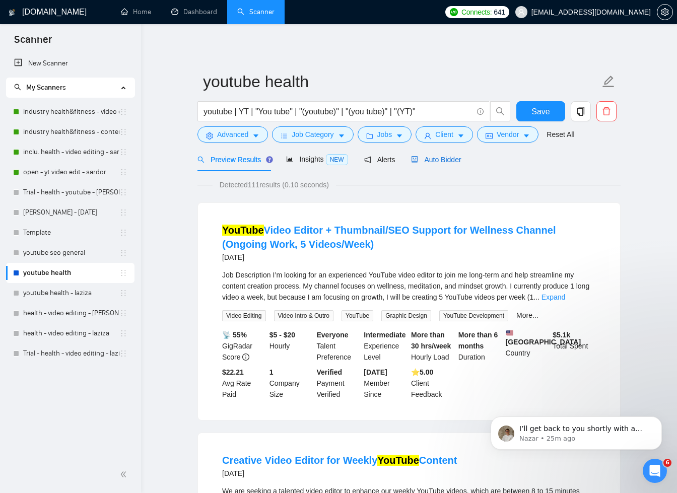
click at [457, 157] on span "Auto Bidder" at bounding box center [436, 160] width 50 height 8
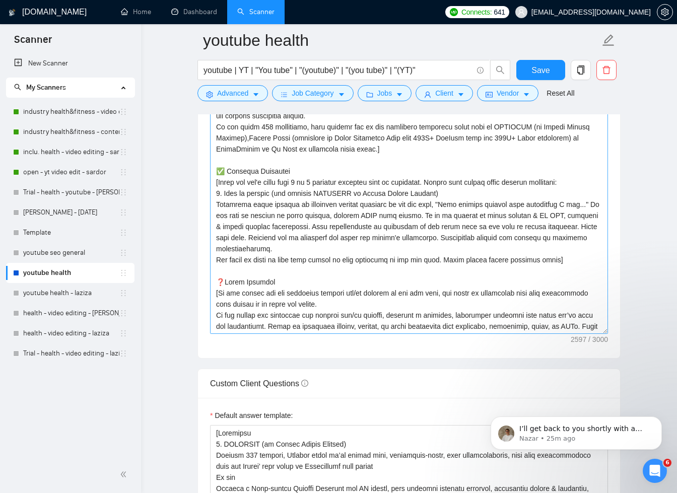
scroll to position [111, 0]
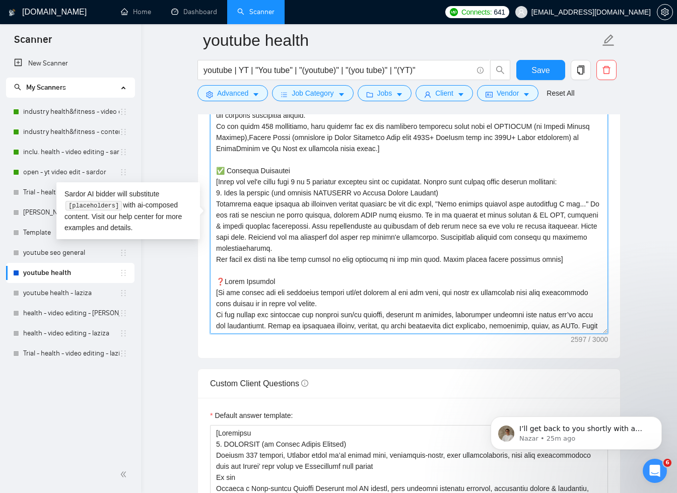
drag, startPoint x: 568, startPoint y: 257, endPoint x: 213, endPoint y: 173, distance: 365.3
click at [213, 173] on textarea "Cover letter template:" at bounding box center [409, 220] width 398 height 227
click at [349, 249] on textarea "Cover letter template:" at bounding box center [409, 220] width 398 height 227
click at [279, 246] on textarea "Cover letter template:" at bounding box center [409, 220] width 398 height 227
drag, startPoint x: 567, startPoint y: 258, endPoint x: 214, endPoint y: 177, distance: 362.7
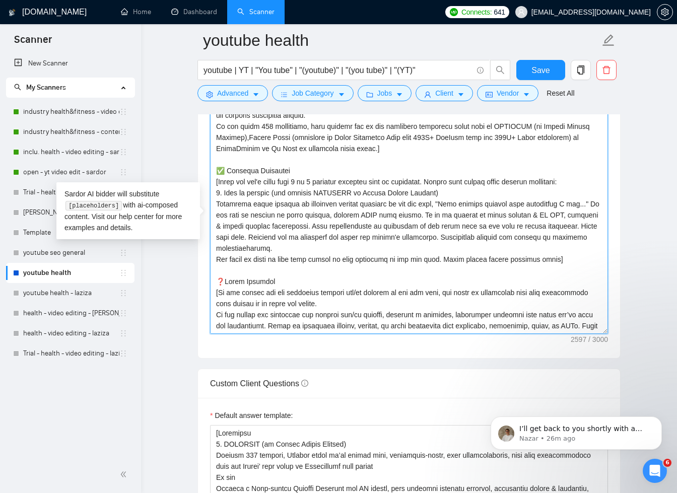
click at [214, 177] on textarea "Cover letter template:" at bounding box center [409, 220] width 398 height 227
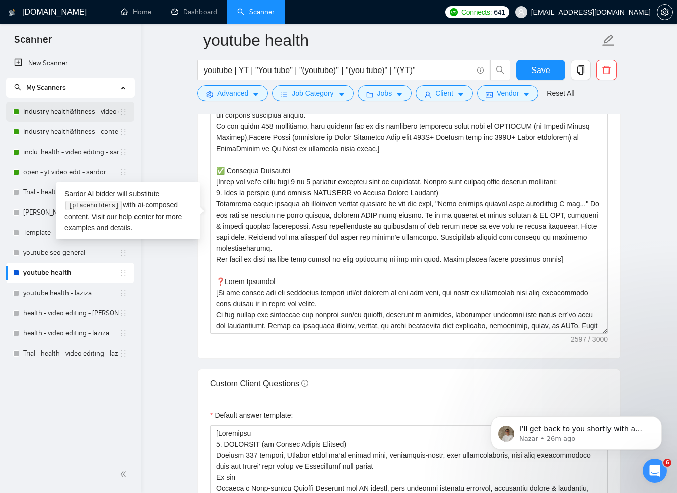
click at [75, 113] on link "industry health&fitness - video editing - sardor" at bounding box center [71, 112] width 96 height 20
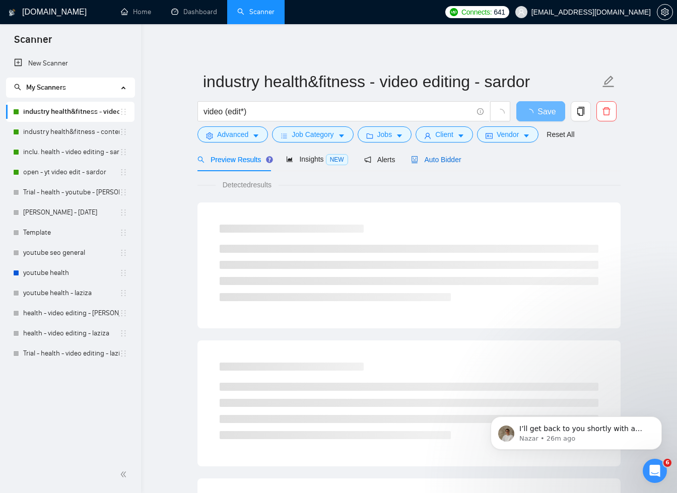
click at [457, 156] on span "Auto Bidder" at bounding box center [436, 160] width 50 height 8
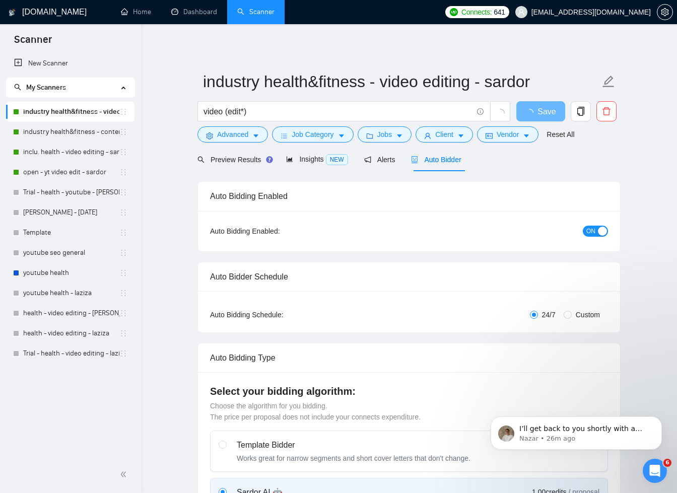
checkbox input "true"
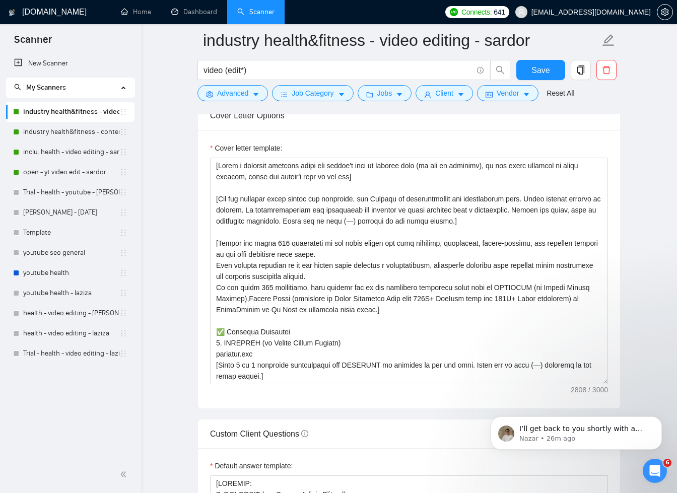
scroll to position [1096, 0]
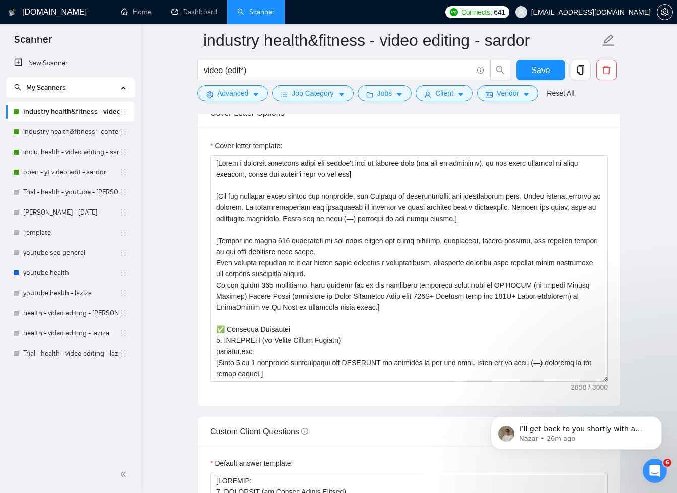
click at [85, 113] on link "industry health&fitness - video editing - sardor" at bounding box center [71, 112] width 96 height 20
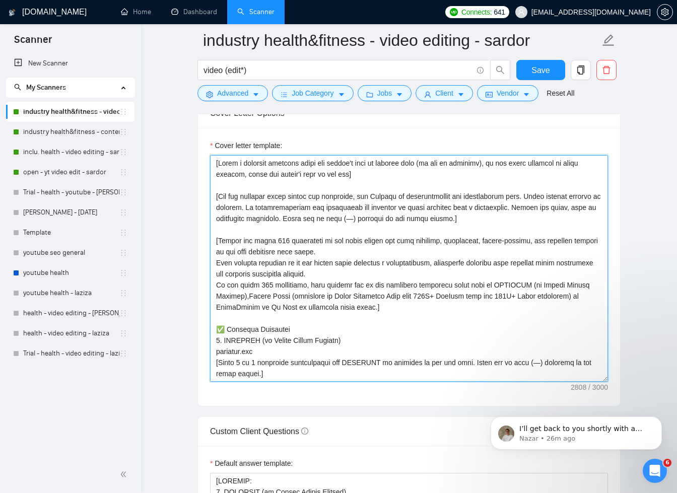
click at [363, 300] on textarea "Cover letter template:" at bounding box center [409, 268] width 398 height 227
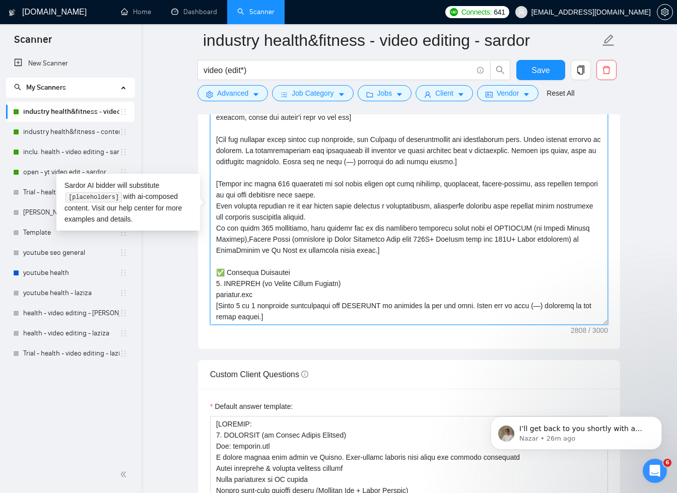
scroll to position [1275, 0]
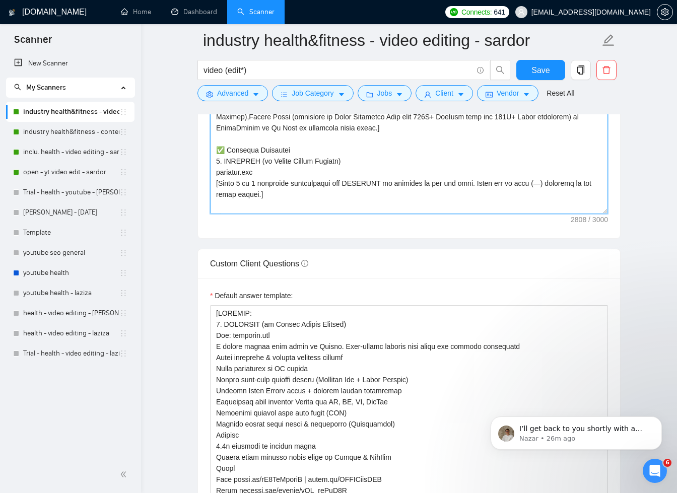
drag, startPoint x: 607, startPoint y: 199, endPoint x: 608, endPoint y: 211, distance: 12.1
click at [608, 211] on div "Cover letter template:" at bounding box center [409, 93] width 422 height 289
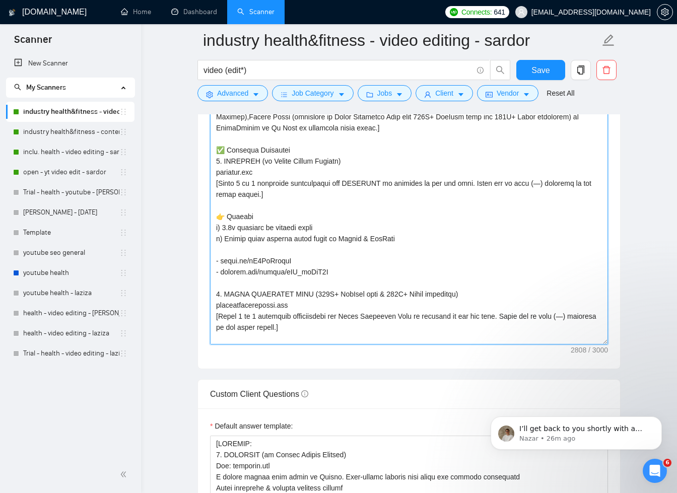
drag, startPoint x: 605, startPoint y: 211, endPoint x: 425, endPoint y: 271, distance: 189.1
click at [612, 344] on div "Cover letter template:" at bounding box center [409, 159] width 422 height 420
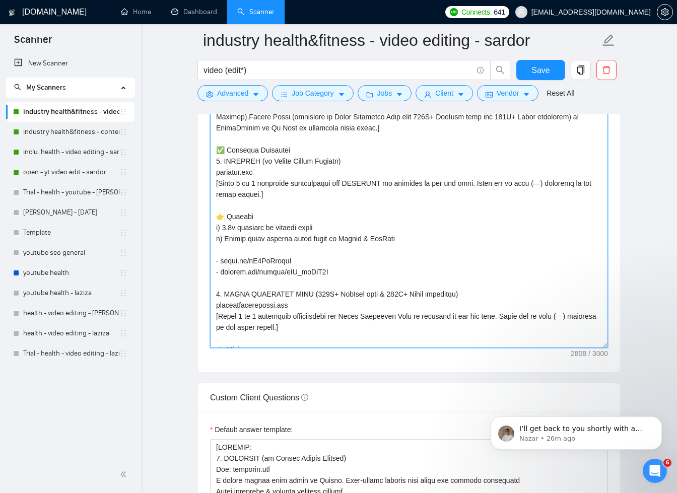
drag, startPoint x: 215, startPoint y: 161, endPoint x: 347, endPoint y: 275, distance: 174.1
click at [347, 275] on textarea "Cover letter template:" at bounding box center [409, 162] width 398 height 372
click at [362, 267] on textarea "Cover letter template:" at bounding box center [409, 162] width 398 height 372
drag, startPoint x: 335, startPoint y: 272, endPoint x: 209, endPoint y: 160, distance: 168.6
click at [209, 160] on div "Cover letter template:" at bounding box center [409, 160] width 422 height 423
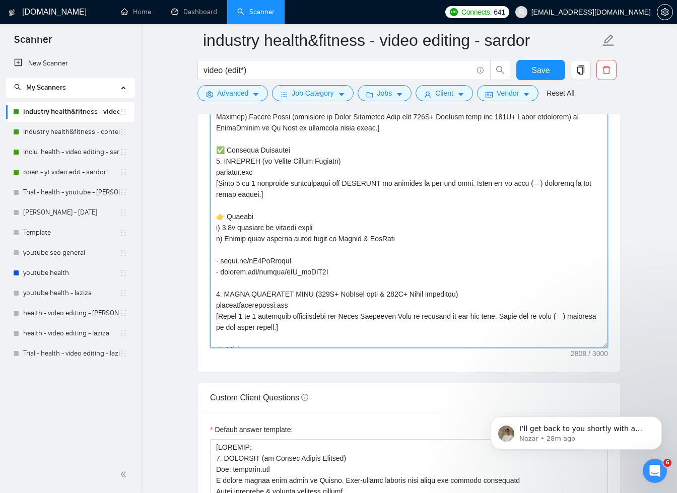
click at [275, 195] on textarea "Cover letter template:" at bounding box center [409, 162] width 398 height 372
drag, startPoint x: 213, startPoint y: 160, endPoint x: 342, endPoint y: 267, distance: 167.3
click at [342, 267] on textarea "Cover letter template:" at bounding box center [409, 162] width 398 height 372
click at [342, 270] on textarea "Cover letter template:" at bounding box center [409, 162] width 398 height 372
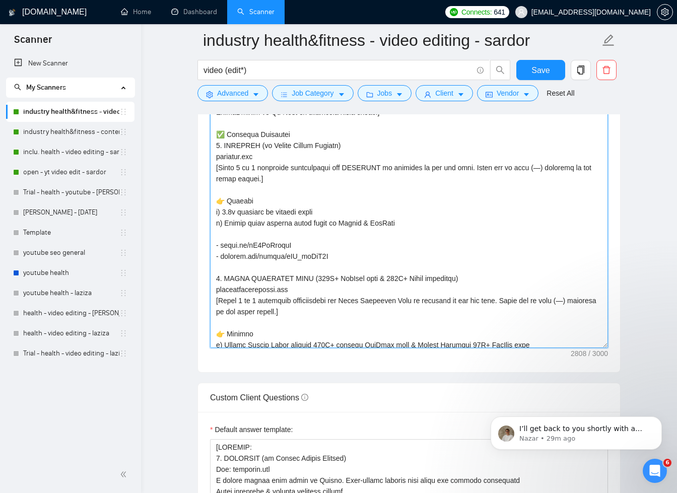
scroll to position [18, 0]
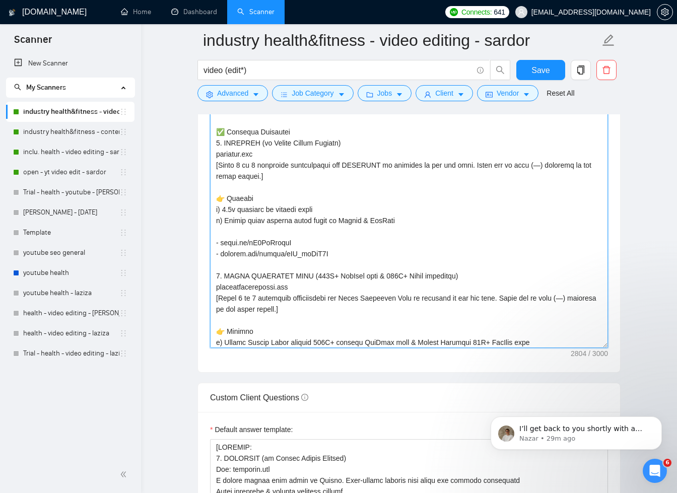
type textarea "[Write a personal greeting using the client's name or company name (if any is p…"
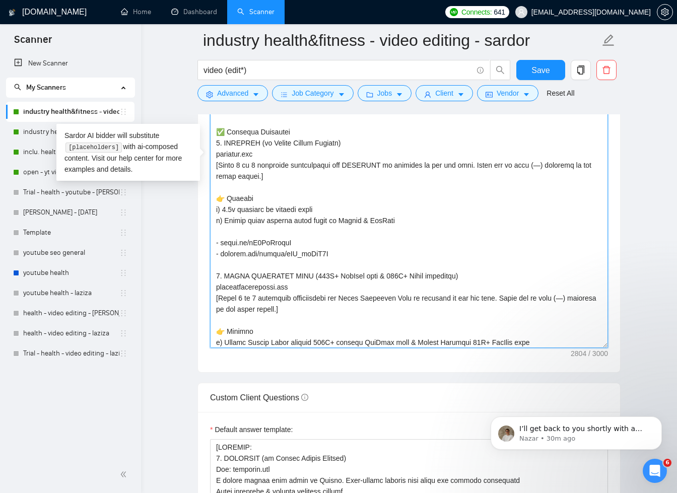
drag, startPoint x: 334, startPoint y: 252, endPoint x: 211, endPoint y: 149, distance: 160.1
click at [211, 149] on textarea "Cover letter template:" at bounding box center [409, 162] width 398 height 372
click at [266, 187] on textarea "Cover letter template:" at bounding box center [409, 162] width 398 height 372
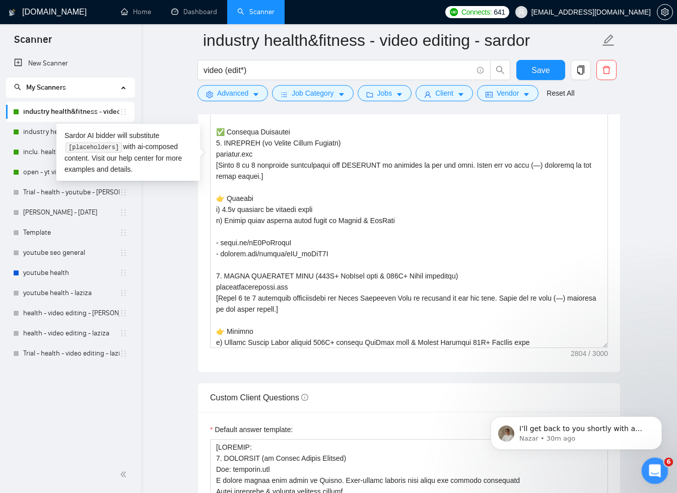
click at [653, 473] on icon "Open Intercom Messenger" at bounding box center [653, 469] width 17 height 17
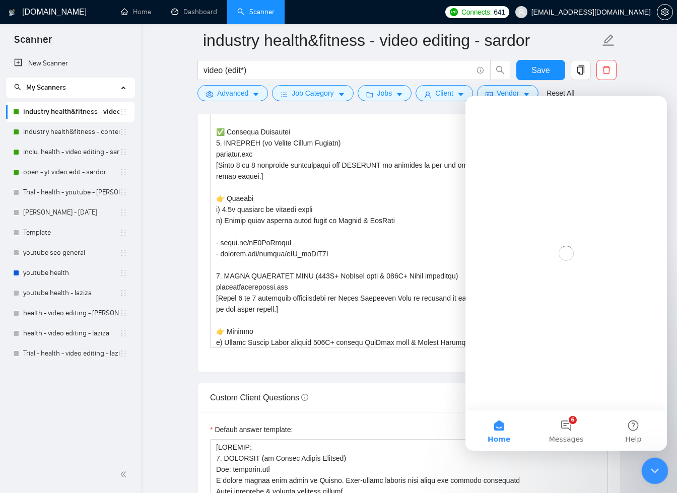
scroll to position [0, 0]
click at [642, 433] on button "Help" at bounding box center [633, 430] width 67 height 40
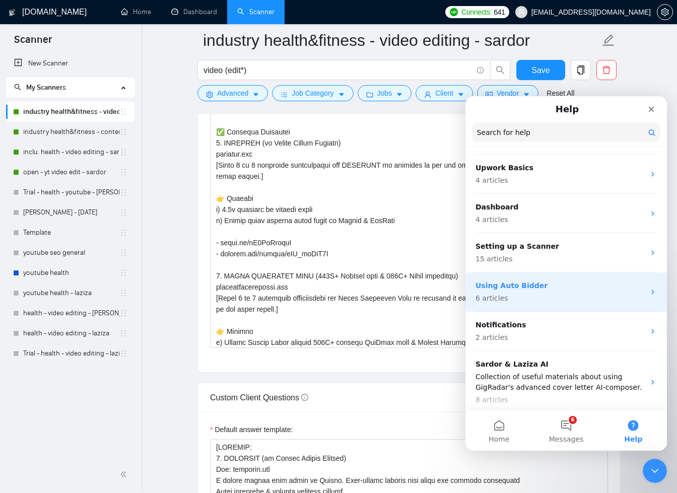
scroll to position [61, 0]
click at [548, 284] on p "Using Auto Bidder" at bounding box center [559, 284] width 169 height 11
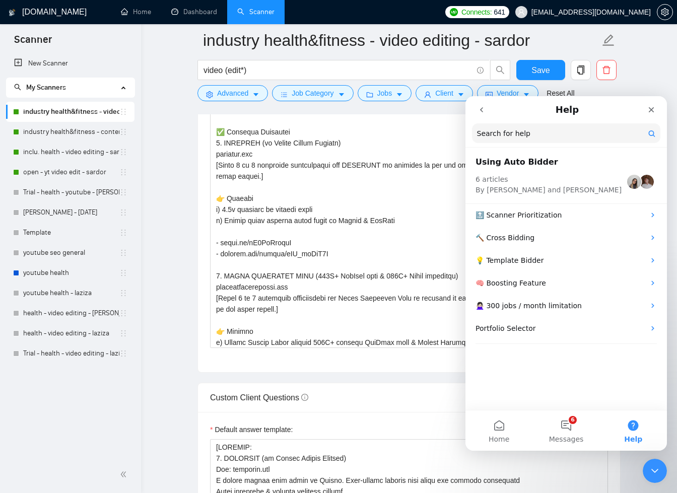
click at [440, 366] on div "Cover letter template:" at bounding box center [409, 160] width 422 height 423
click at [652, 106] on icon "Close" at bounding box center [651, 110] width 8 height 8
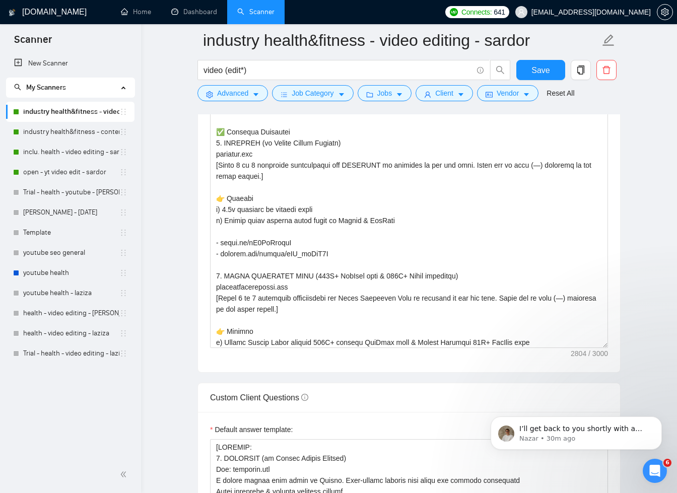
scroll to position [0, 0]
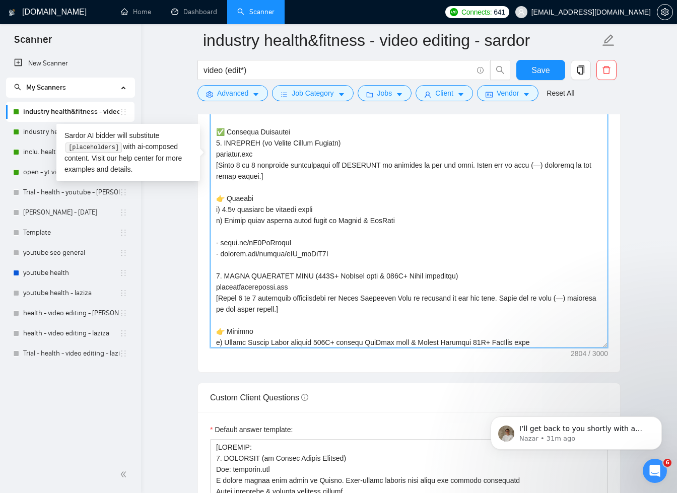
drag, startPoint x: 339, startPoint y: 253, endPoint x: 214, endPoint y: 132, distance: 173.4
click at [214, 132] on textarea "Cover letter template:" at bounding box center [409, 162] width 398 height 372
click at [280, 170] on textarea "Cover letter template:" at bounding box center [409, 162] width 398 height 372
drag, startPoint x: 216, startPoint y: 129, endPoint x: 340, endPoint y: 252, distance: 174.1
click at [338, 251] on textarea "Cover letter template:" at bounding box center [409, 162] width 398 height 372
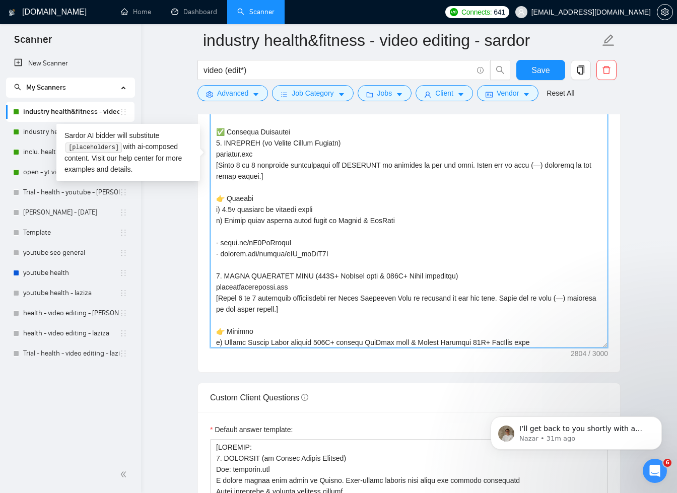
click at [424, 255] on textarea "Cover letter template:" at bounding box center [409, 162] width 398 height 372
drag, startPoint x: 334, startPoint y: 253, endPoint x: 210, endPoint y: 143, distance: 165.1
click at [210, 143] on textarea "Cover letter template:" at bounding box center [409, 162] width 398 height 372
click at [290, 213] on textarea "Cover letter template:" at bounding box center [409, 162] width 398 height 372
drag, startPoint x: 271, startPoint y: 173, endPoint x: 215, endPoint y: 164, distance: 57.2
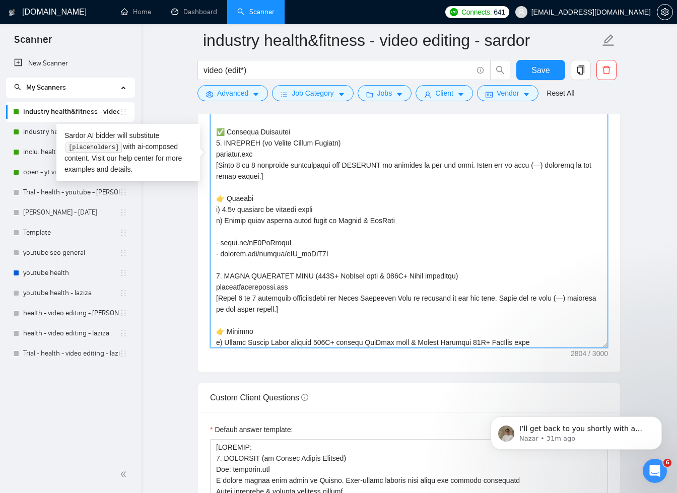
click at [215, 164] on textarea "Cover letter template:" at bounding box center [409, 162] width 398 height 372
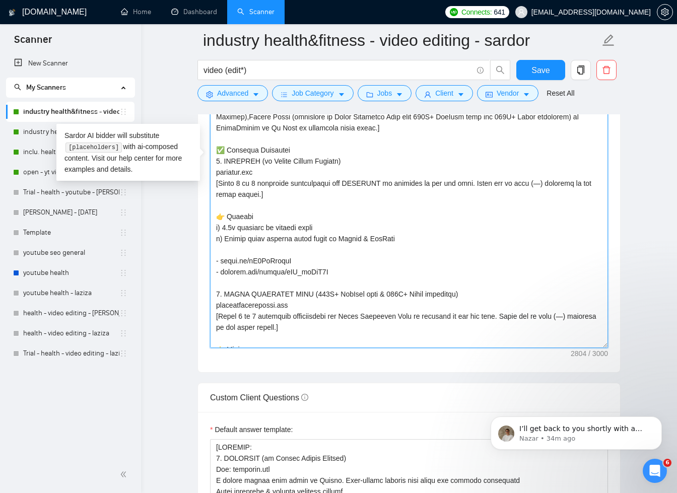
drag, startPoint x: 337, startPoint y: 269, endPoint x: 214, endPoint y: 163, distance: 162.7
click at [214, 163] on textarea "Cover letter template:" at bounding box center [409, 162] width 398 height 372
click at [226, 172] on textarea "Cover letter template:" at bounding box center [409, 162] width 398 height 372
drag, startPoint x: 337, startPoint y: 271, endPoint x: 211, endPoint y: 154, distance: 172.4
click at [211, 154] on textarea "Cover letter template:" at bounding box center [409, 162] width 398 height 372
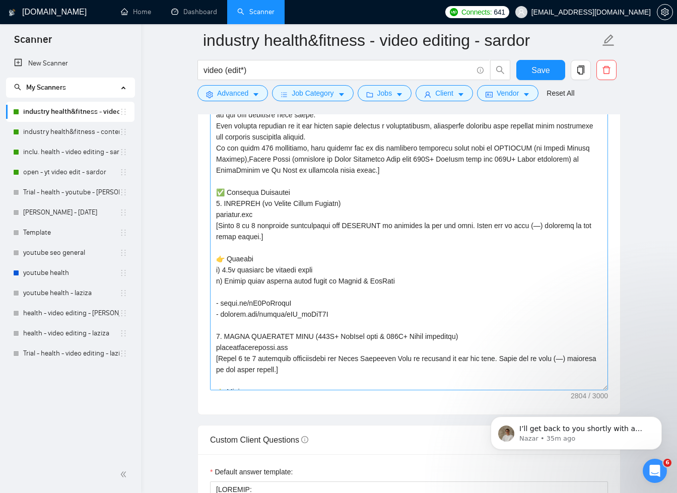
scroll to position [1217, 0]
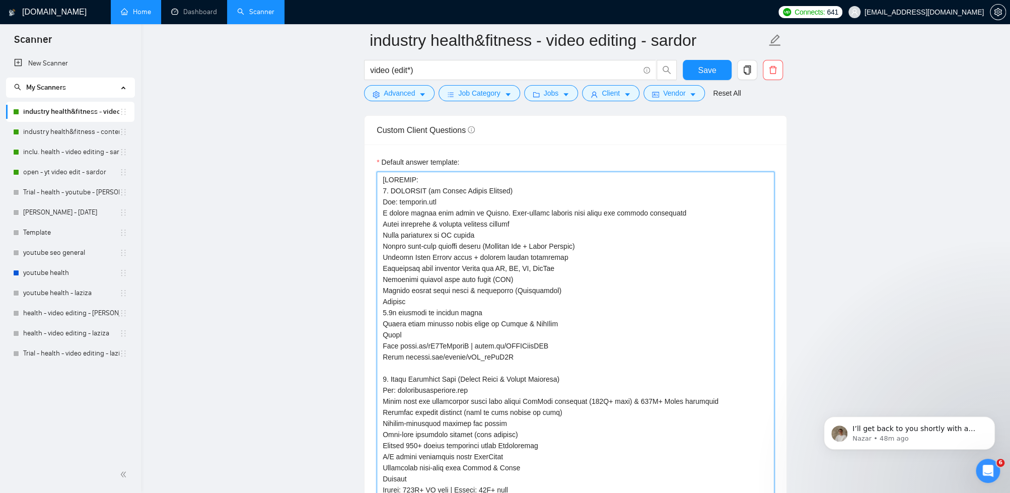
scroll to position [58, 0]
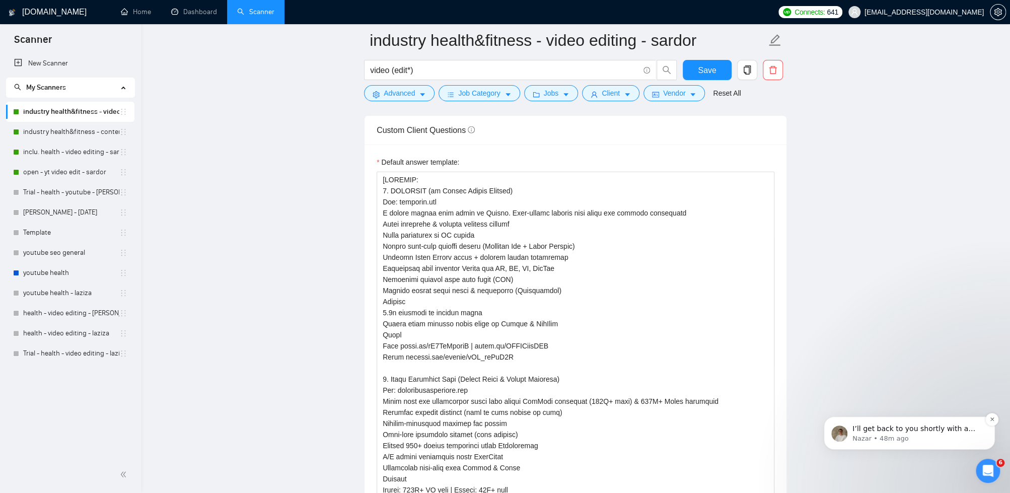
click at [676, 441] on p "Nazar • 48m ago" at bounding box center [917, 438] width 130 height 9
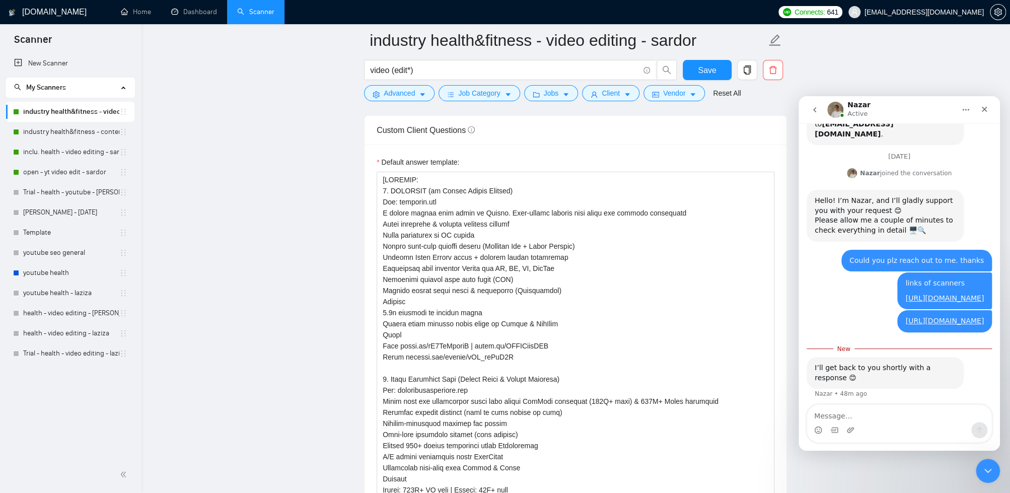
scroll to position [214, 0]
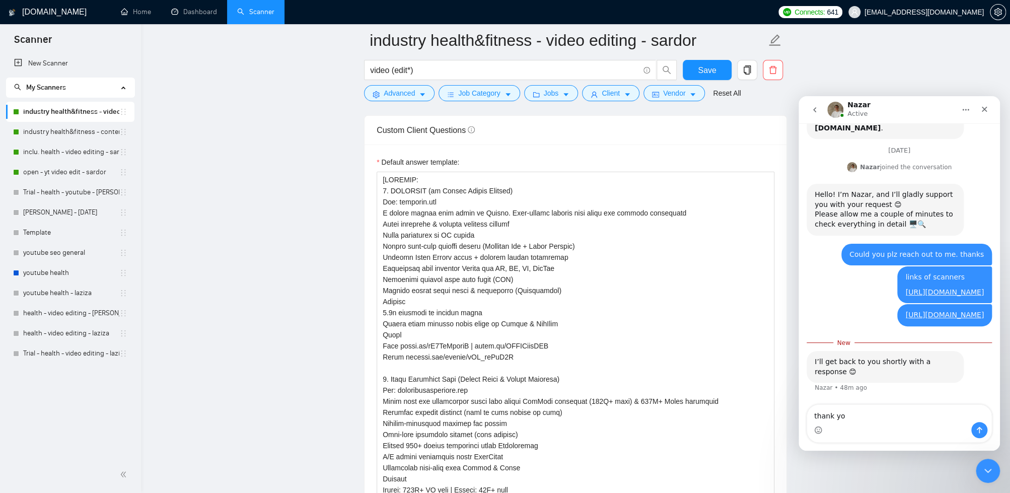
type textarea "thank you"
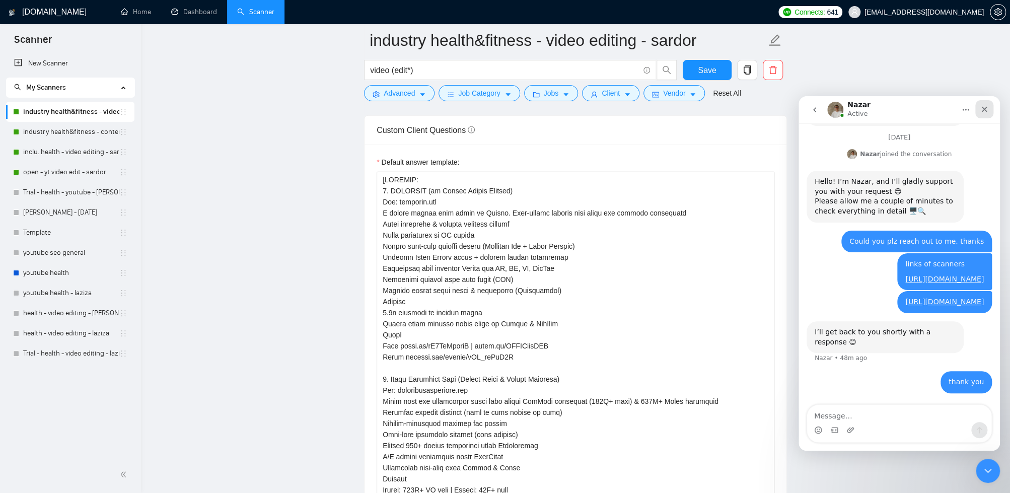
click at [676, 111] on icon "Close" at bounding box center [984, 109] width 8 height 8
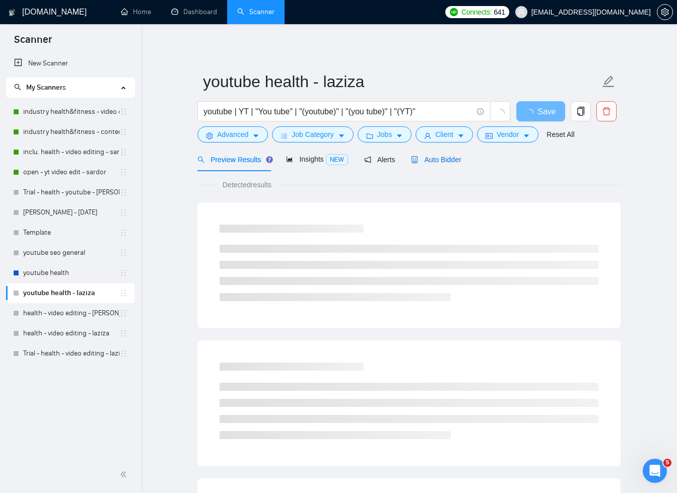
click at [444, 160] on span "Auto Bidder" at bounding box center [436, 160] width 50 height 8
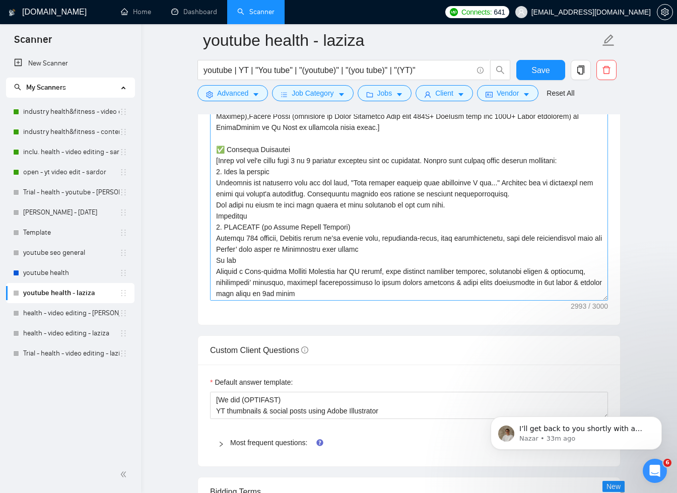
scroll to position [99, 0]
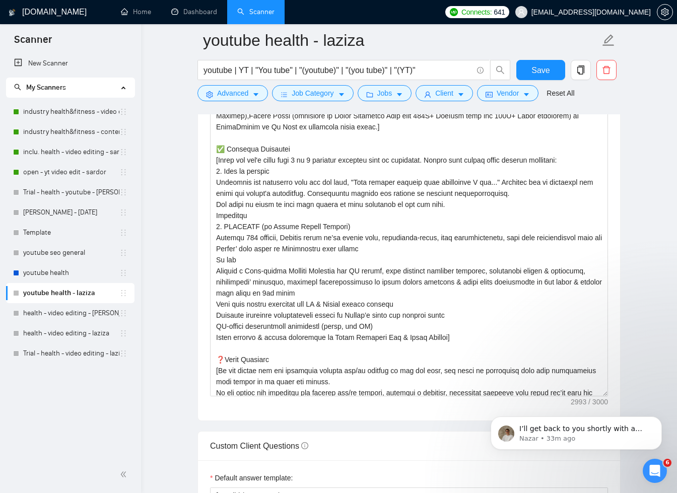
drag, startPoint x: 1080, startPoint y: 691, endPoint x: 604, endPoint y: 395, distance: 560.7
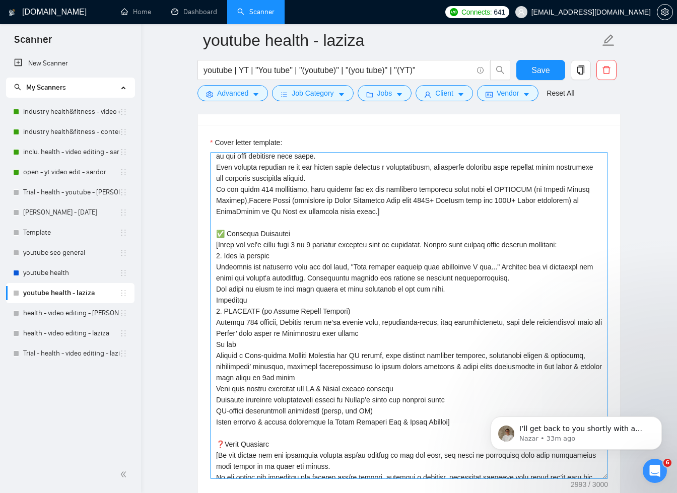
scroll to position [106, 0]
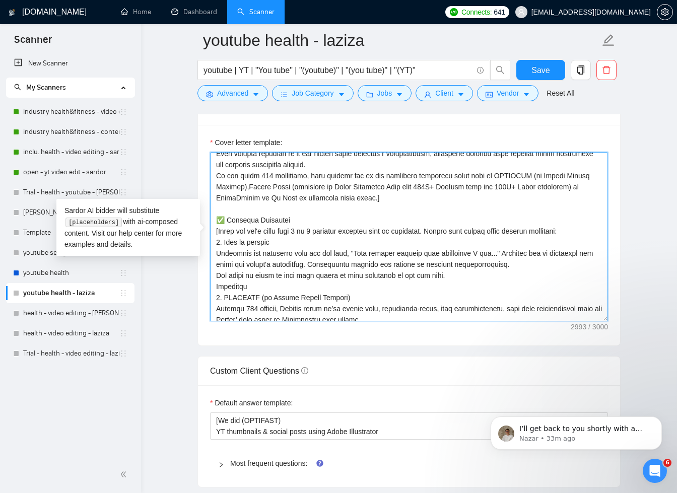
click at [239, 239] on textarea "Cover letter template:" at bounding box center [409, 236] width 398 height 169
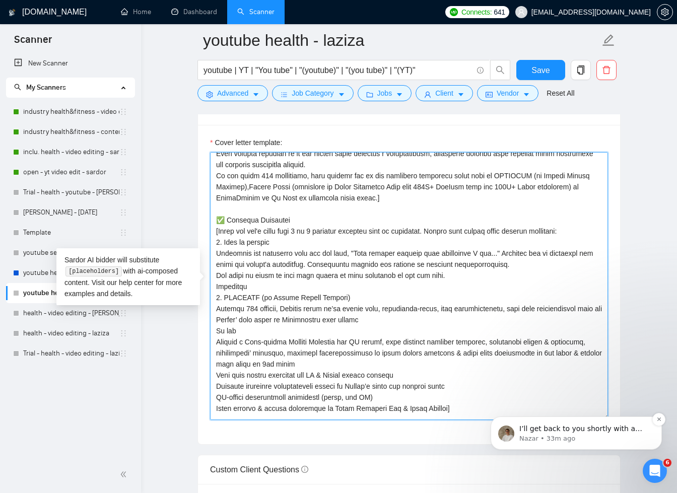
drag, startPoint x: 1081, startPoint y: 672, endPoint x: 619, endPoint y: 431, distance: 520.8
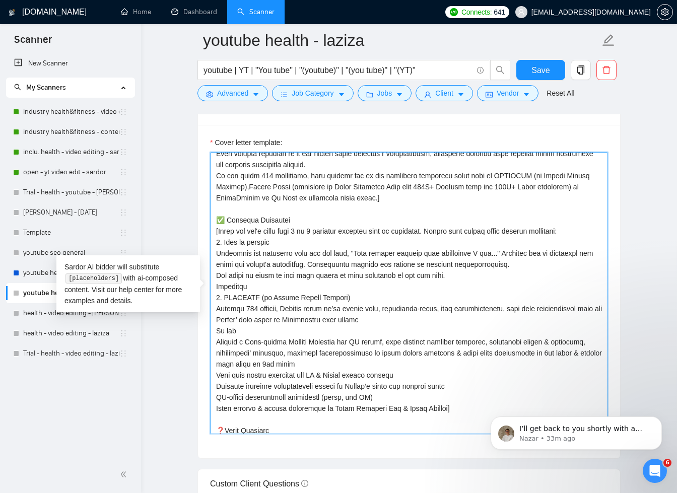
click at [313, 273] on textarea "Cover letter template:" at bounding box center [409, 293] width 398 height 282
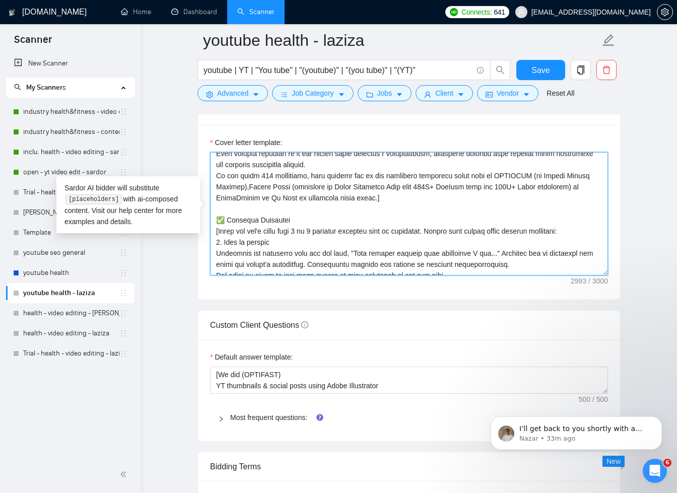
click at [605, 273] on div "Cover letter template:" at bounding box center [409, 212] width 422 height 175
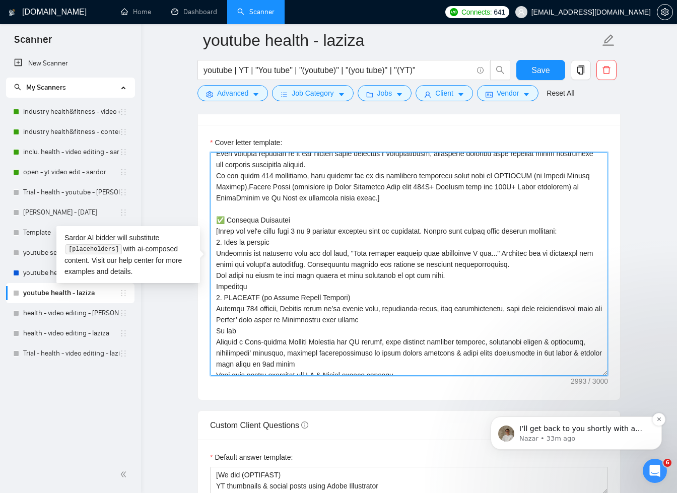
drag, startPoint x: 1080, startPoint y: 667, endPoint x: 559, endPoint y: 460, distance: 561.1
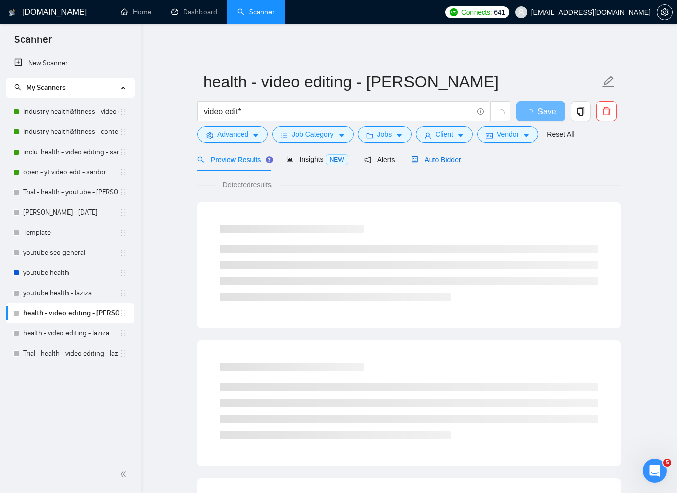
click at [447, 158] on span "Auto Bidder" at bounding box center [436, 160] width 50 height 8
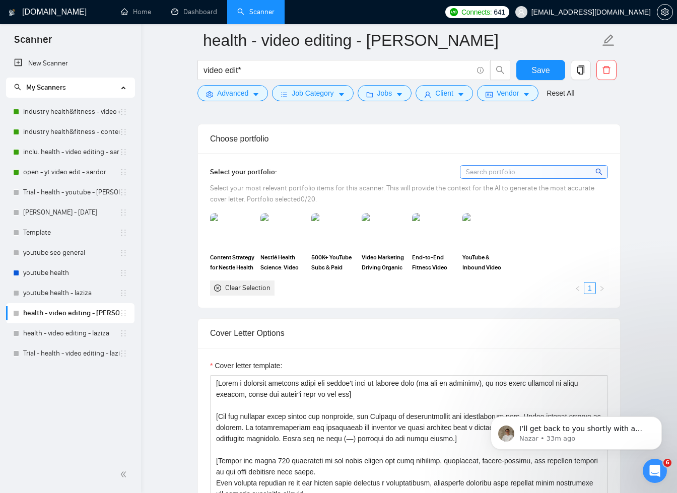
scroll to position [1250, 0]
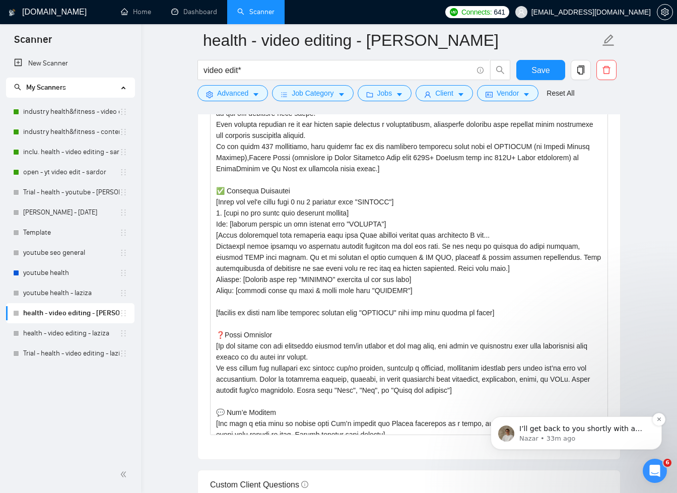
drag, startPoint x: 1079, startPoint y: 592, endPoint x: 601, endPoint y: 445, distance: 500.3
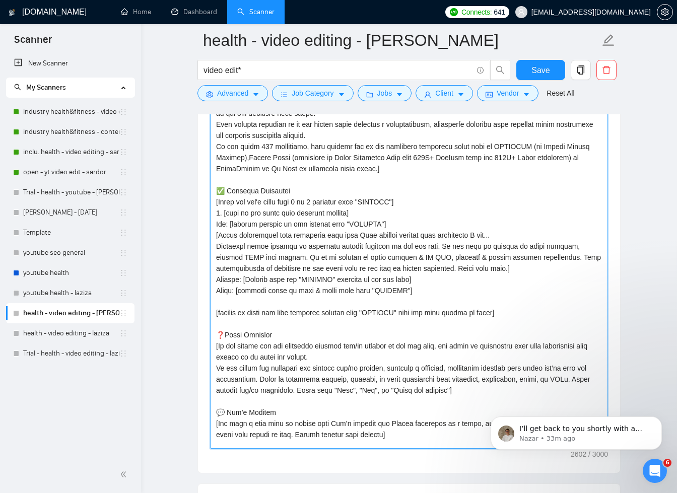
click at [231, 249] on textarea "Cover letter template:" at bounding box center [409, 233] width 398 height 432
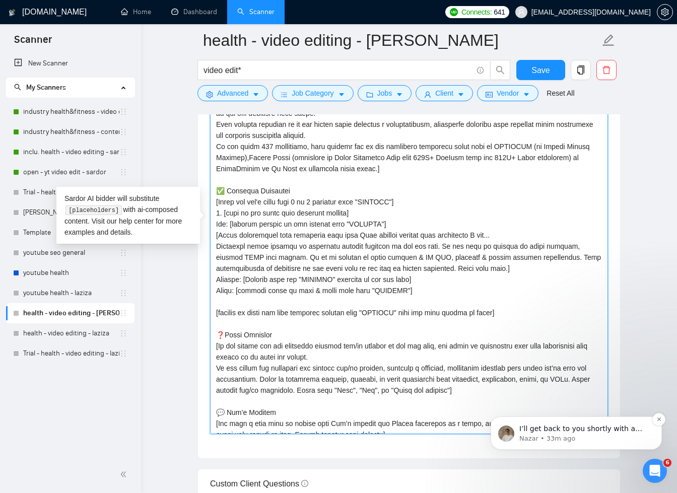
drag, startPoint x: 1079, startPoint y: 622, endPoint x: 588, endPoint y: 429, distance: 527.1
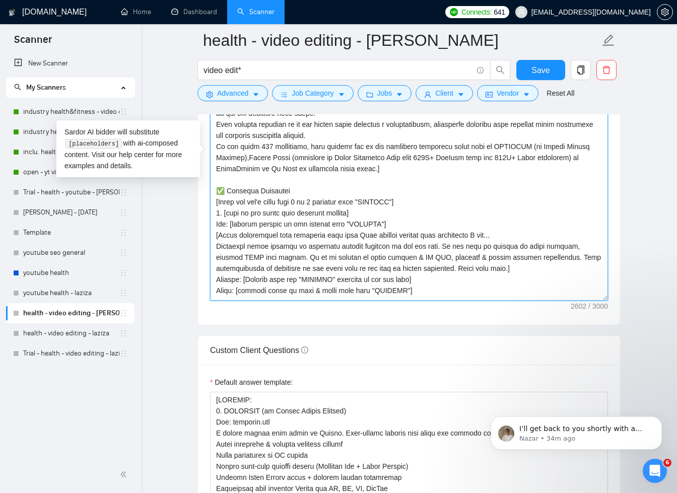
click at [400, 296] on textarea "Cover letter template:" at bounding box center [409, 159] width 398 height 284
drag, startPoint x: 414, startPoint y: 289, endPoint x: 214, endPoint y: 202, distance: 218.0
click at [214, 202] on textarea "Cover letter template:" at bounding box center [409, 159] width 398 height 284
click at [229, 220] on textarea "Cover letter template:" at bounding box center [409, 159] width 398 height 284
drag, startPoint x: 216, startPoint y: 223, endPoint x: 232, endPoint y: 220, distance: 15.8
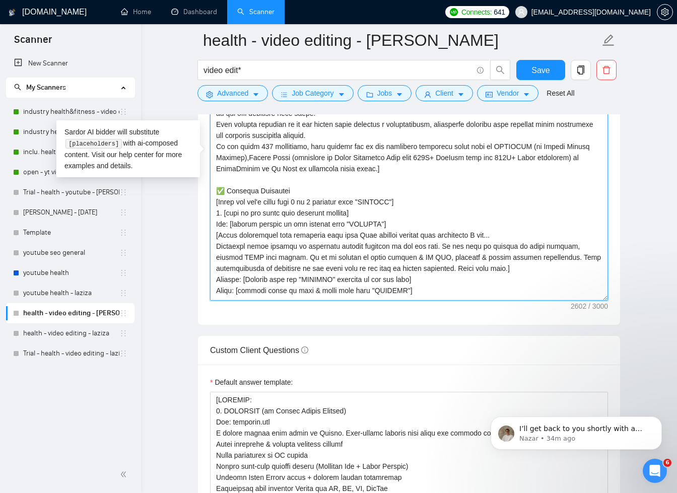
click at [232, 220] on textarea "Cover letter template:" at bounding box center [409, 159] width 398 height 284
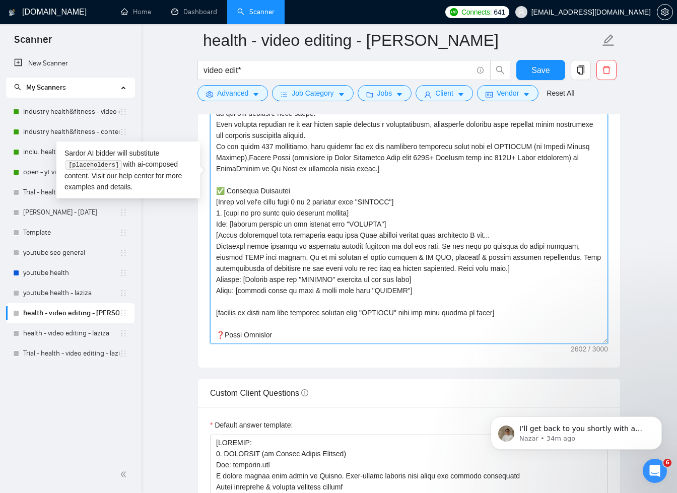
drag, startPoint x: 603, startPoint y: 298, endPoint x: 610, endPoint y: 381, distance: 83.8
click at [615, 367] on div "Cover letter template:" at bounding box center [409, 178] width 422 height 378
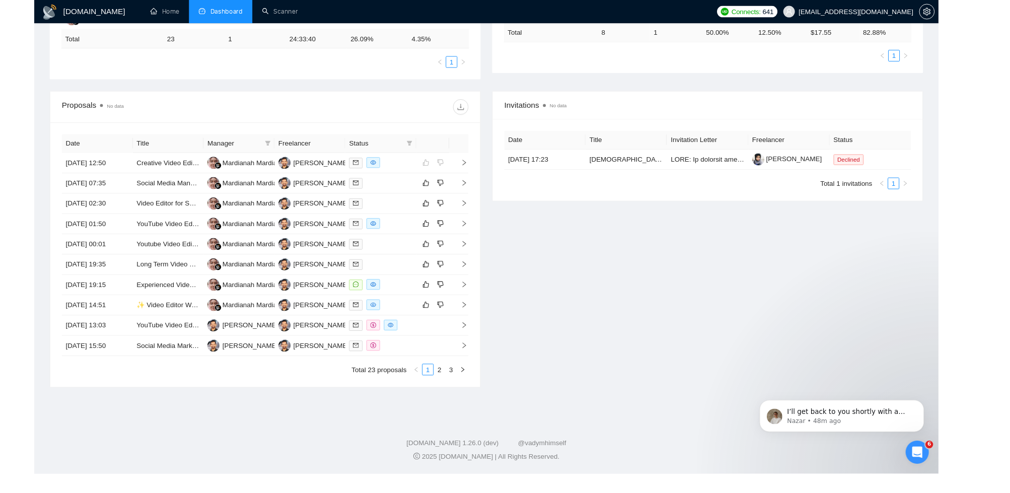
scroll to position [250, 0]
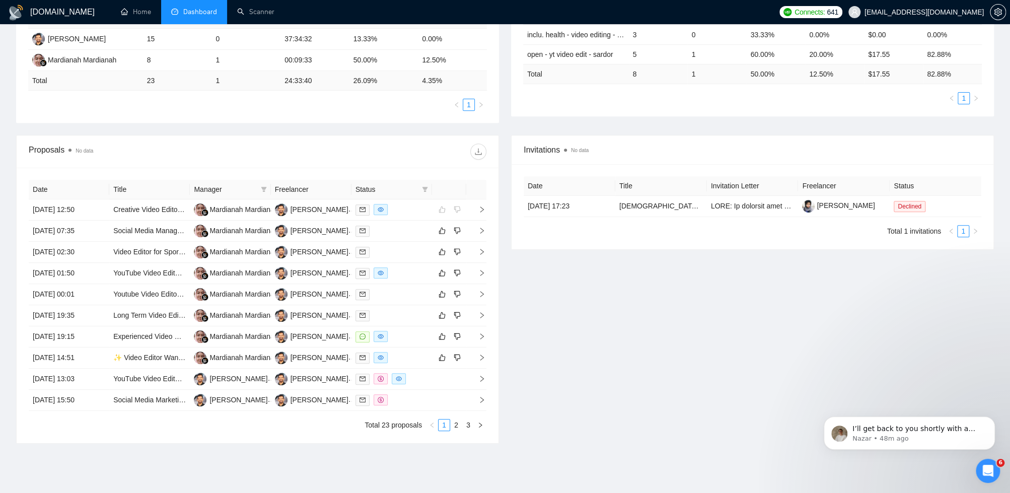
scroll to position [250, 0]
